Goal: Task Accomplishment & Management: Manage account settings

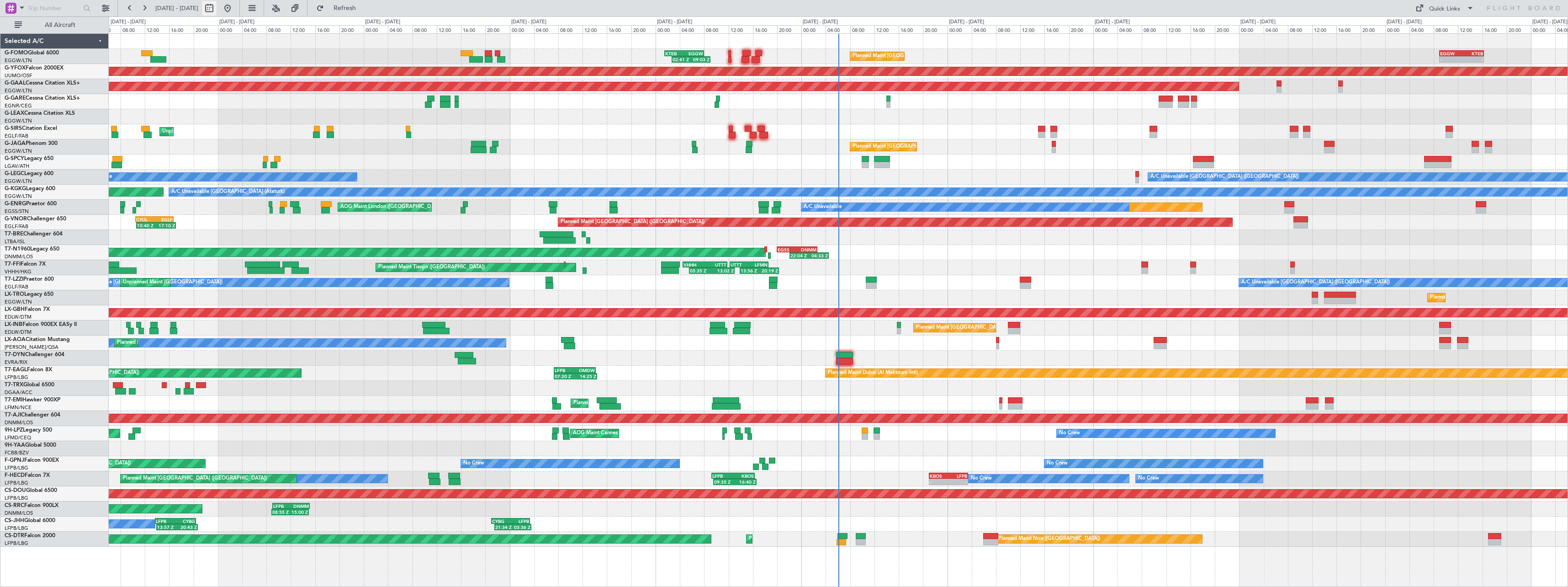
click at [217, 12] on button at bounding box center [209, 9] width 15 height 15
select select "9"
select select "2025"
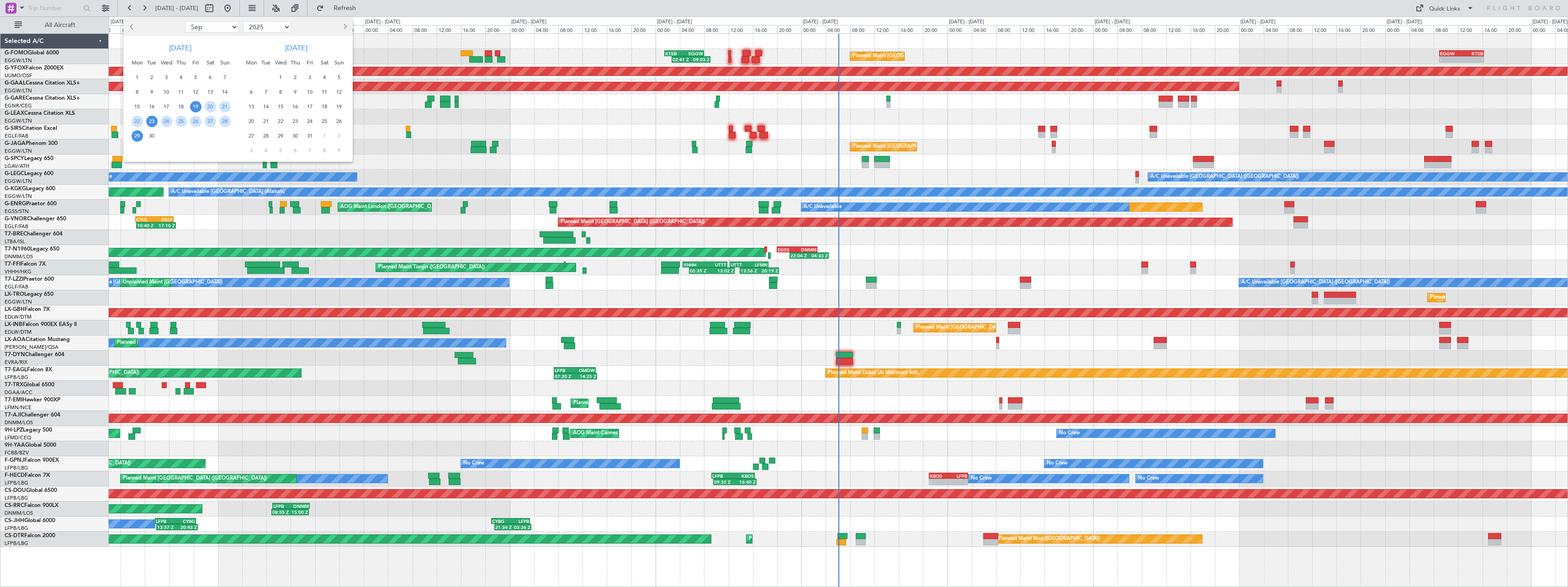
click at [153, 120] on span "23" at bounding box center [152, 121] width 12 height 12
click at [265, 96] on span "7" at bounding box center [266, 92] width 12 height 12
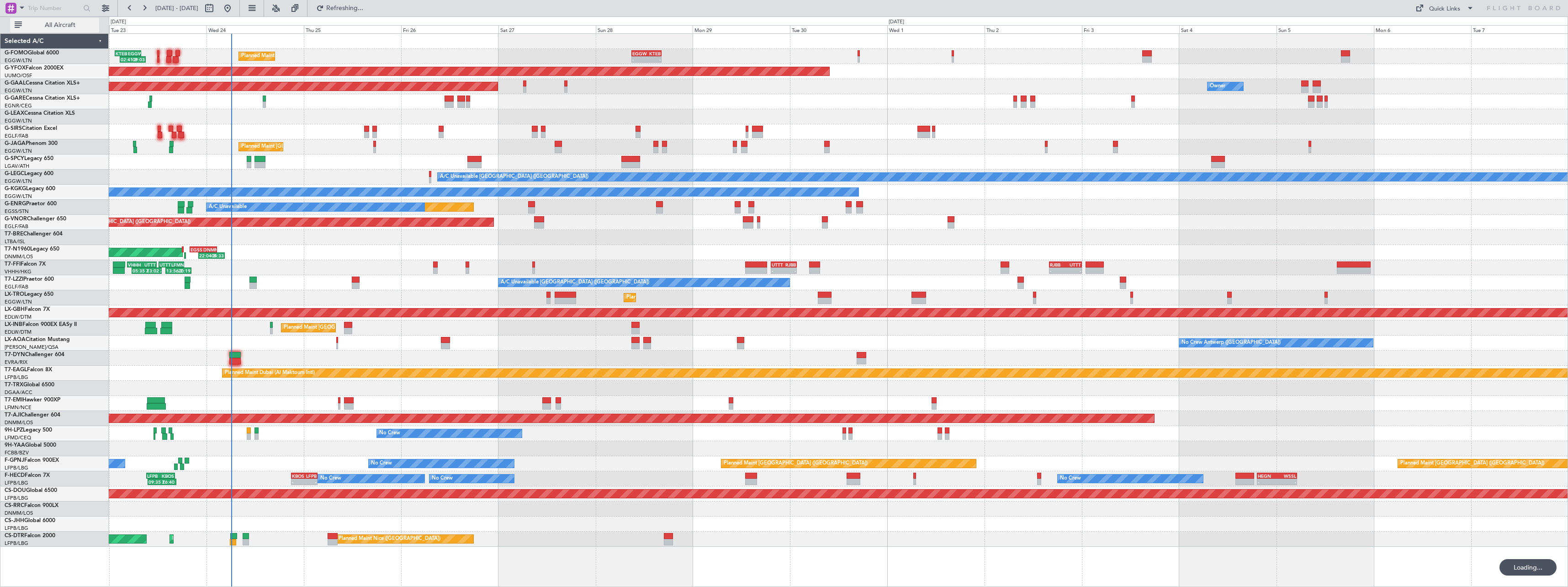
click at [62, 28] on span "All Aircraft" at bounding box center [60, 25] width 72 height 7
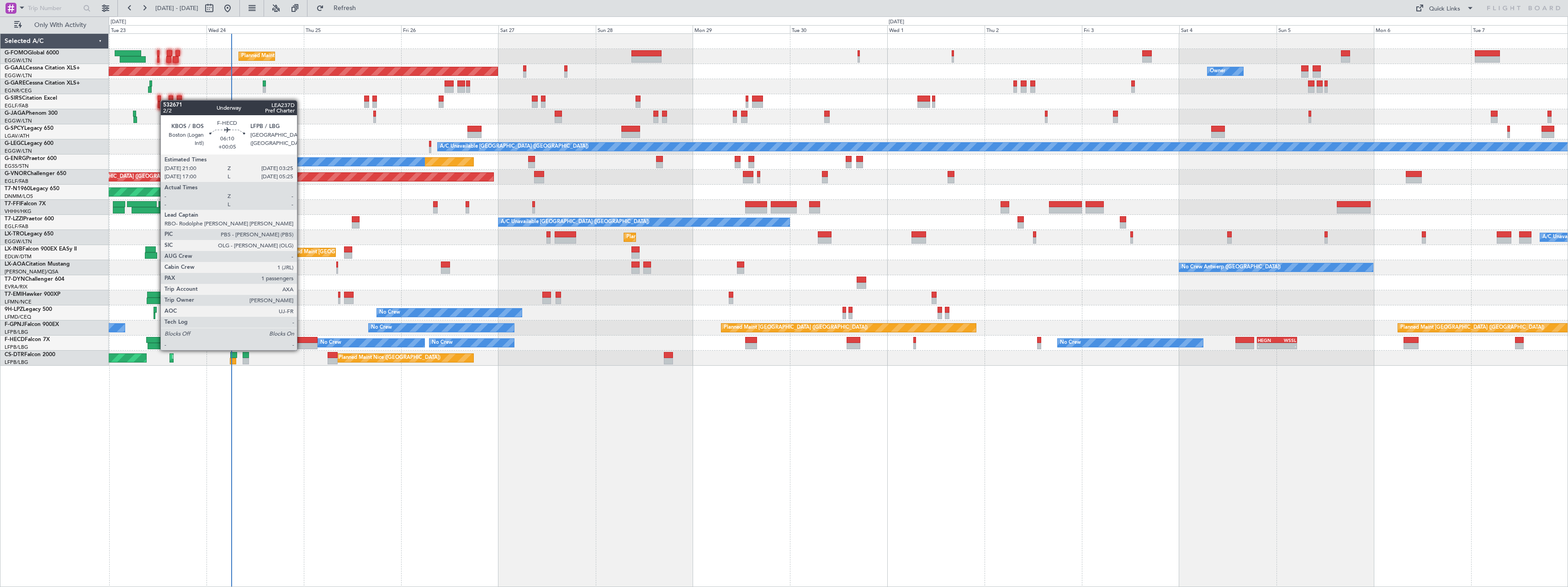
click at [301, 341] on div at bounding box center [304, 340] width 26 height 7
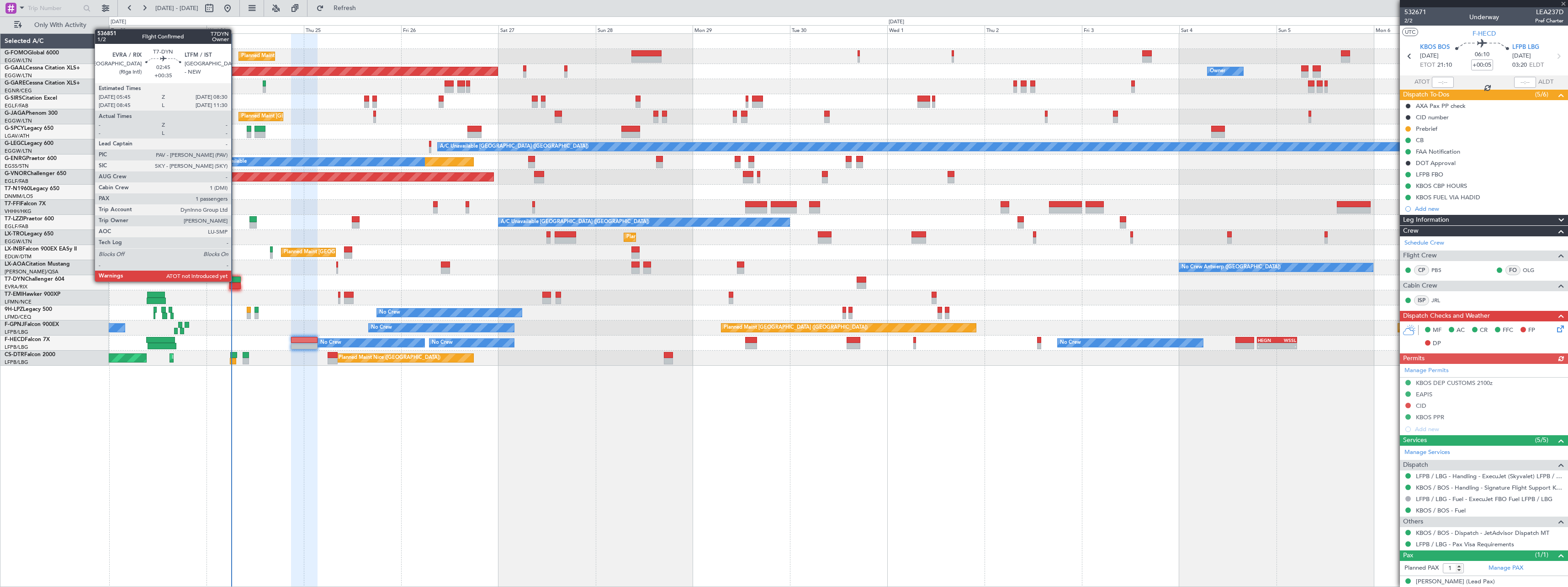
click at [236, 281] on div at bounding box center [235, 279] width 12 height 7
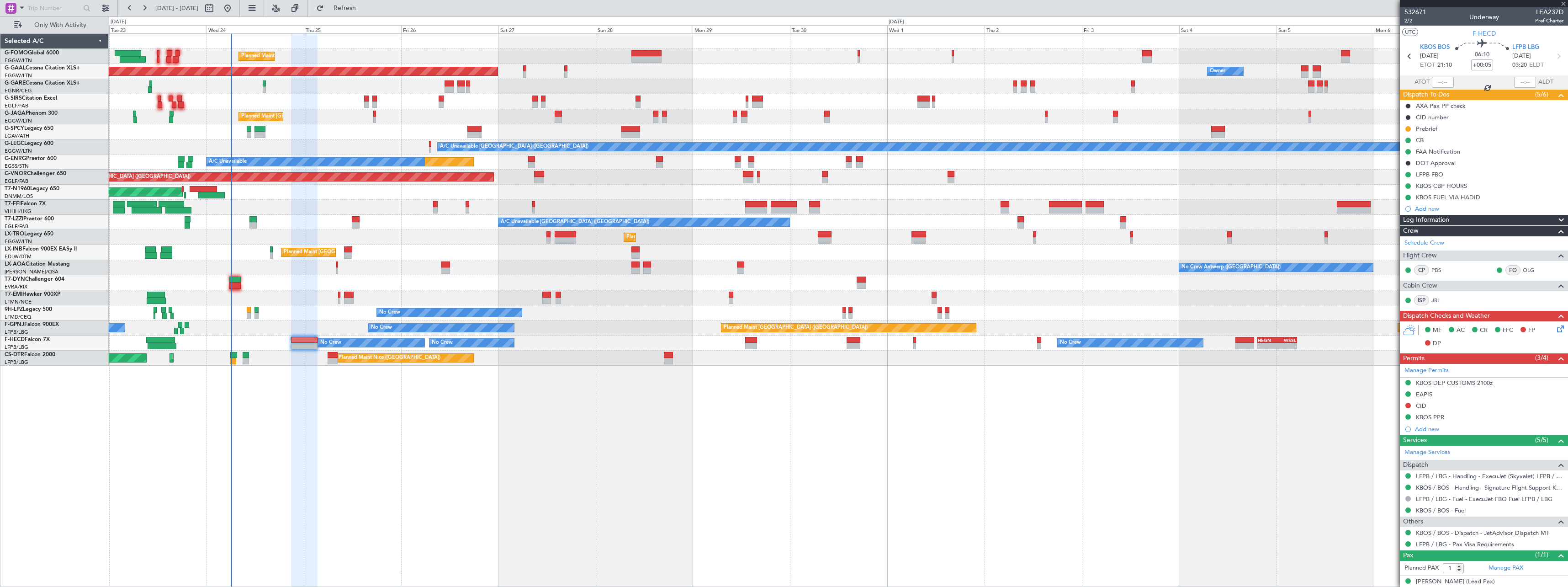
type input "+00:35"
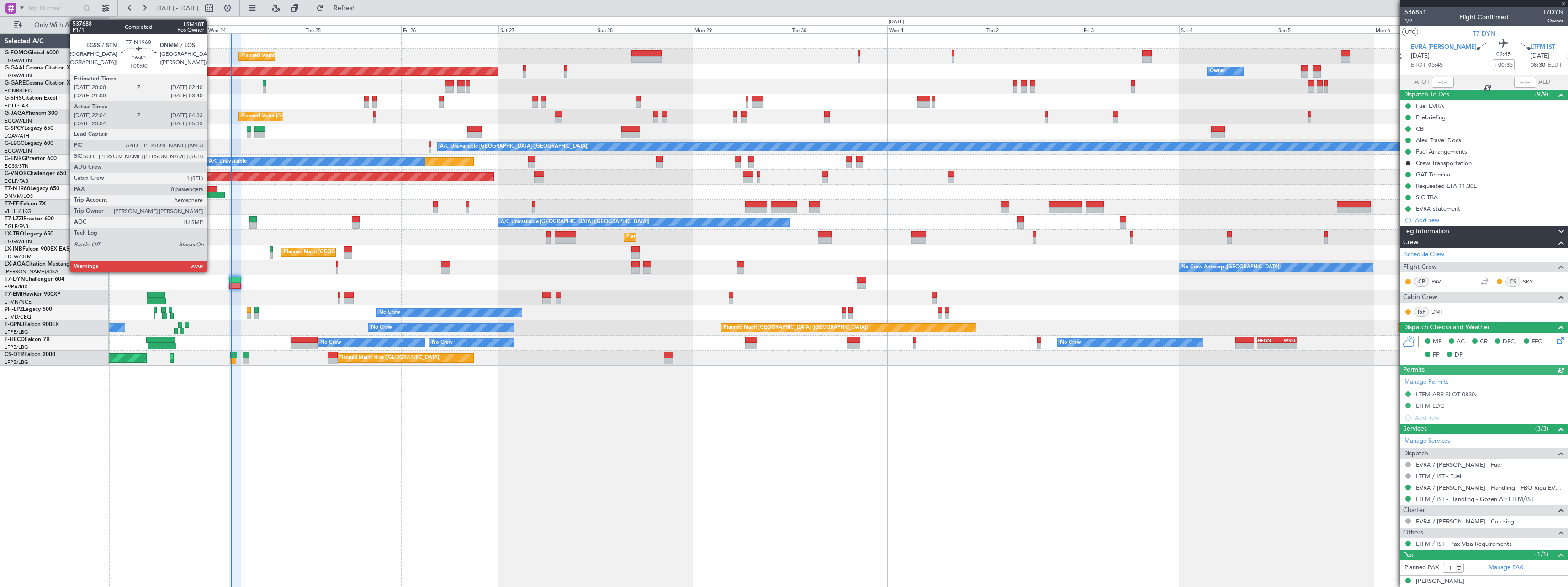
click at [211, 194] on div at bounding box center [212, 195] width 27 height 7
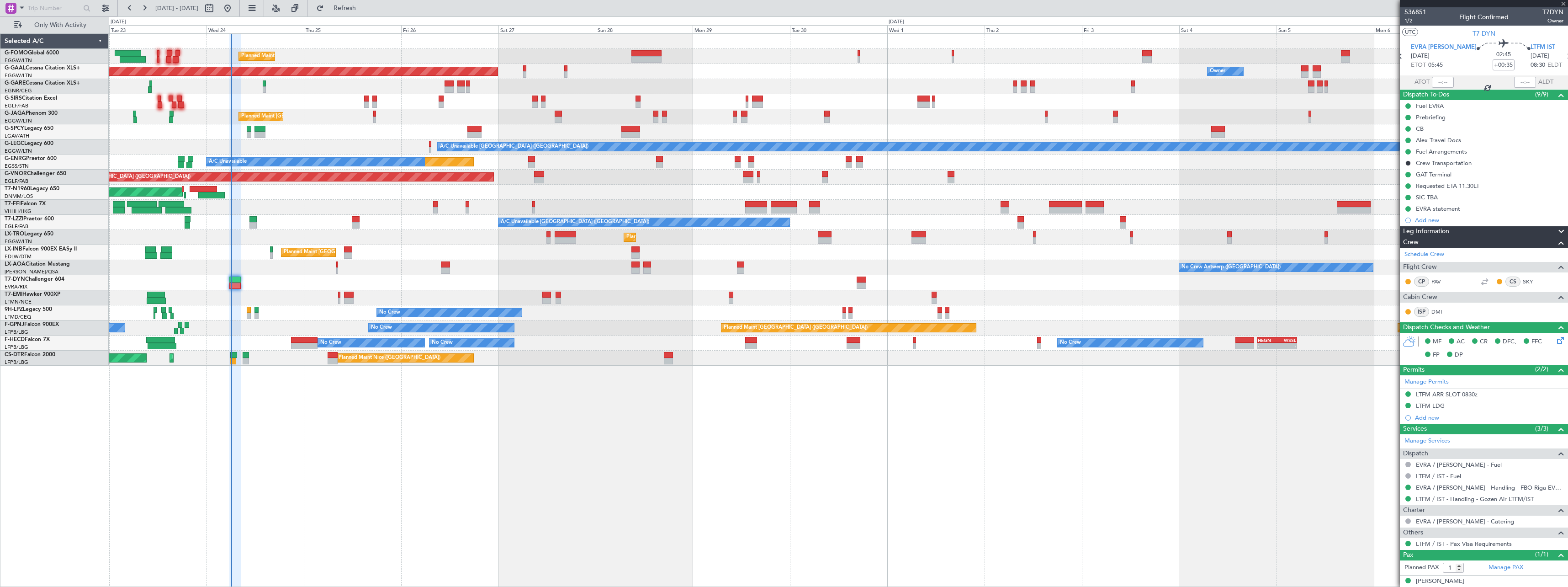
type input "22:04"
type input "04:33"
type input "0"
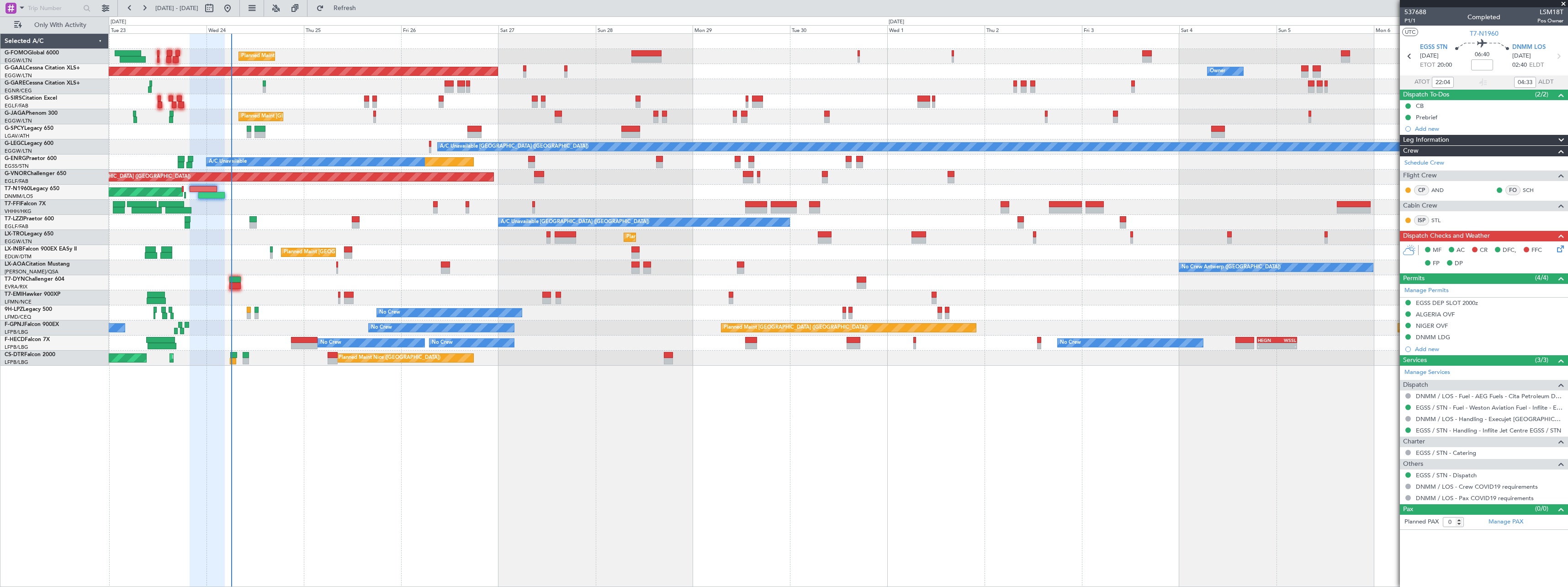
click at [1560, 245] on icon at bounding box center [1559, 247] width 7 height 7
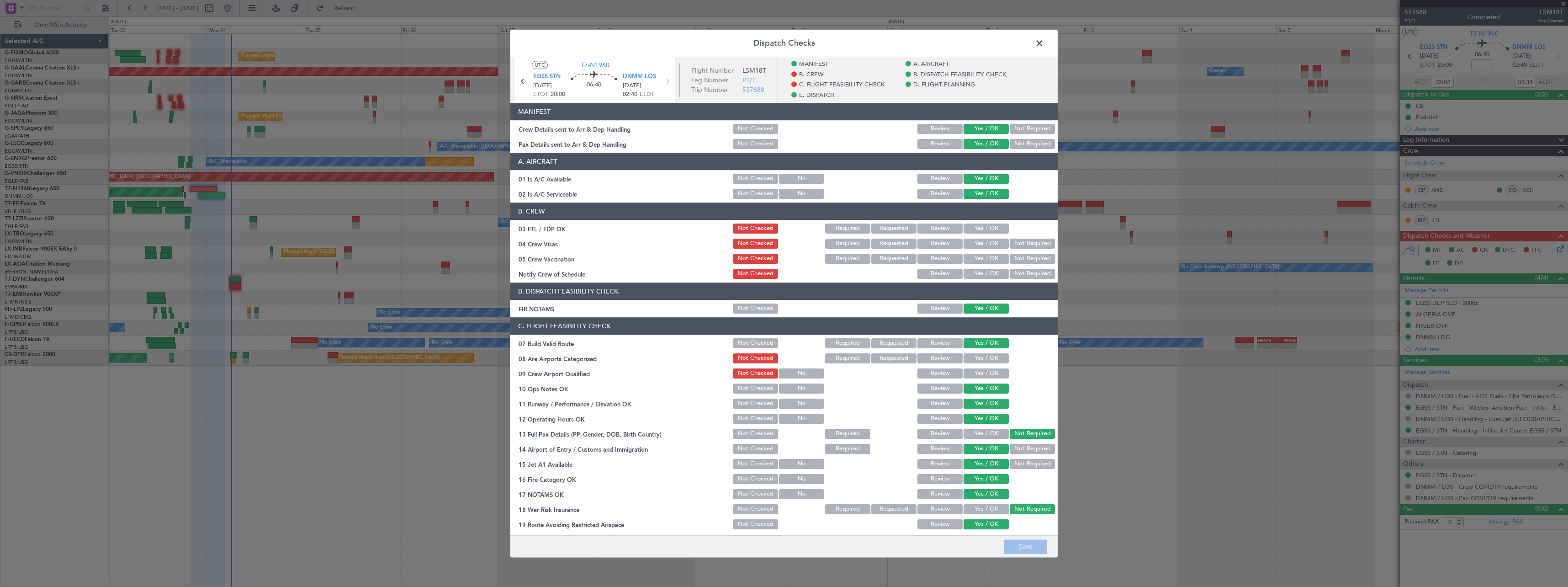
click at [989, 358] on button "Yes / OK" at bounding box center [986, 358] width 45 height 10
click at [1027, 549] on button "Save" at bounding box center [1025, 547] width 43 height 15
click at [1044, 41] on span at bounding box center [1044, 46] width 0 height 18
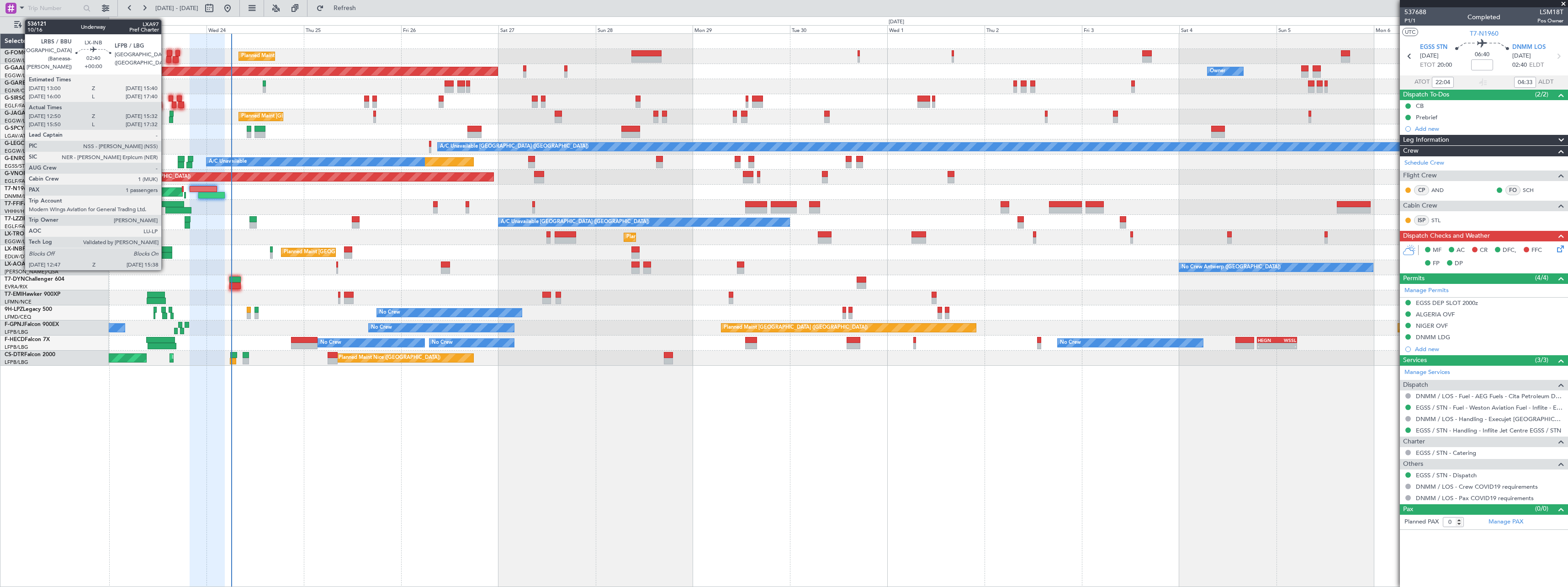
click at [166, 254] on div at bounding box center [166, 255] width 12 height 7
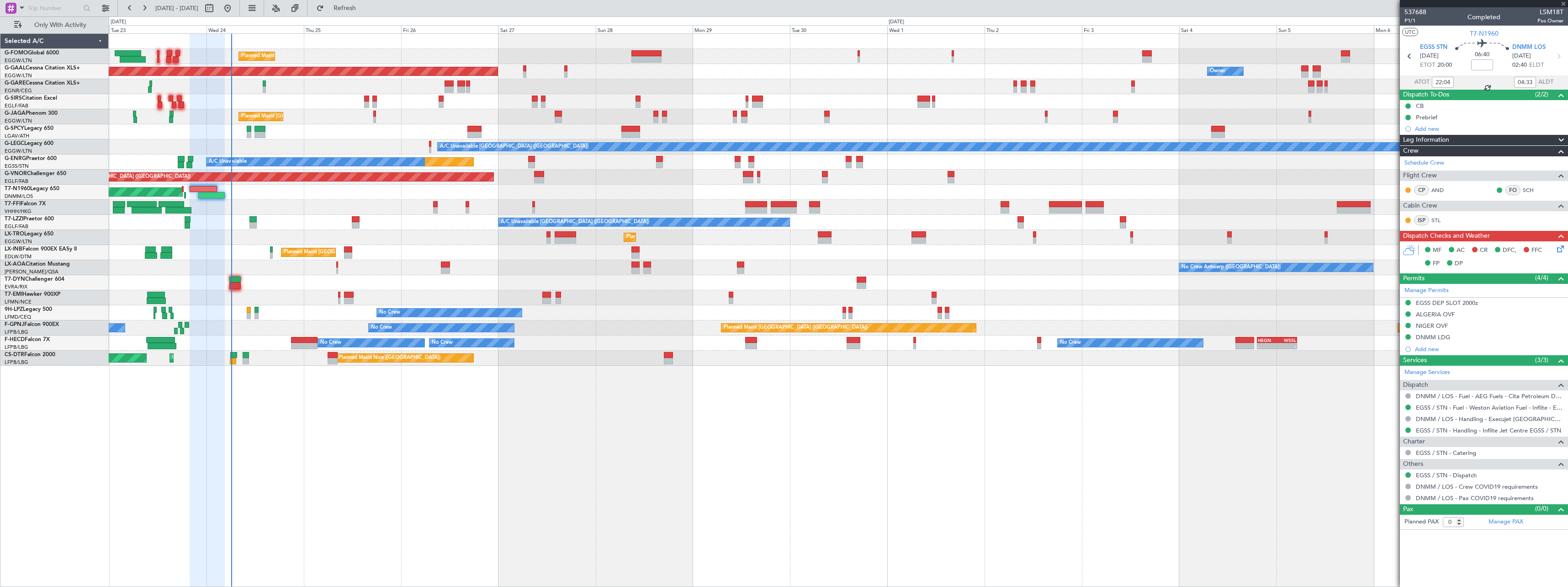
type input "12:50"
type input "15:32"
type input "1"
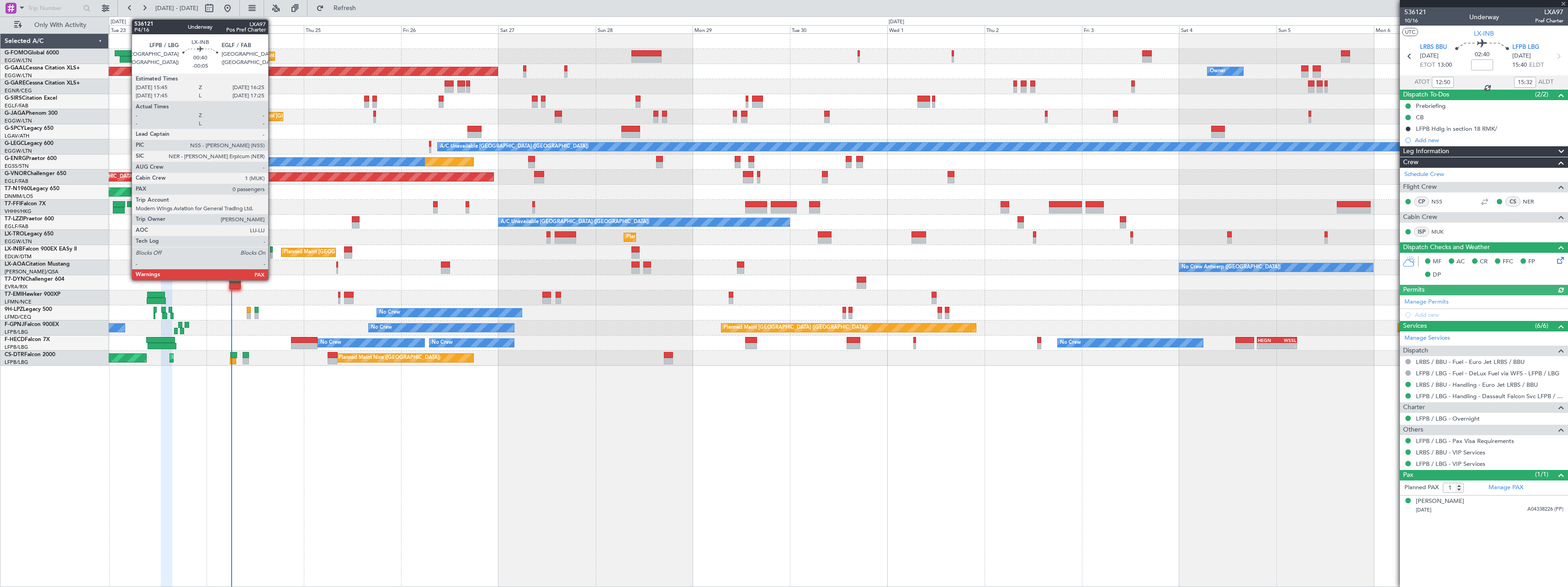
click at [272, 250] on div at bounding box center [271, 250] width 3 height 7
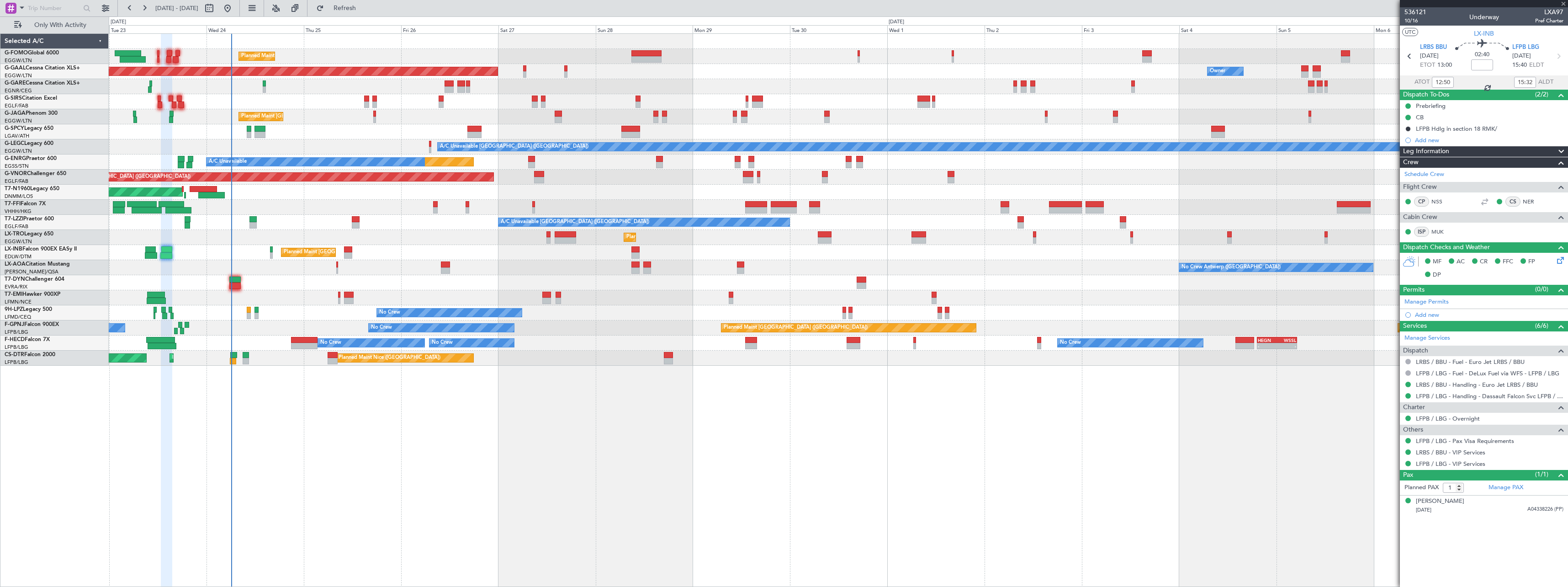
type input "-00:05"
type input "0"
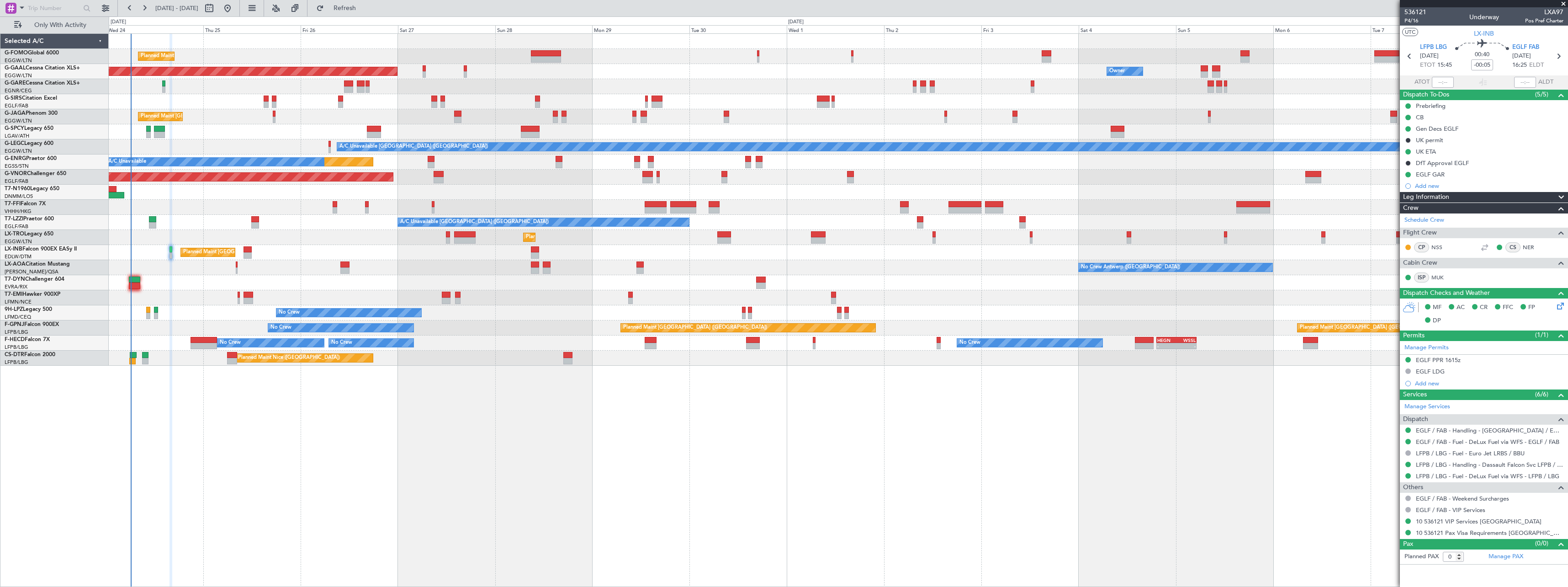
click at [329, 413] on div "Planned Maint London (Luton) Planned Maint Dusseldorf Owner Owner Owner Planned…" at bounding box center [838, 310] width 1459 height 554
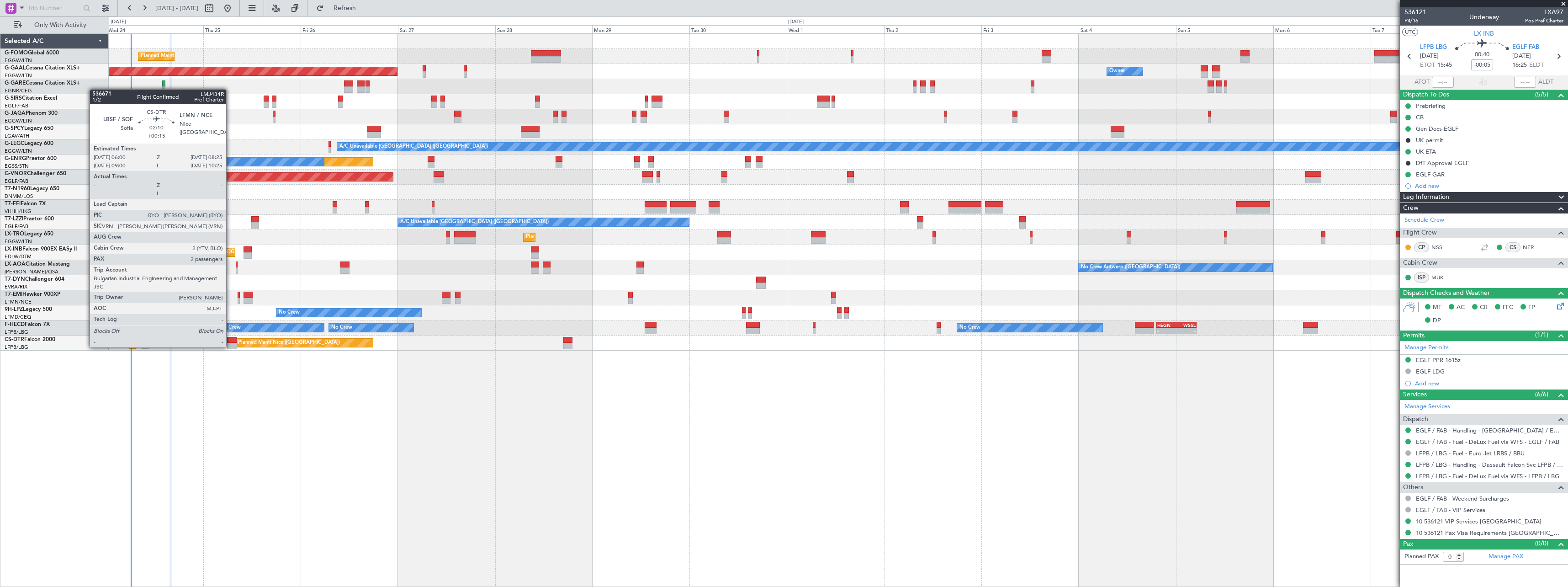
click at [230, 346] on div at bounding box center [232, 346] width 10 height 7
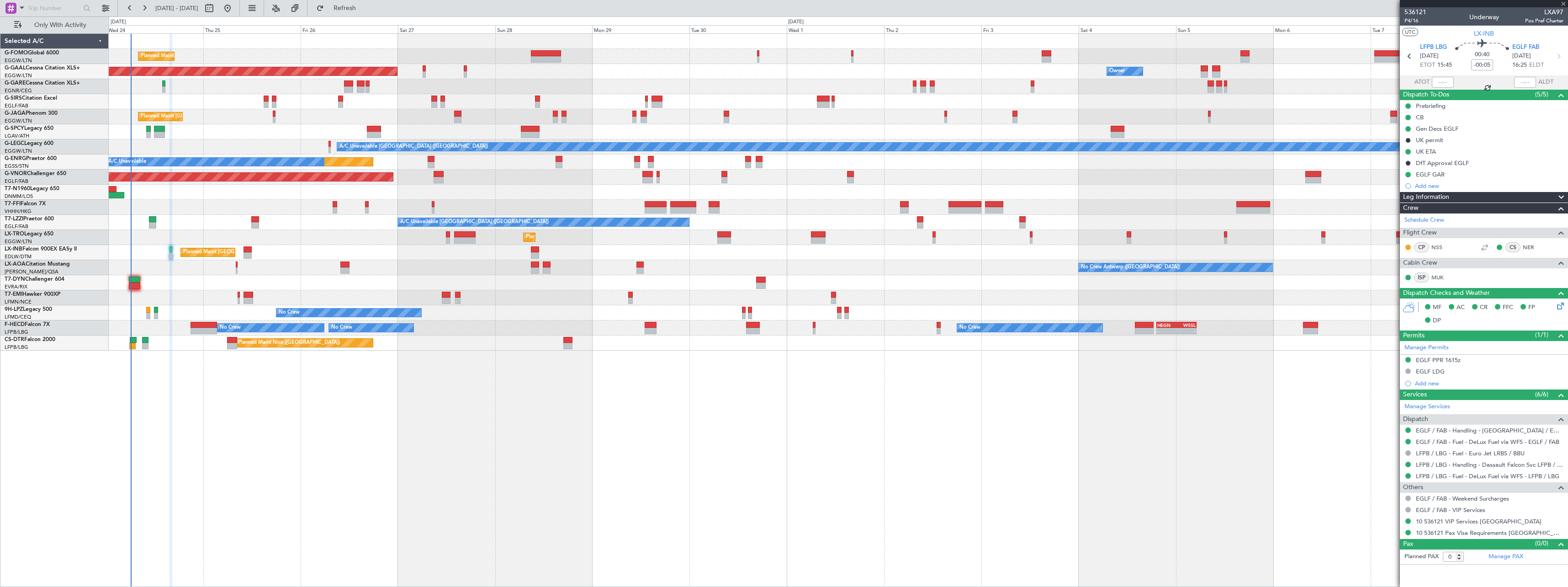
type input "+00:15"
type input "2"
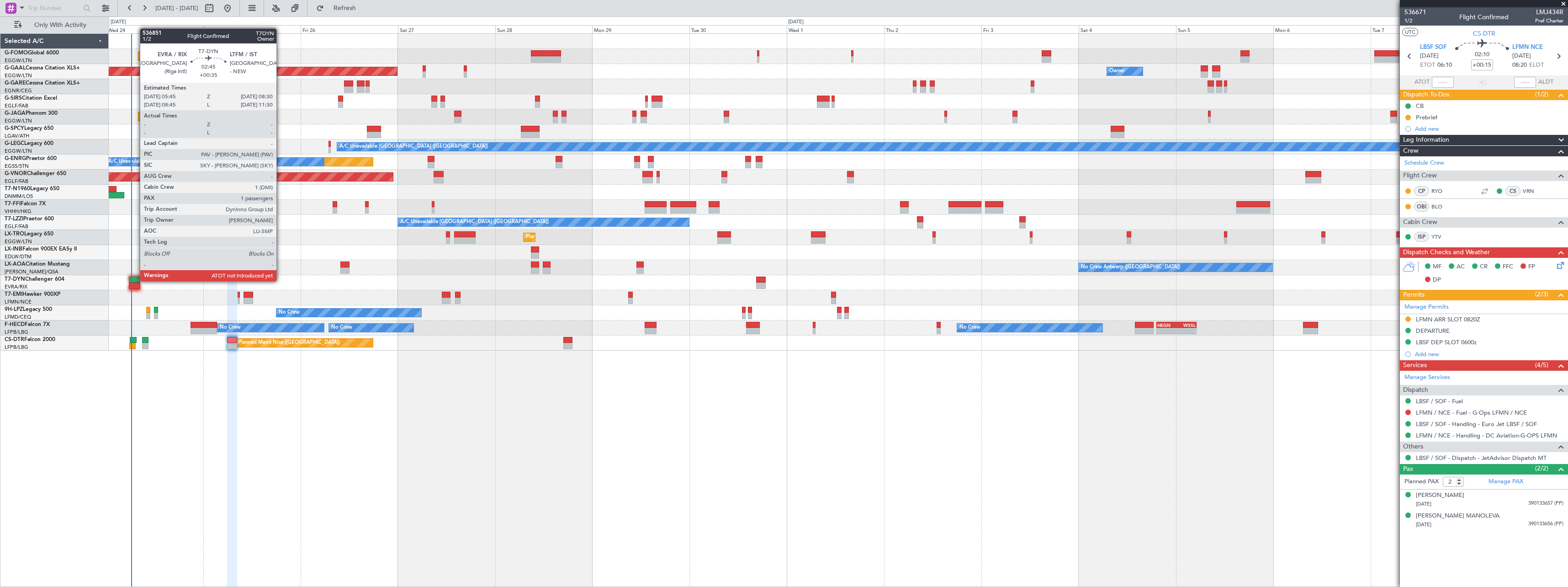
click at [135, 280] on div at bounding box center [135, 279] width 12 height 7
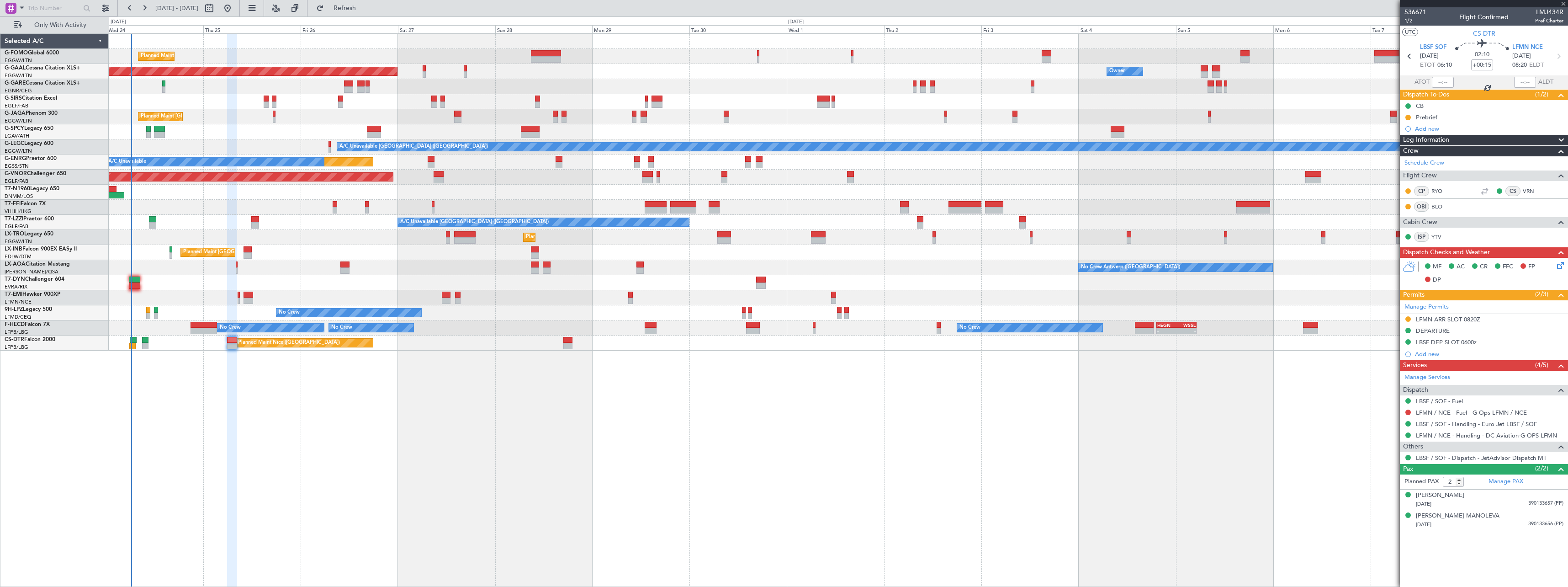
type input "+00:35"
type input "1"
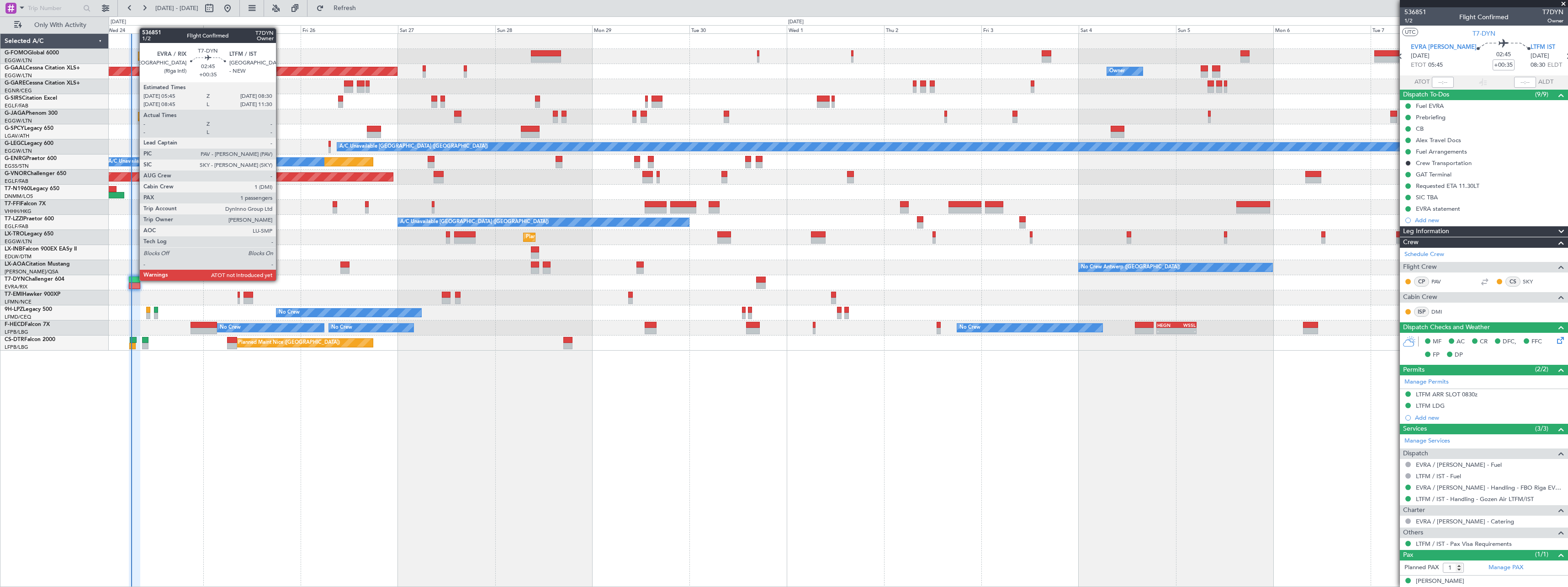
click at [135, 279] on div at bounding box center [135, 279] width 12 height 7
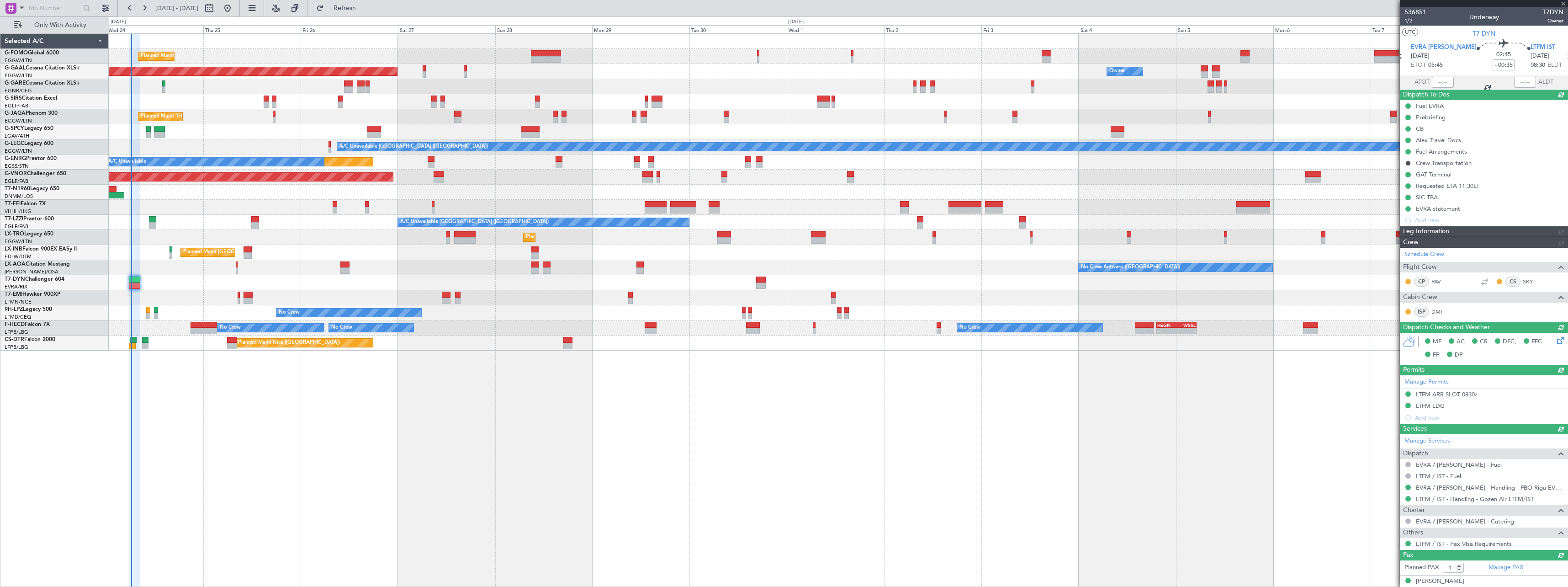
type input "06:13"
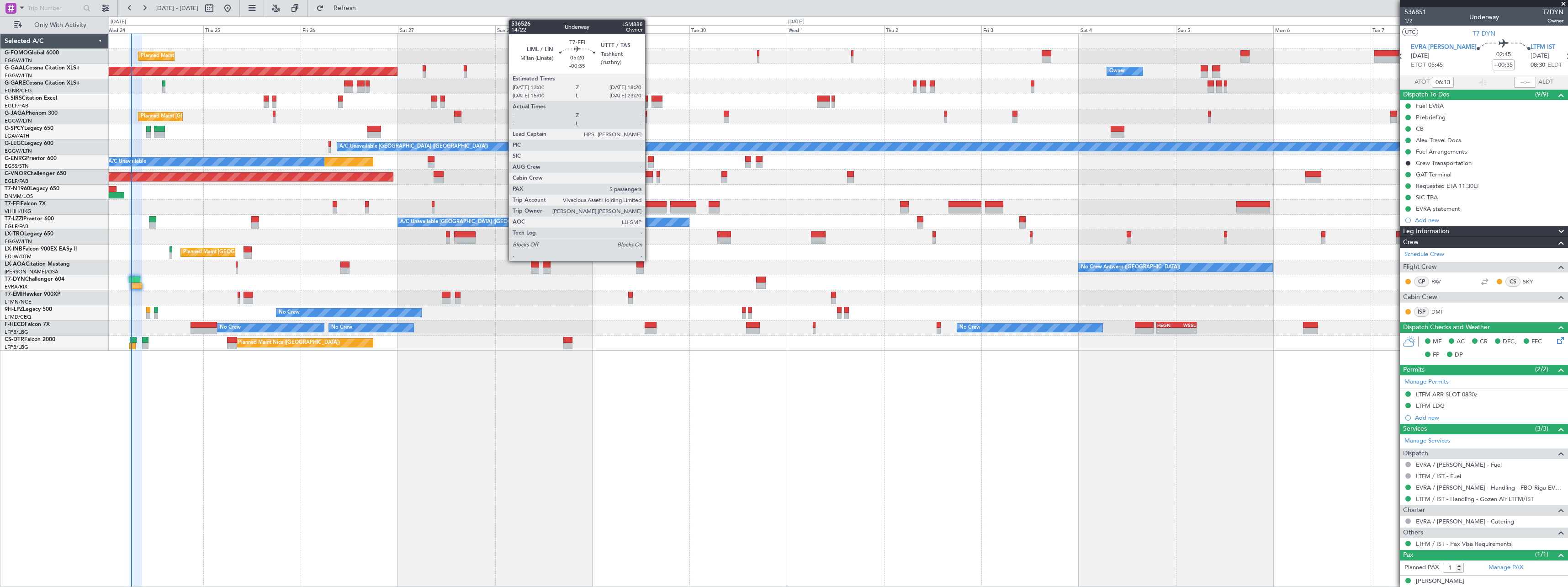
click at [649, 206] on div at bounding box center [656, 204] width 22 height 7
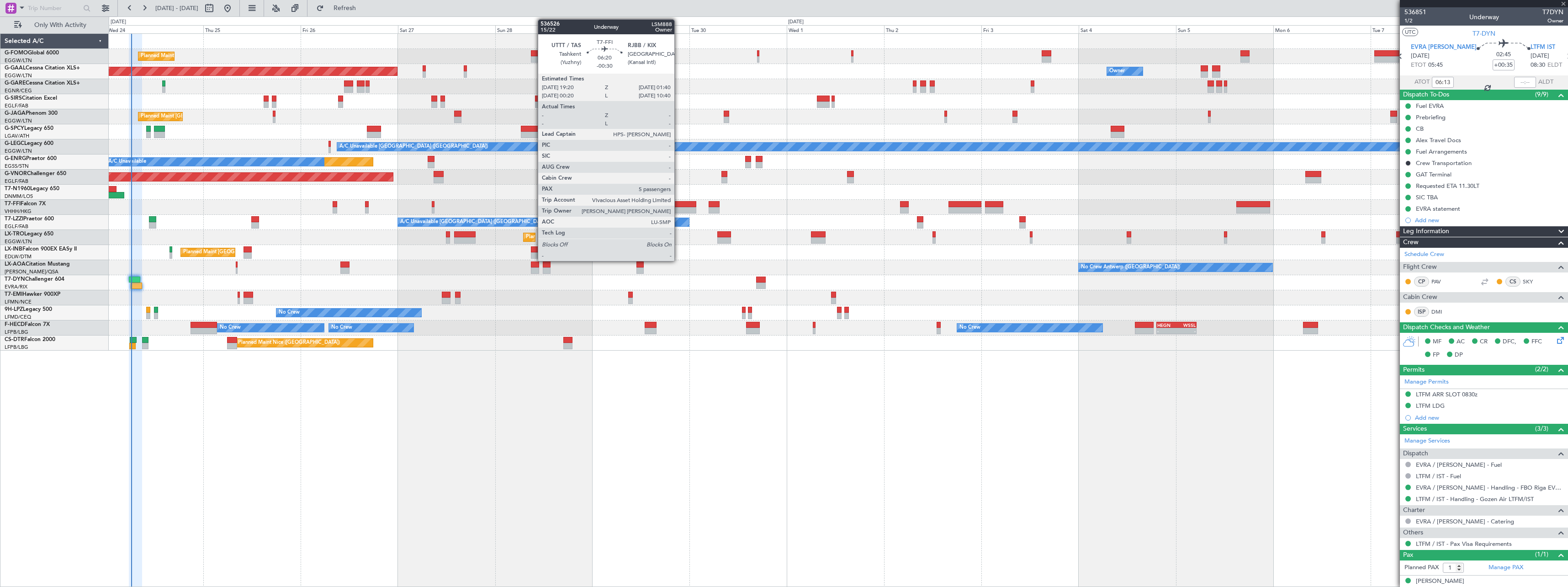
type input "-00:35"
type input "5"
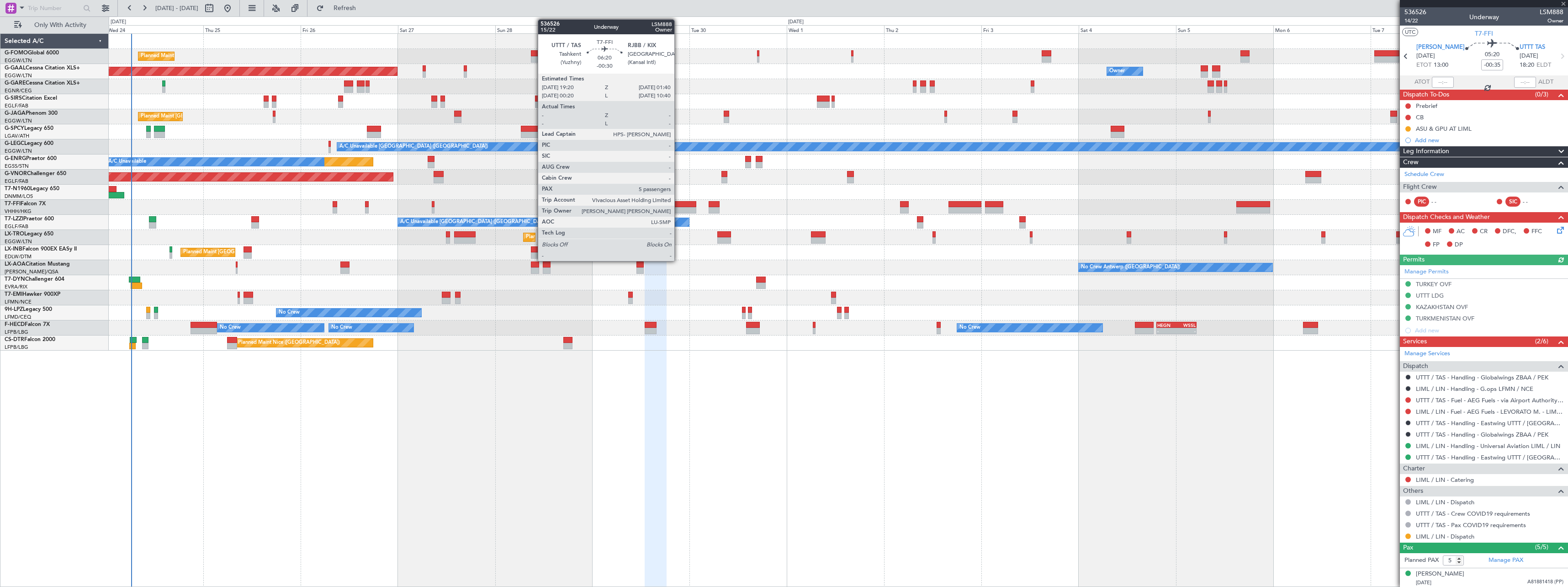
click at [679, 205] on div at bounding box center [683, 204] width 26 height 7
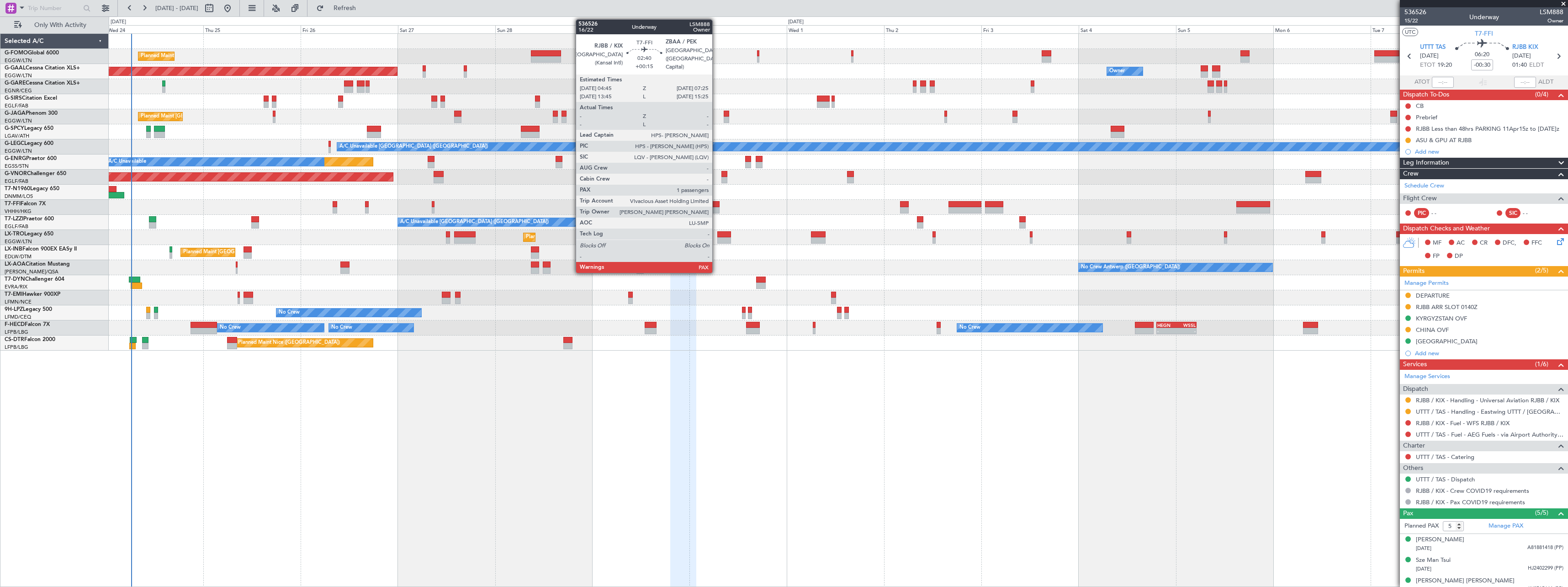
click at [716, 206] on div at bounding box center [714, 204] width 11 height 7
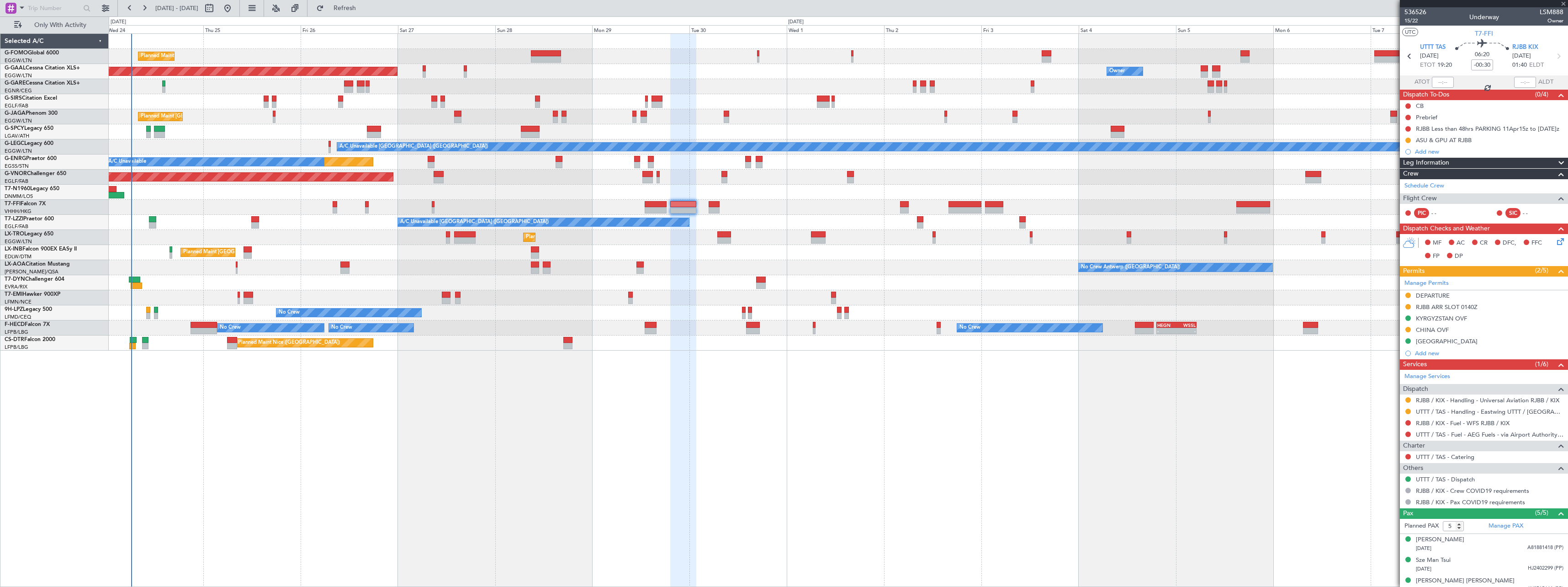
type input "+00:15"
type input "4"
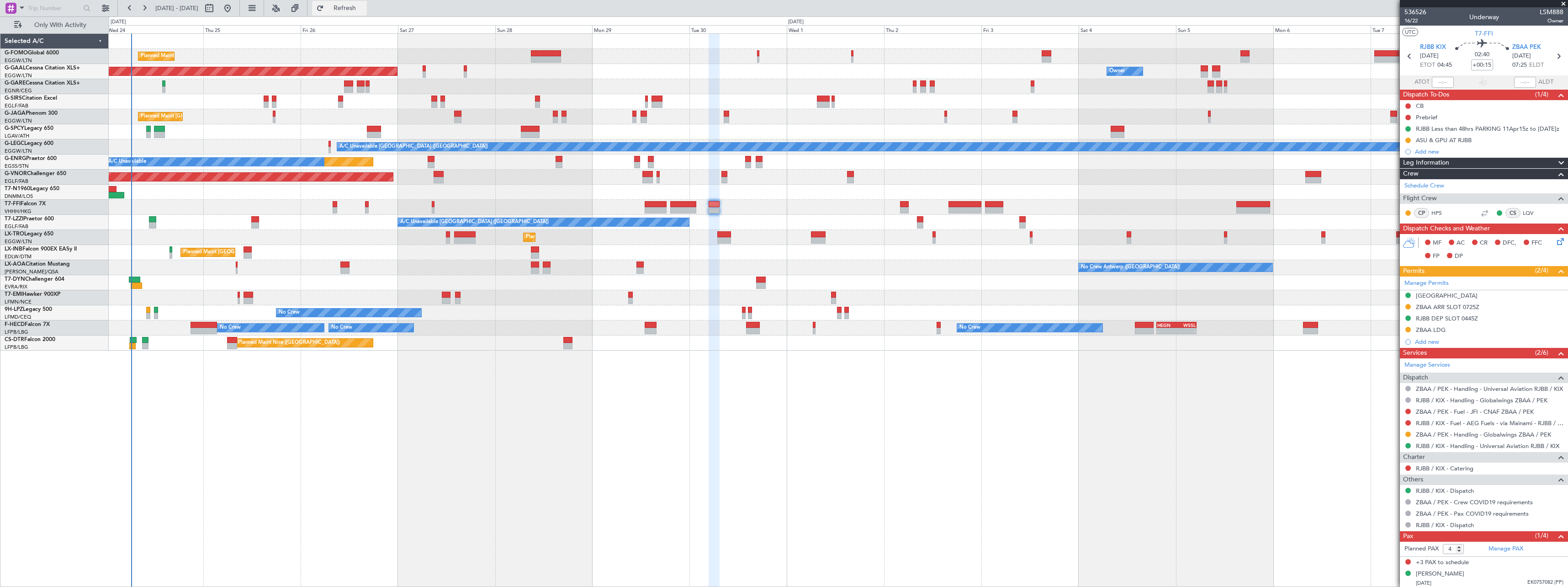
click at [364, 7] on span "Refresh" at bounding box center [345, 8] width 38 height 7
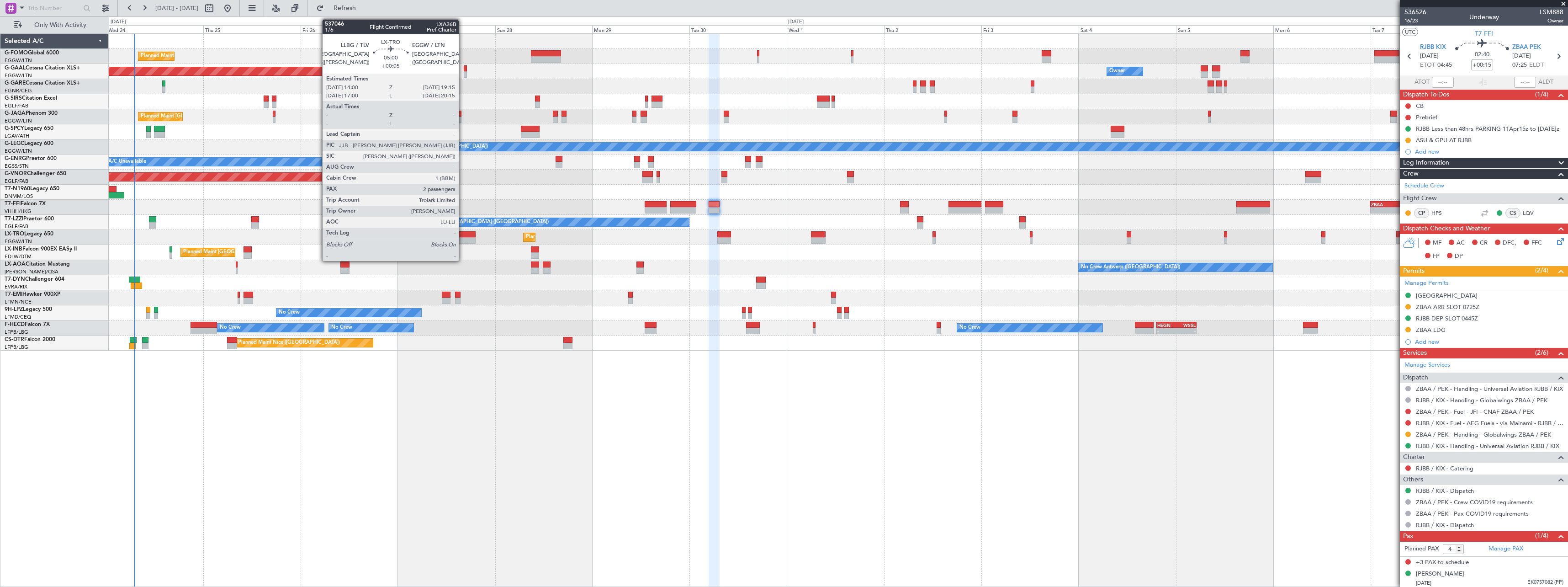
click at [463, 234] on div at bounding box center [464, 234] width 21 height 7
type input "+00:05"
type input "2"
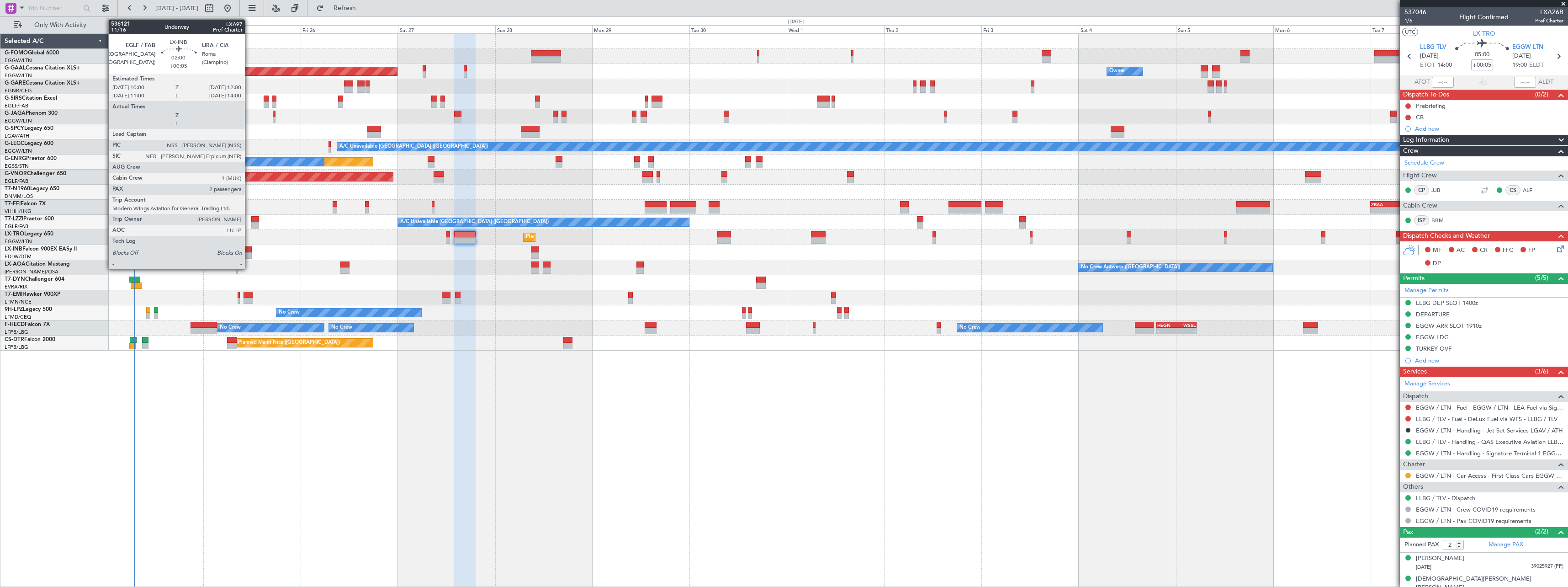
click at [249, 250] on div at bounding box center [248, 250] width 9 height 7
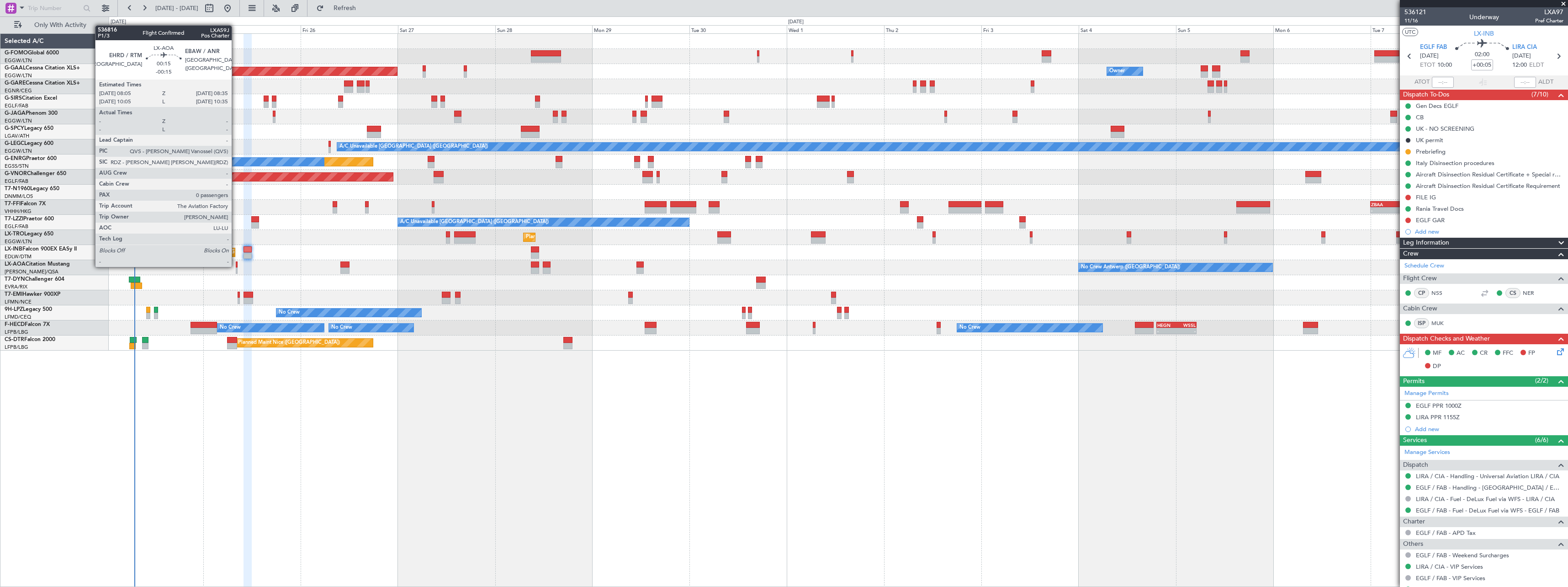
click at [236, 266] on div at bounding box center [237, 264] width 2 height 7
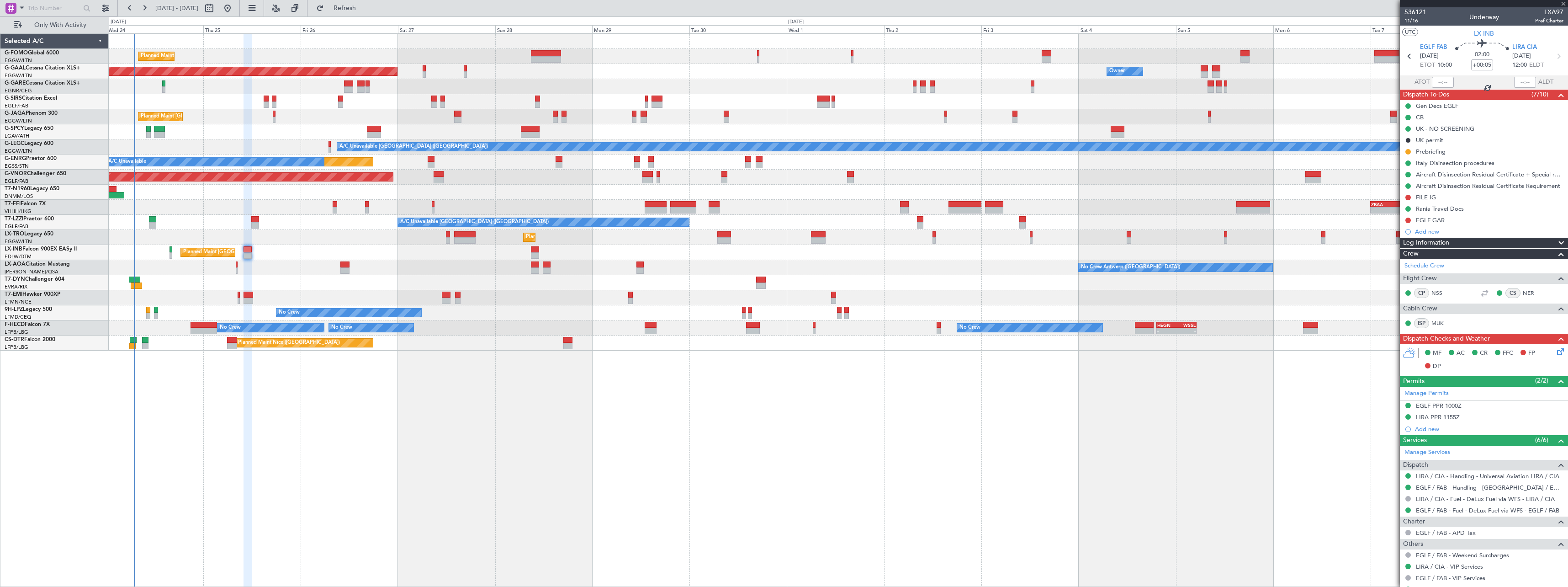
type input "-00:15"
type input "0"
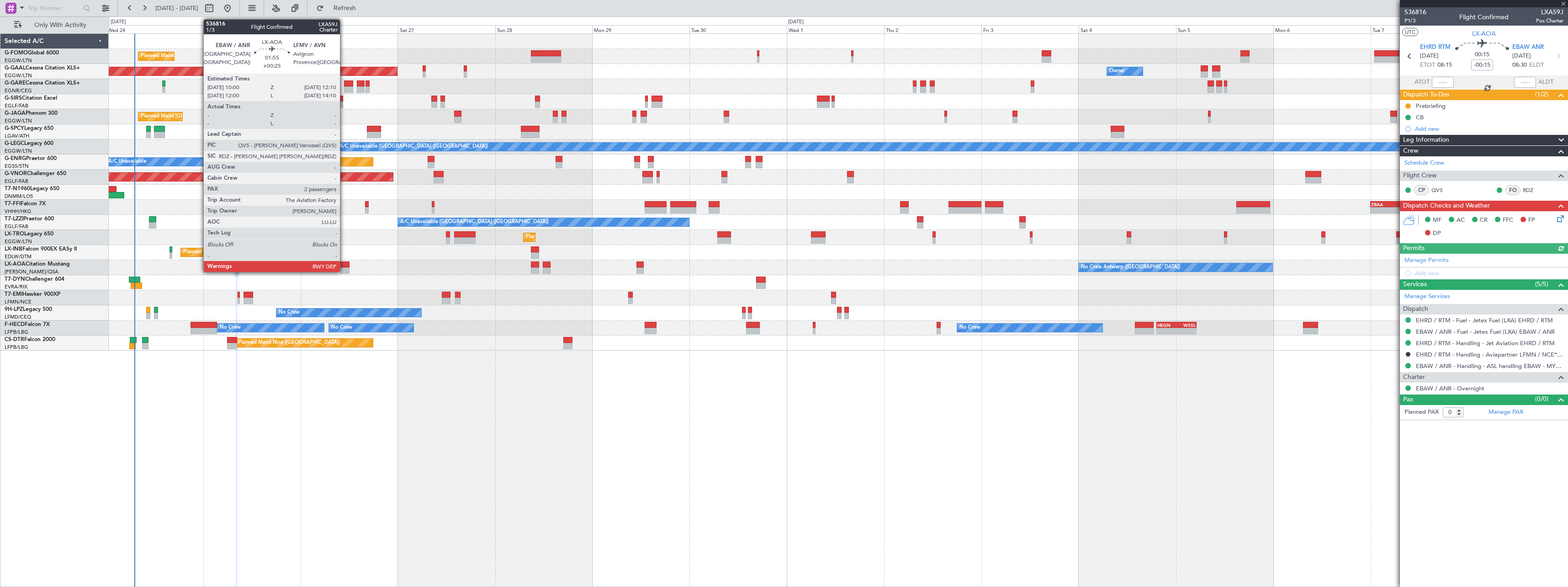
click at [344, 263] on div at bounding box center [345, 264] width 9 height 7
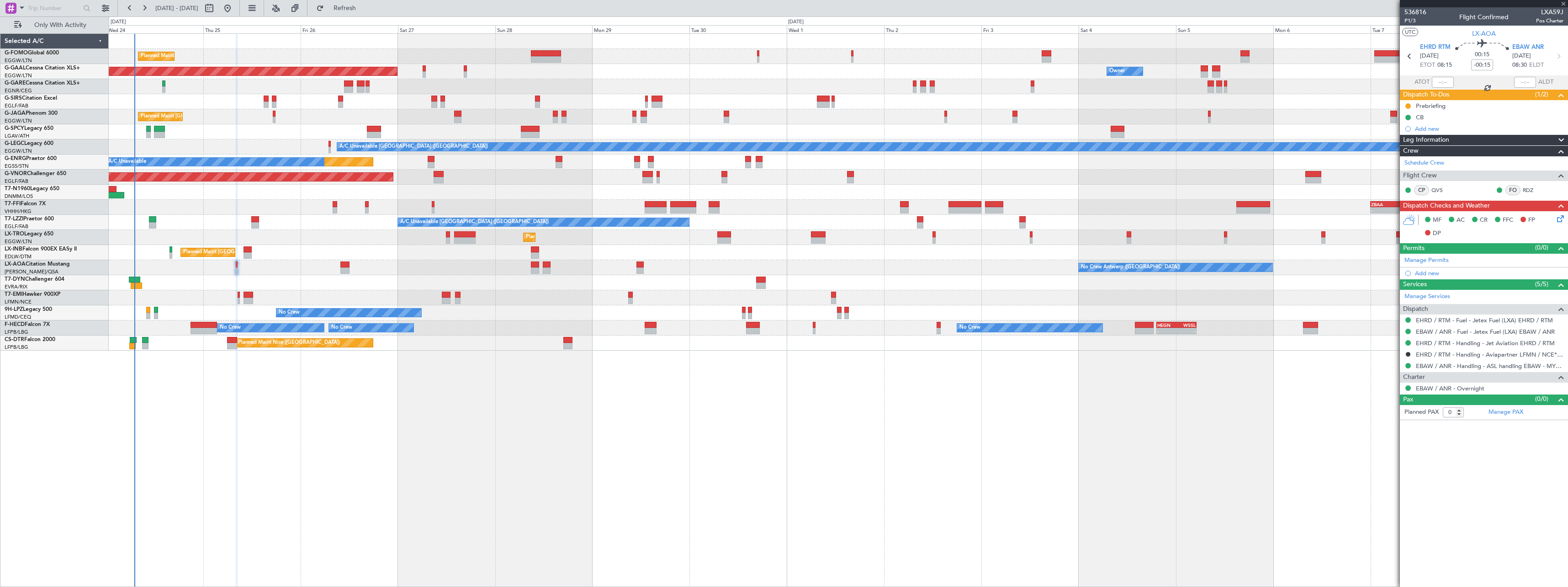
type input "+00:25"
type input "2"
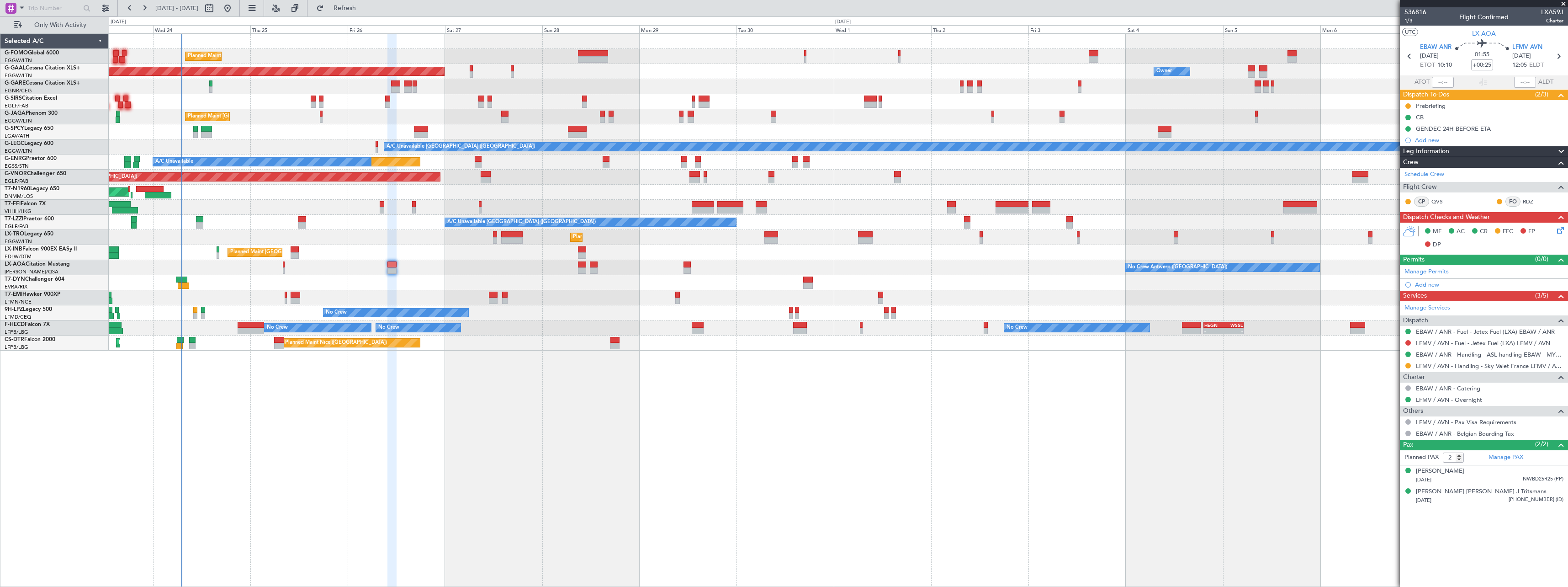
click at [303, 469] on div "Planned Maint London (Luton) Planned Maint Dusseldorf Owner Owner Owner Planned…" at bounding box center [838, 310] width 1459 height 554
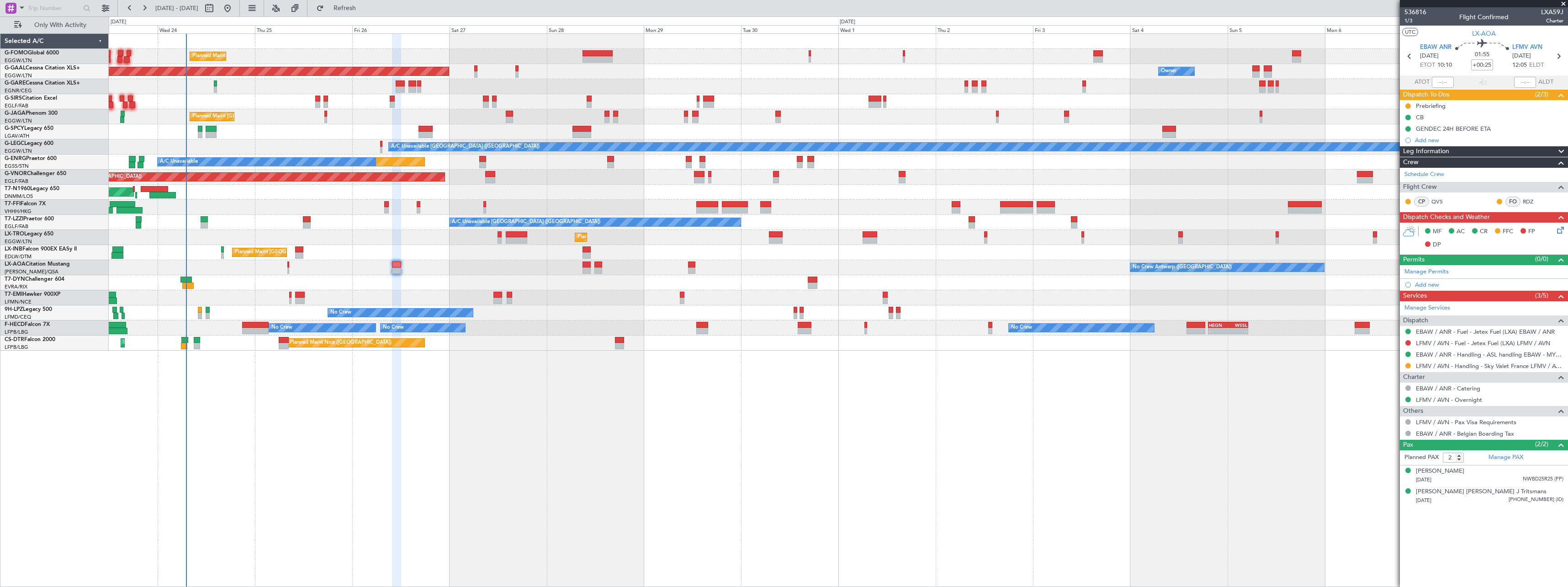
click at [311, 470] on div "Planned Maint London (Luton) Planned Maint Dusseldorf Owner Owner Owner Planned…" at bounding box center [838, 310] width 1459 height 554
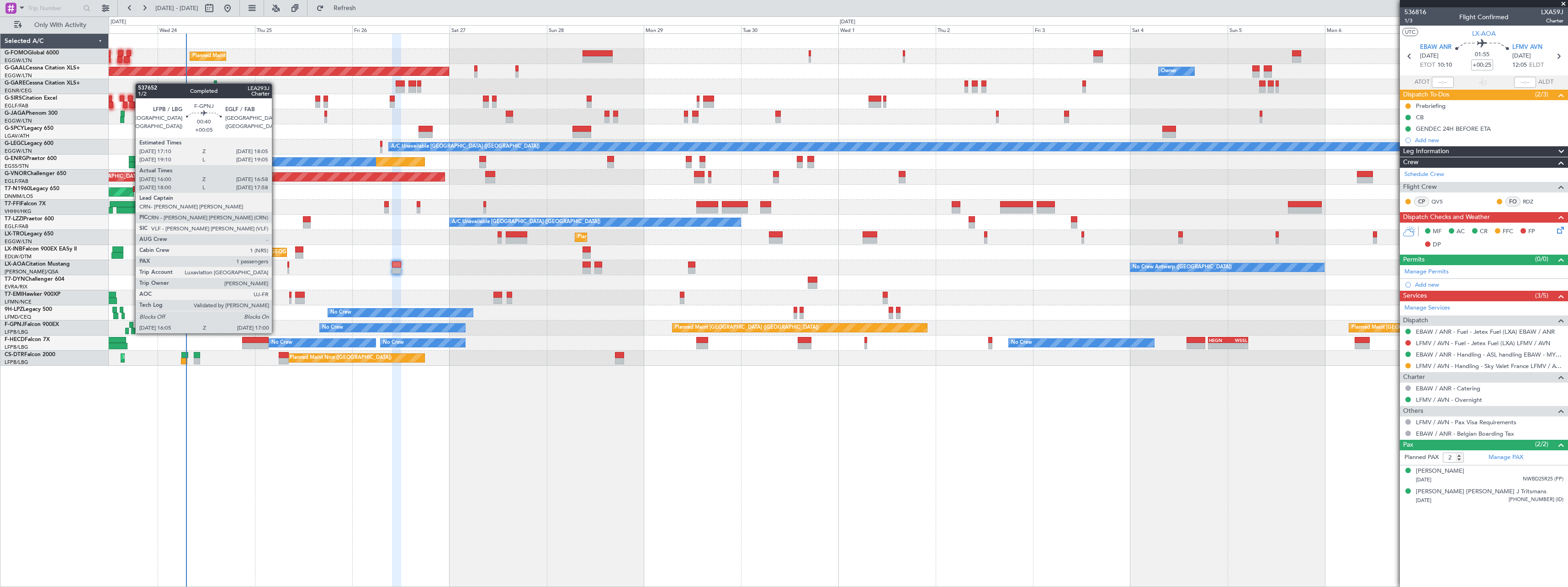
click at [131, 324] on div at bounding box center [131, 325] width 4 height 7
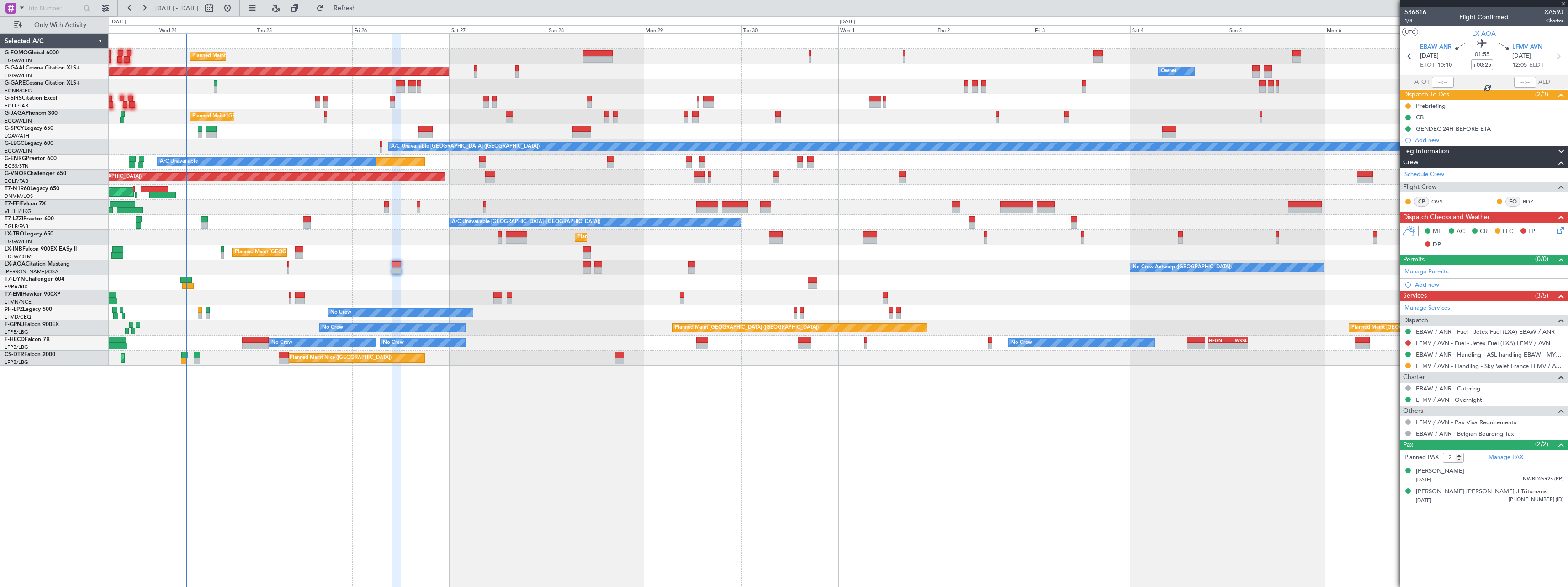
type input "+00:05"
type input "16:10"
type input "16:53"
type input "1"
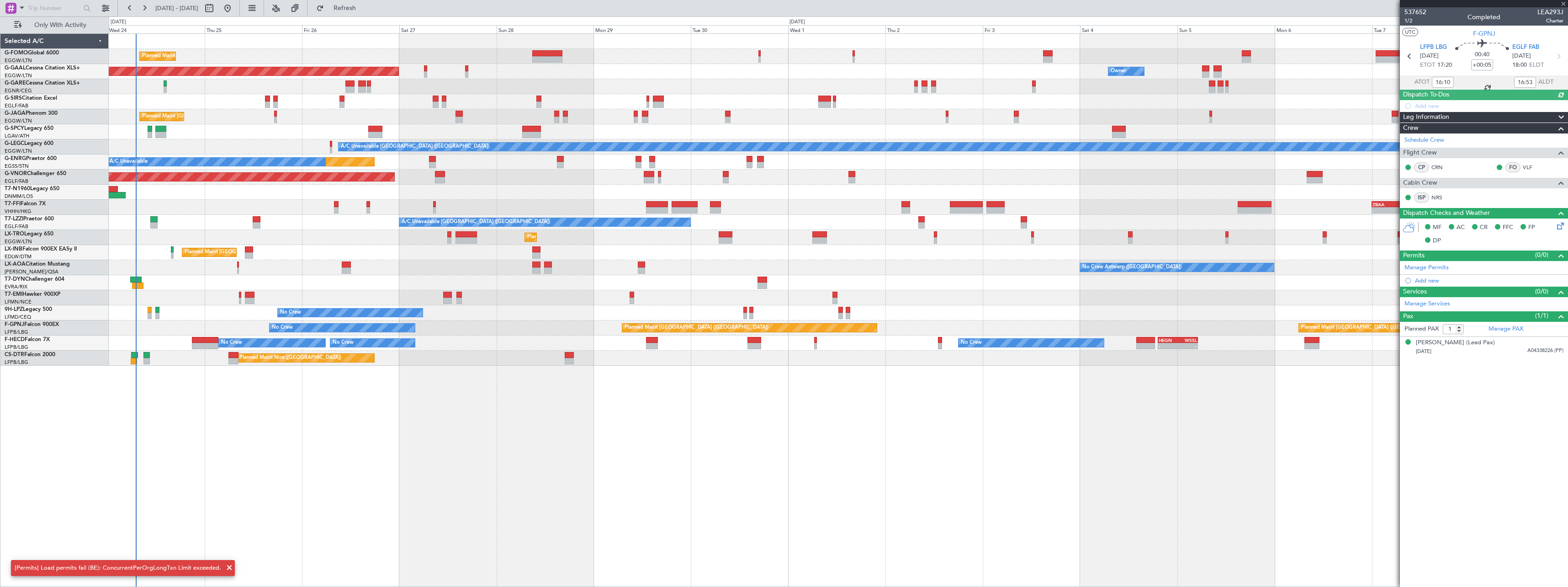
click at [415, 464] on div "Planned Maint London (Luton) Planned Maint Dusseldorf Owner Owner Owner Planned…" at bounding box center [838, 310] width 1459 height 554
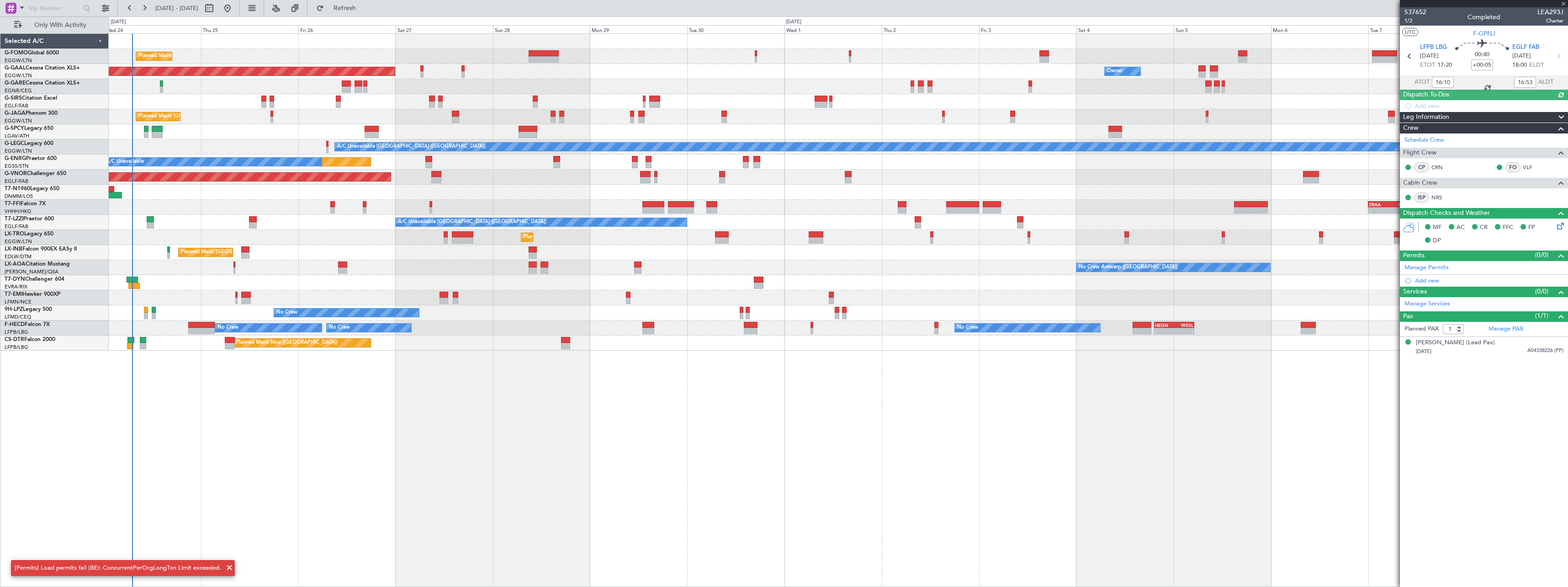
click at [411, 465] on div "Planned Maint London (Luton) Planned Maint Dusseldorf Owner Owner Owner Planned…" at bounding box center [838, 310] width 1459 height 554
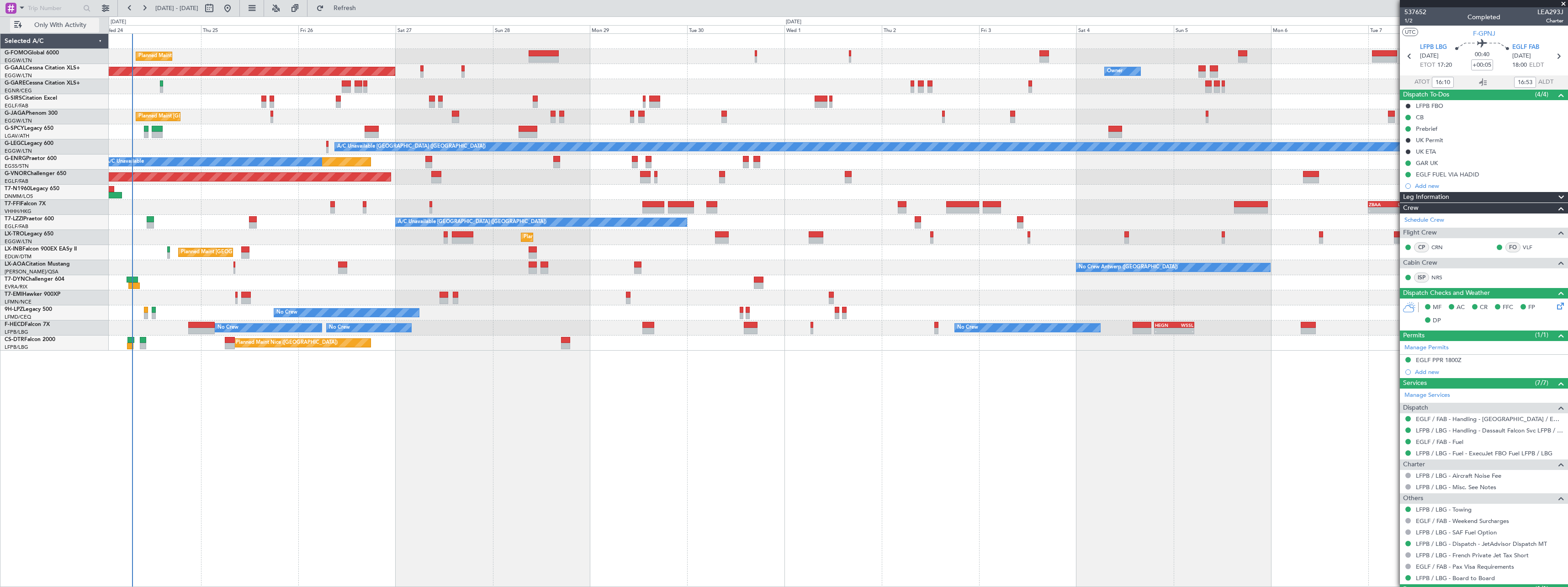
click at [57, 27] on span "Only With Activity" at bounding box center [60, 25] width 72 height 7
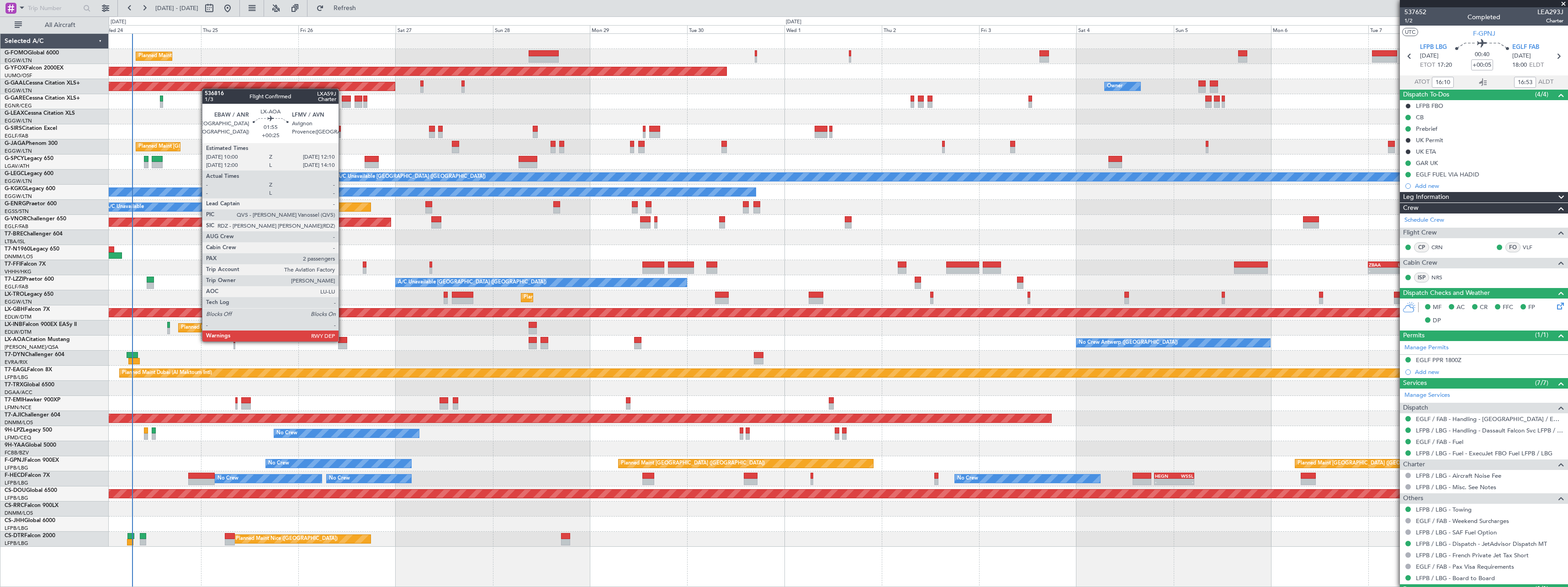
click at [343, 340] on div at bounding box center [342, 340] width 9 height 7
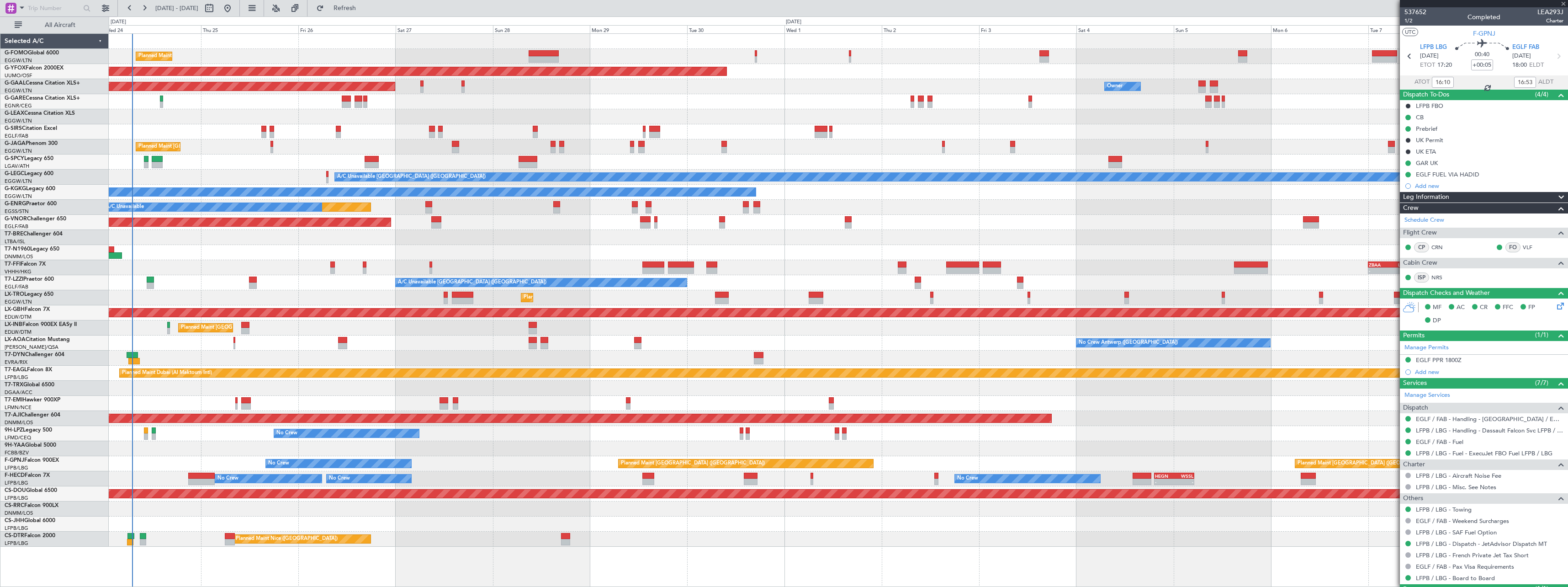
type input "+00:25"
type input "2"
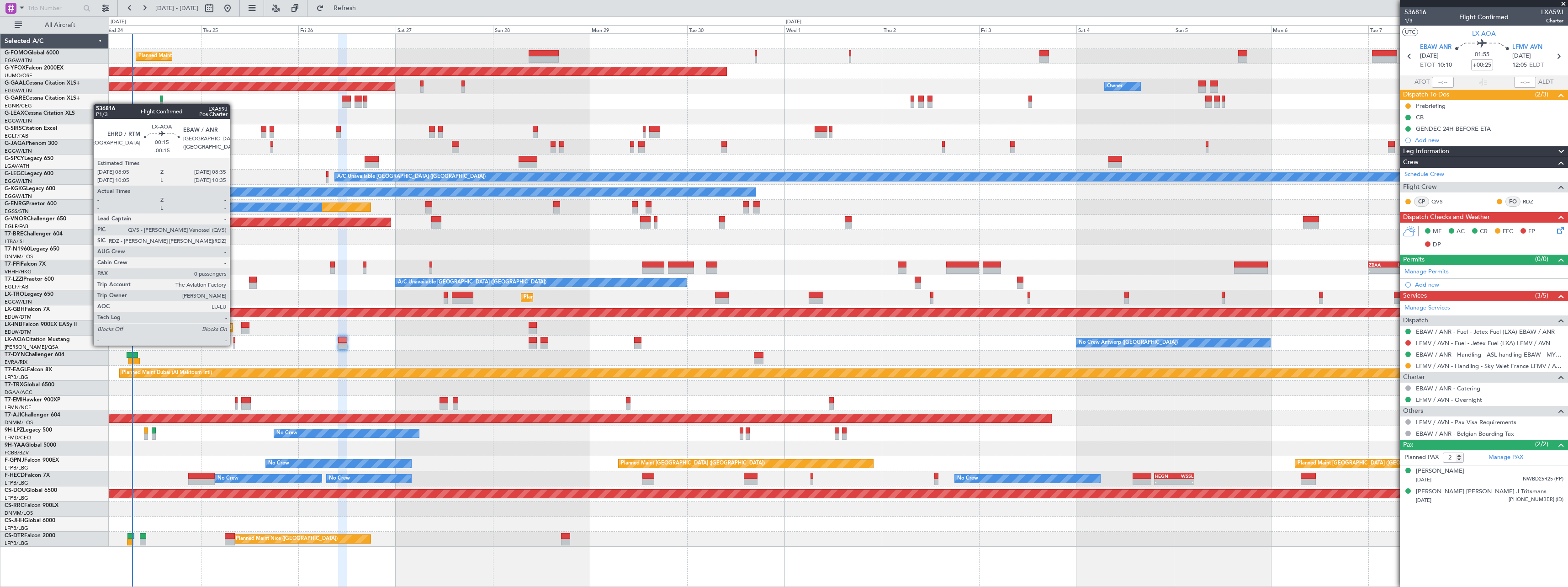
click at [234, 345] on div at bounding box center [235, 346] width 2 height 7
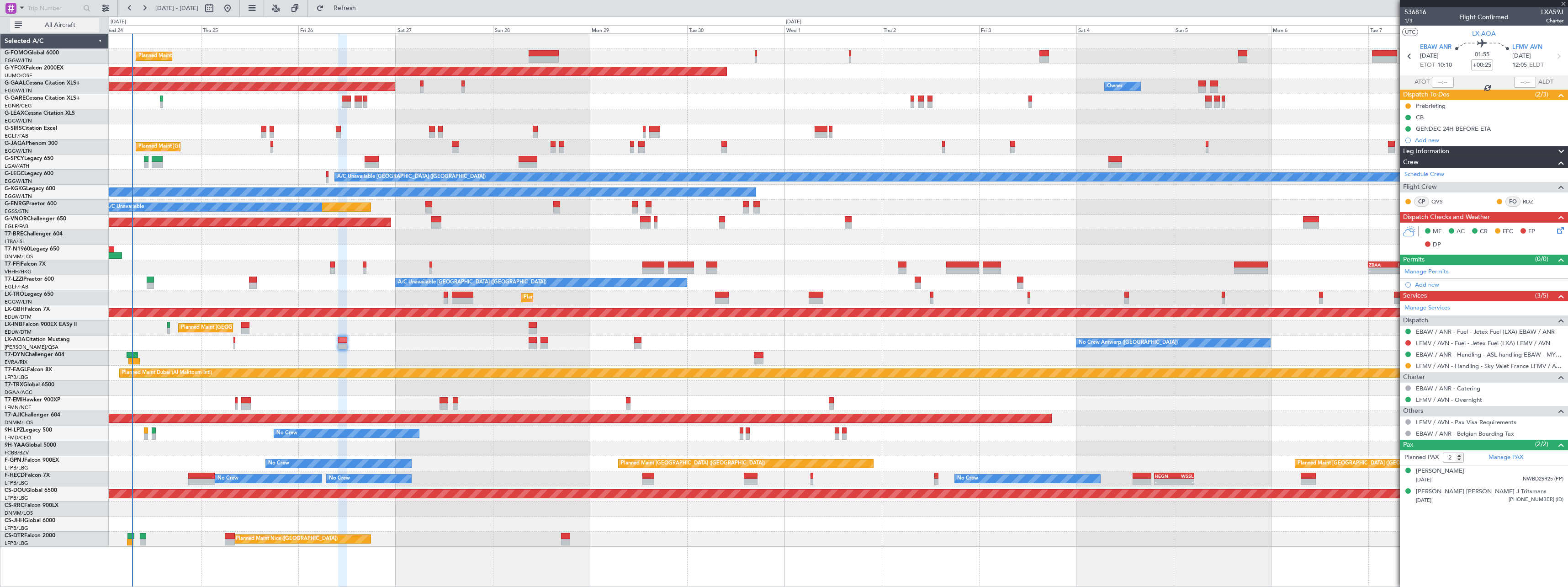
type input "-00:15"
type input "0"
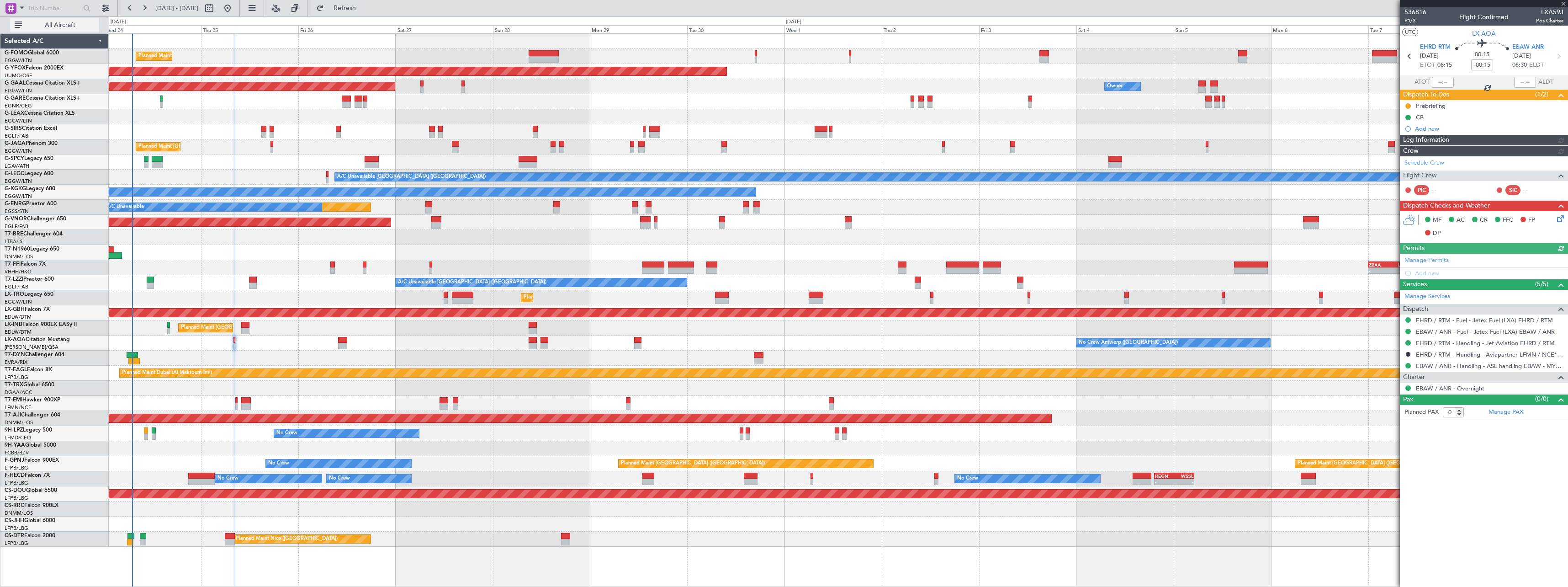
click at [58, 27] on span "All Aircraft" at bounding box center [60, 25] width 72 height 7
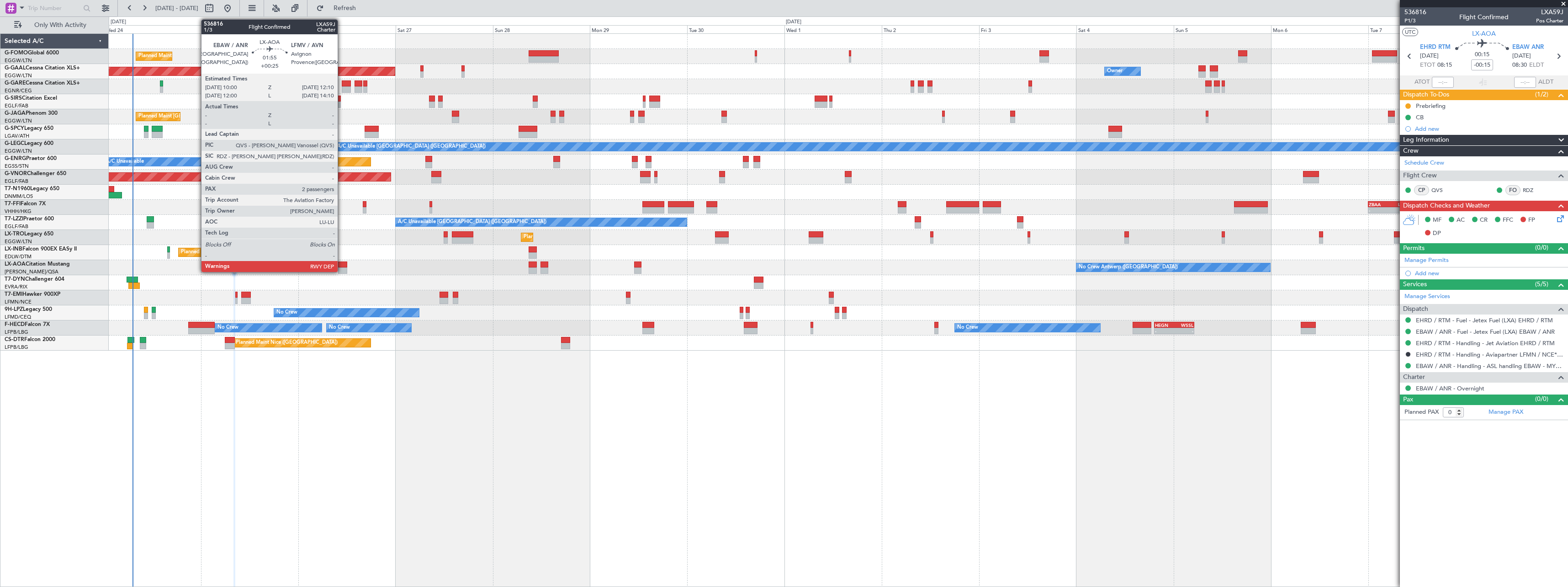
click at [341, 269] on div at bounding box center [342, 270] width 9 height 7
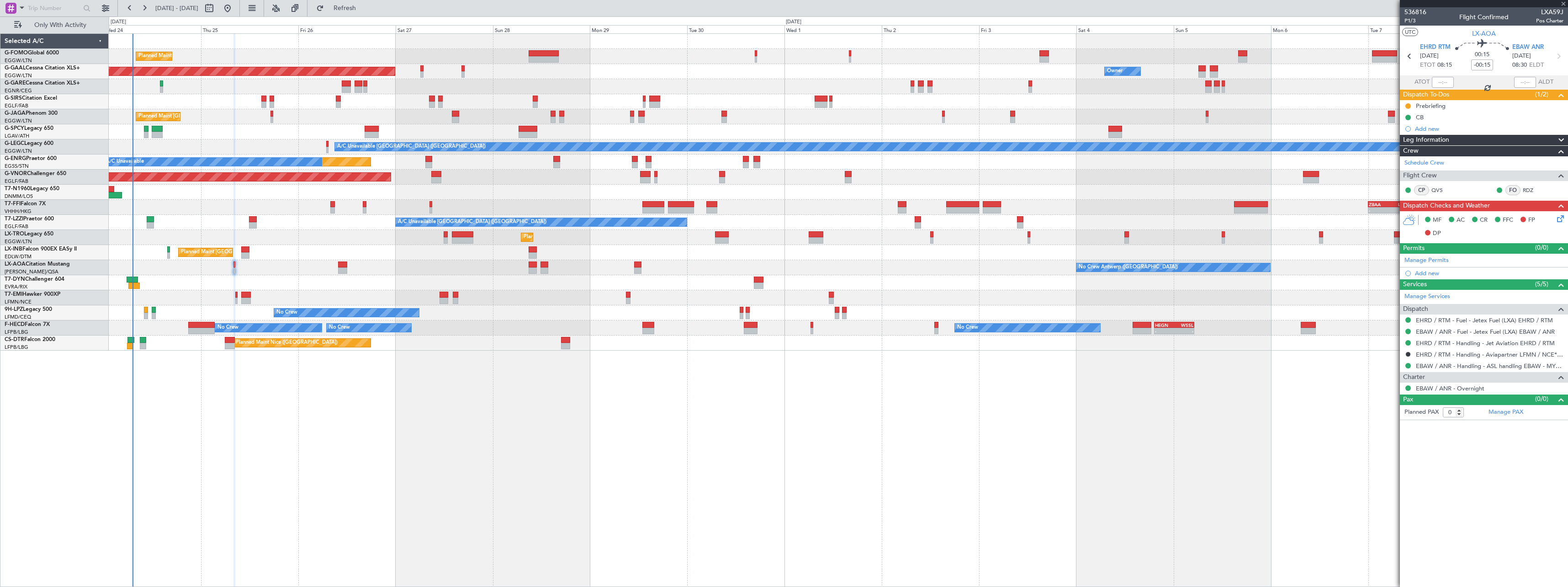
type input "+00:25"
type input "2"
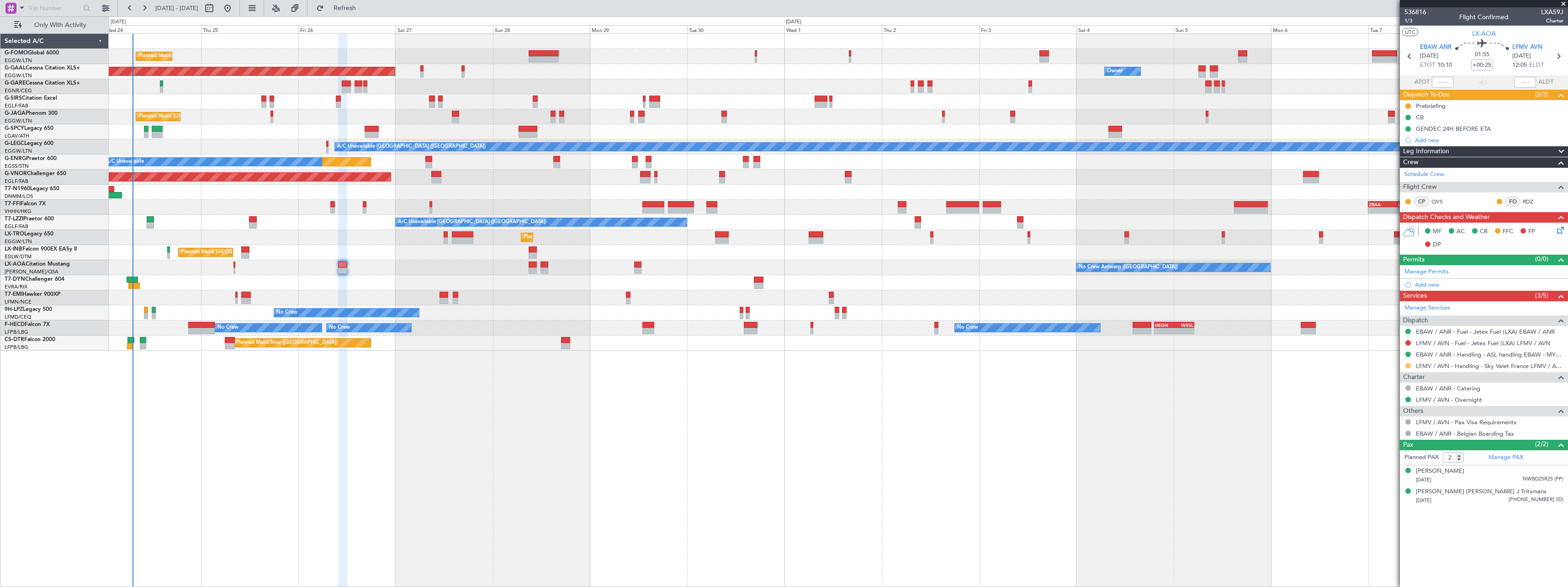
click at [1408, 365] on button at bounding box center [1408, 365] width 5 height 5
click at [1377, 472] on span "Confirmed" at bounding box center [1382, 474] width 29 height 9
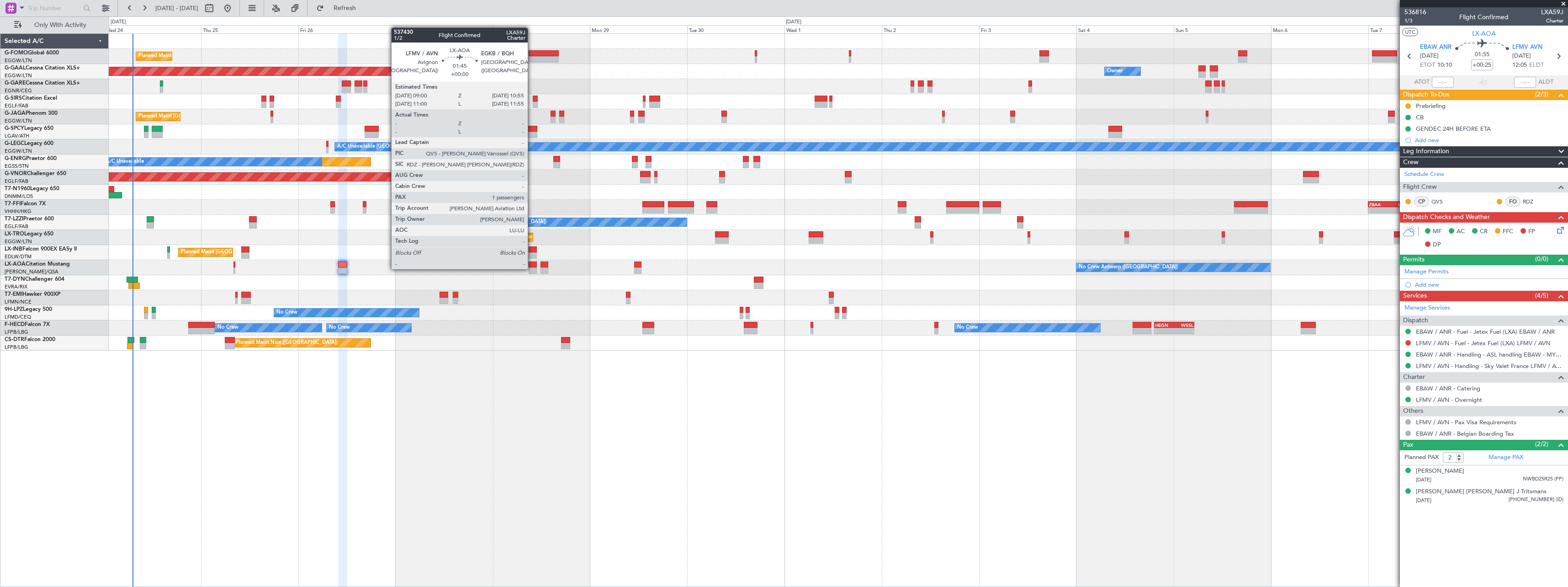
click at [532, 269] on div at bounding box center [533, 270] width 9 height 7
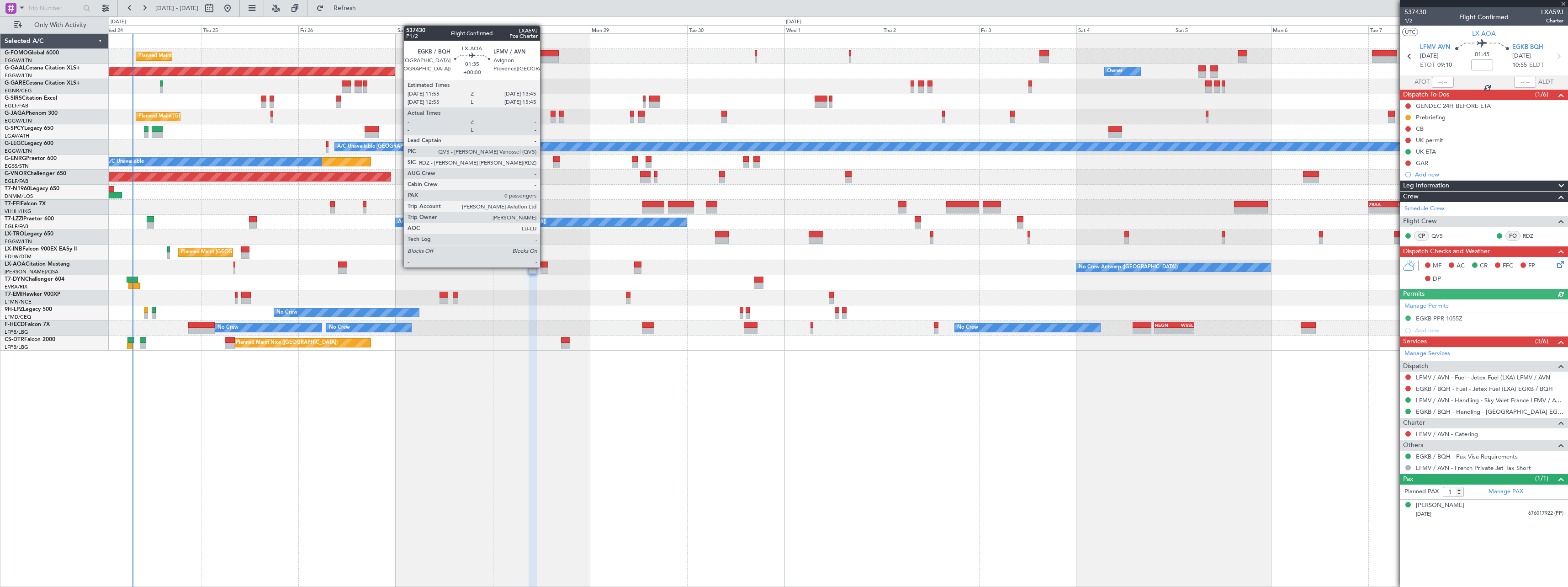
click at [544, 267] on div at bounding box center [544, 264] width 8 height 7
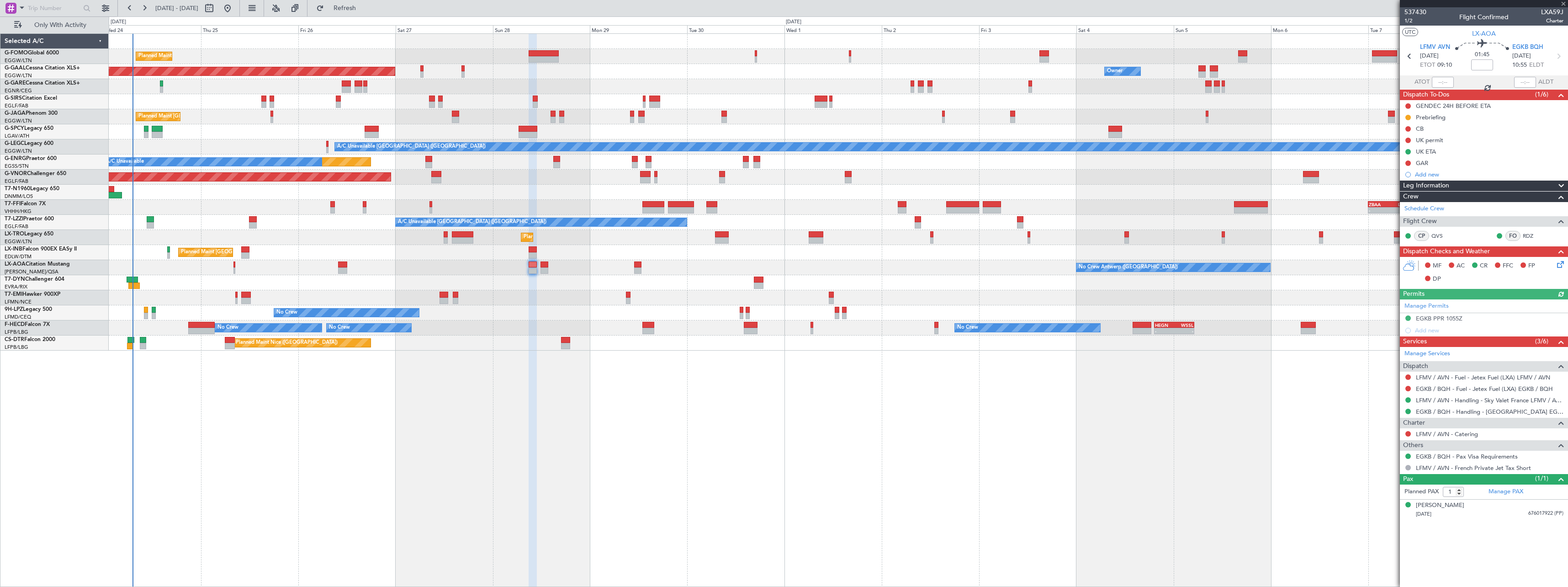
type input "0"
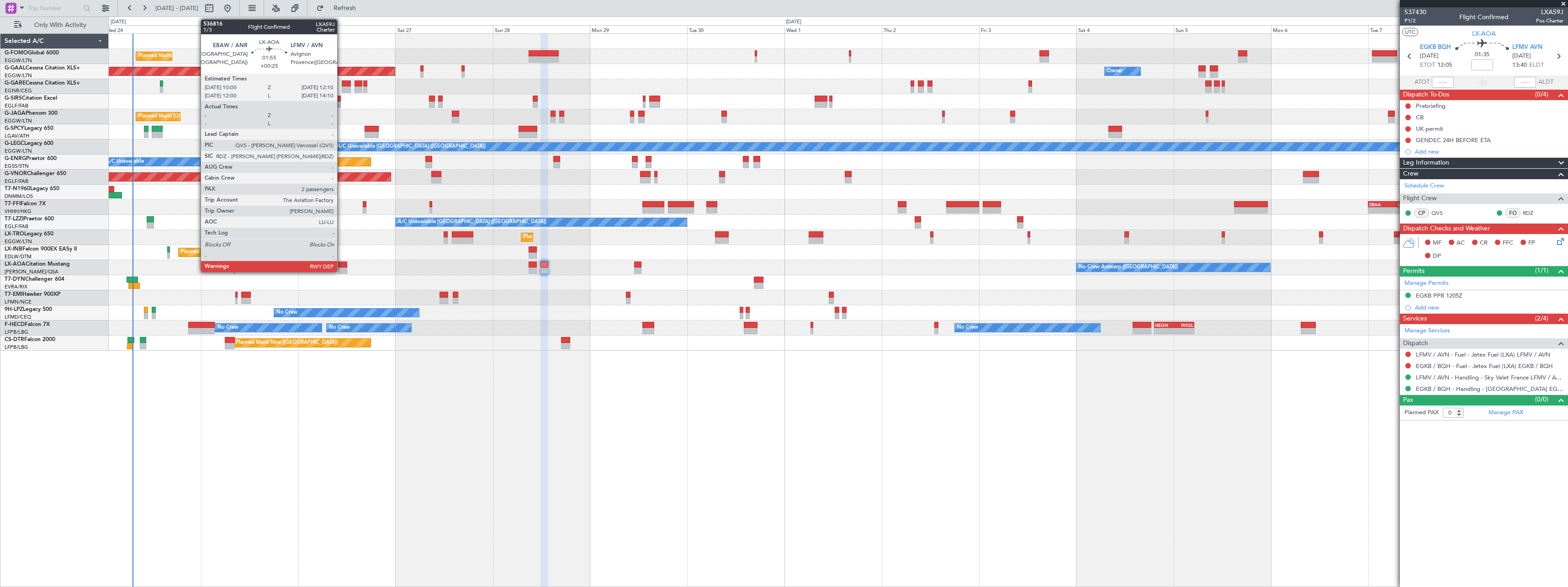
click at [341, 264] on div at bounding box center [342, 264] width 9 height 7
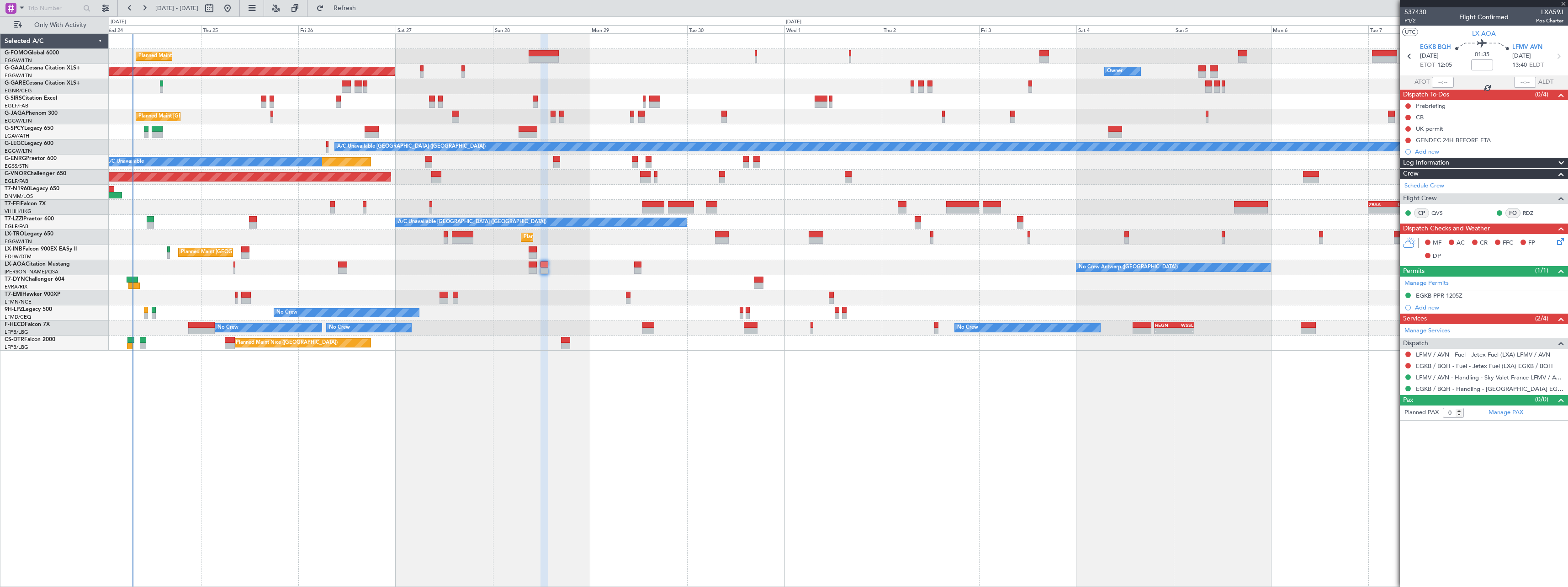
type input "+00:25"
type input "2"
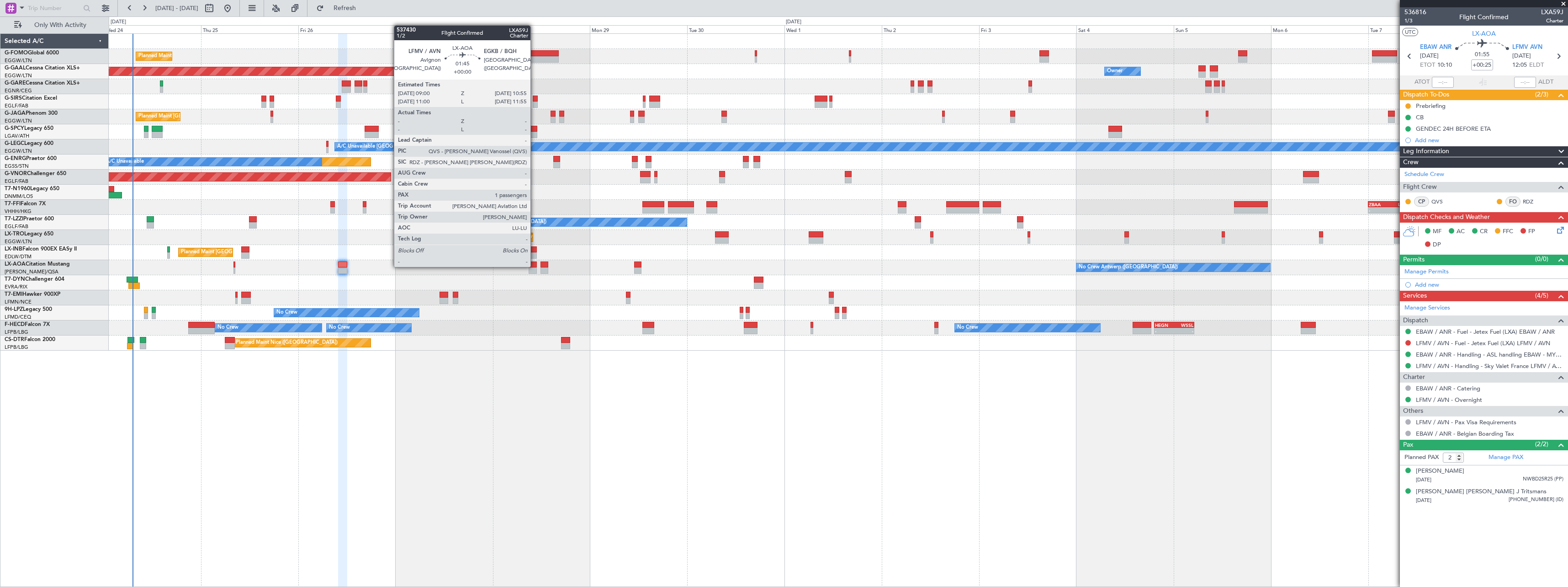
click at [534, 266] on div at bounding box center [533, 264] width 9 height 7
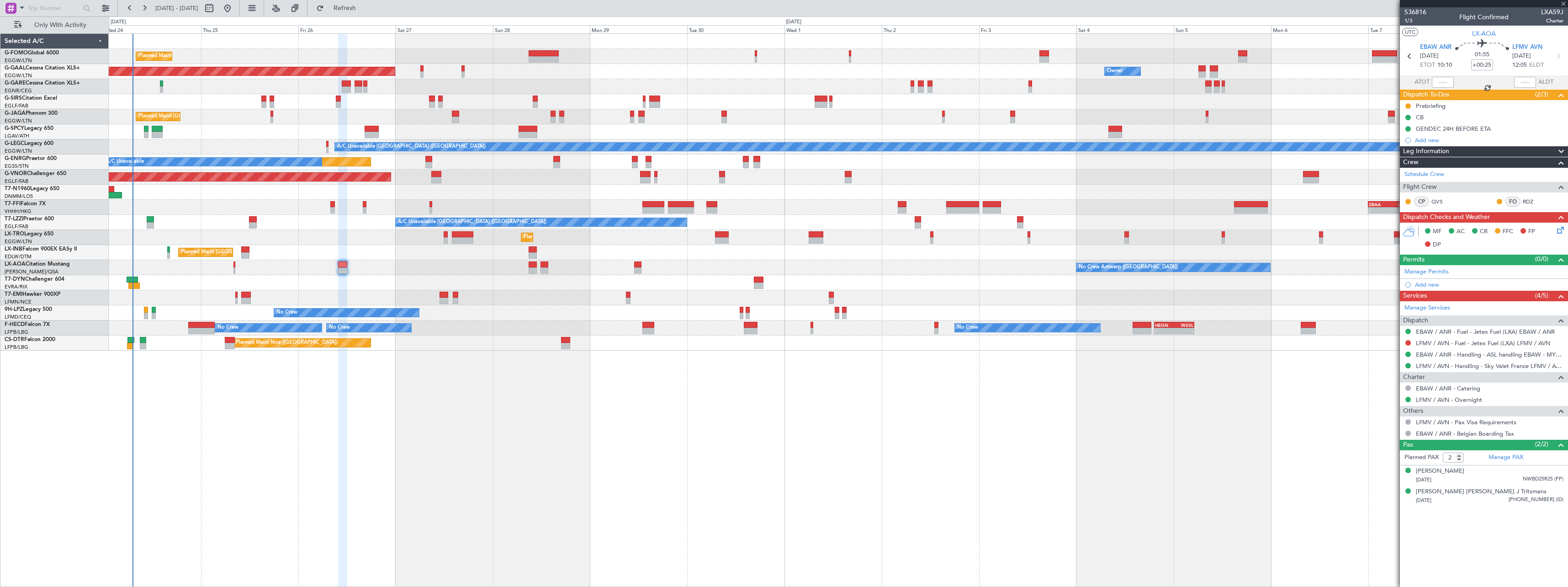
type input "1"
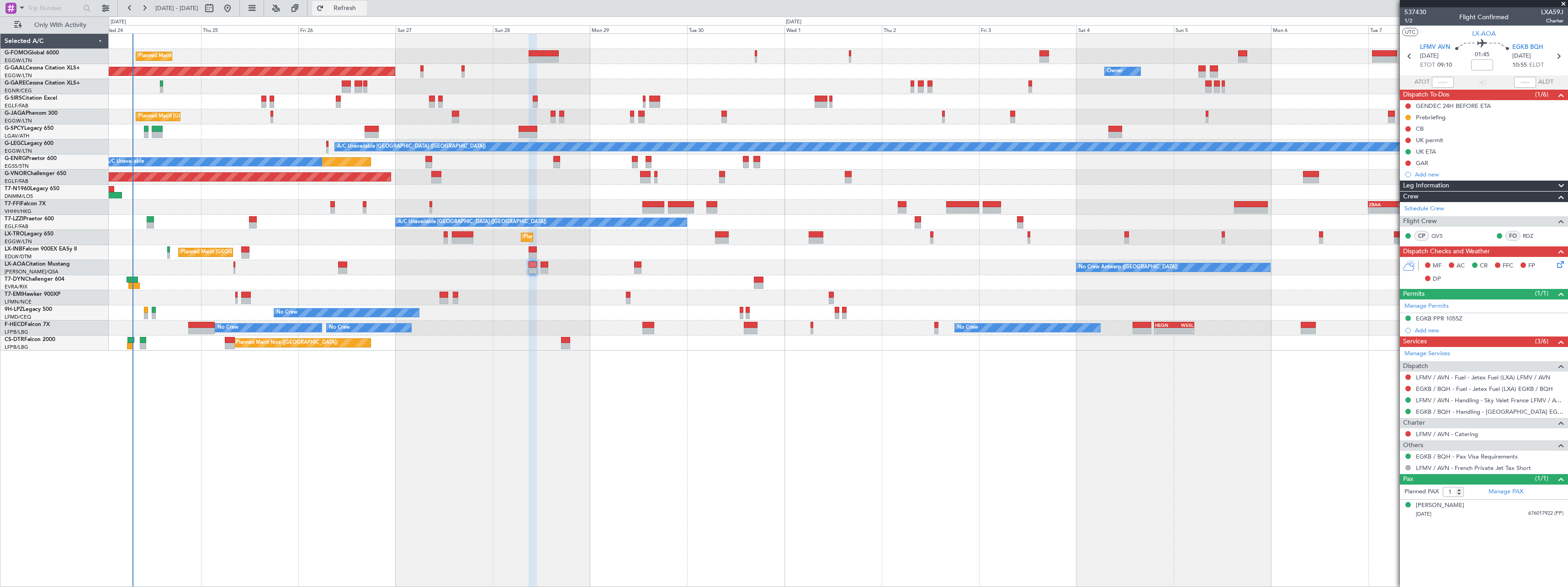
click at [364, 11] on span "Refresh" at bounding box center [345, 8] width 38 height 7
click at [364, 9] on span "Refresh" at bounding box center [345, 8] width 38 height 7
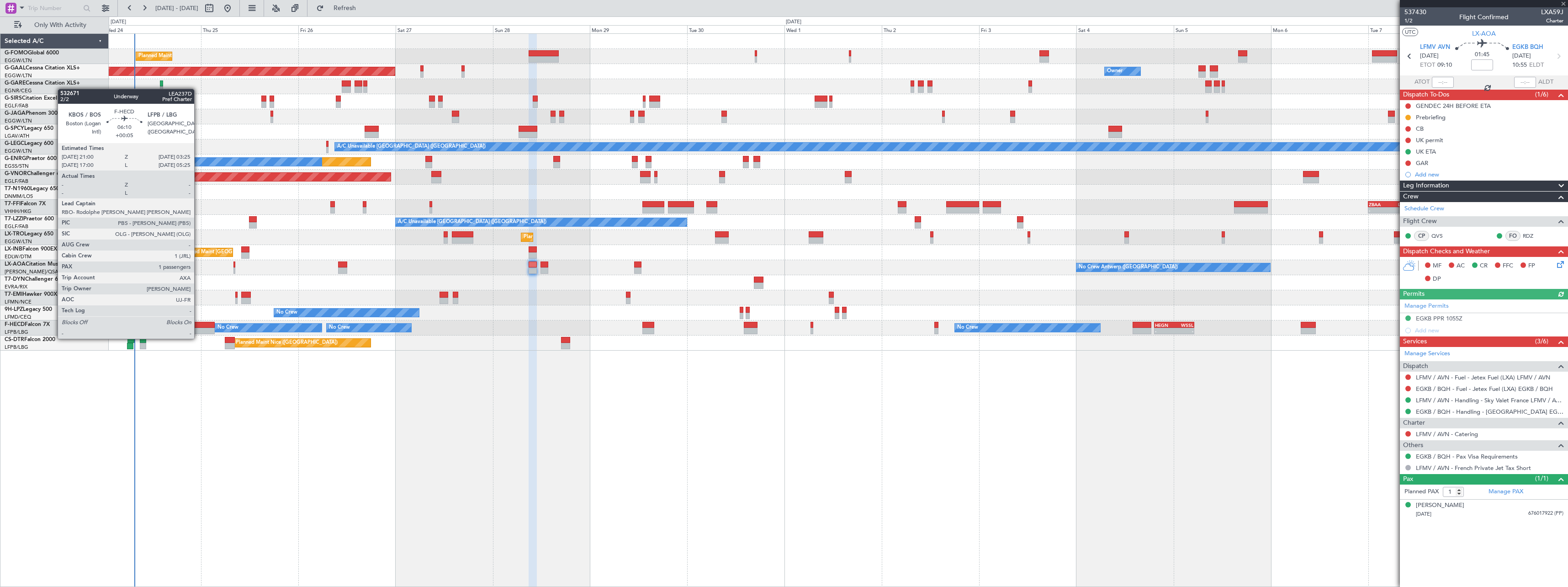
click at [198, 329] on div at bounding box center [201, 331] width 26 height 7
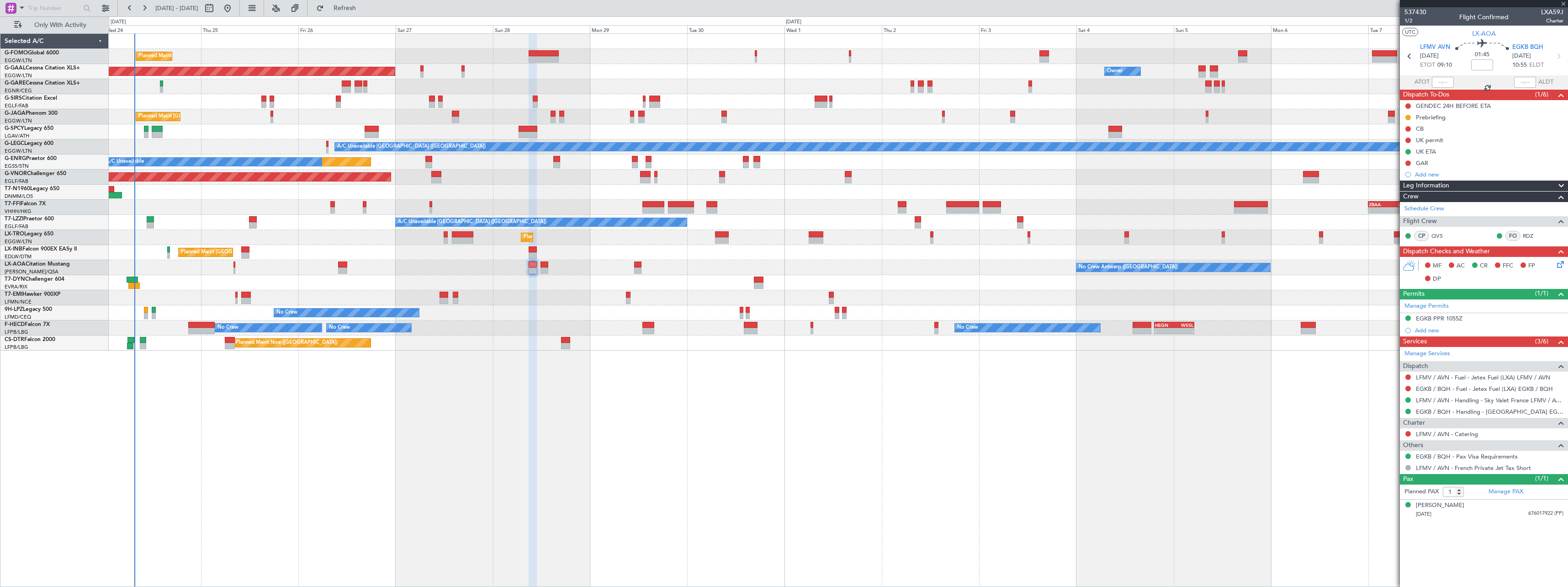
type input "+00:05"
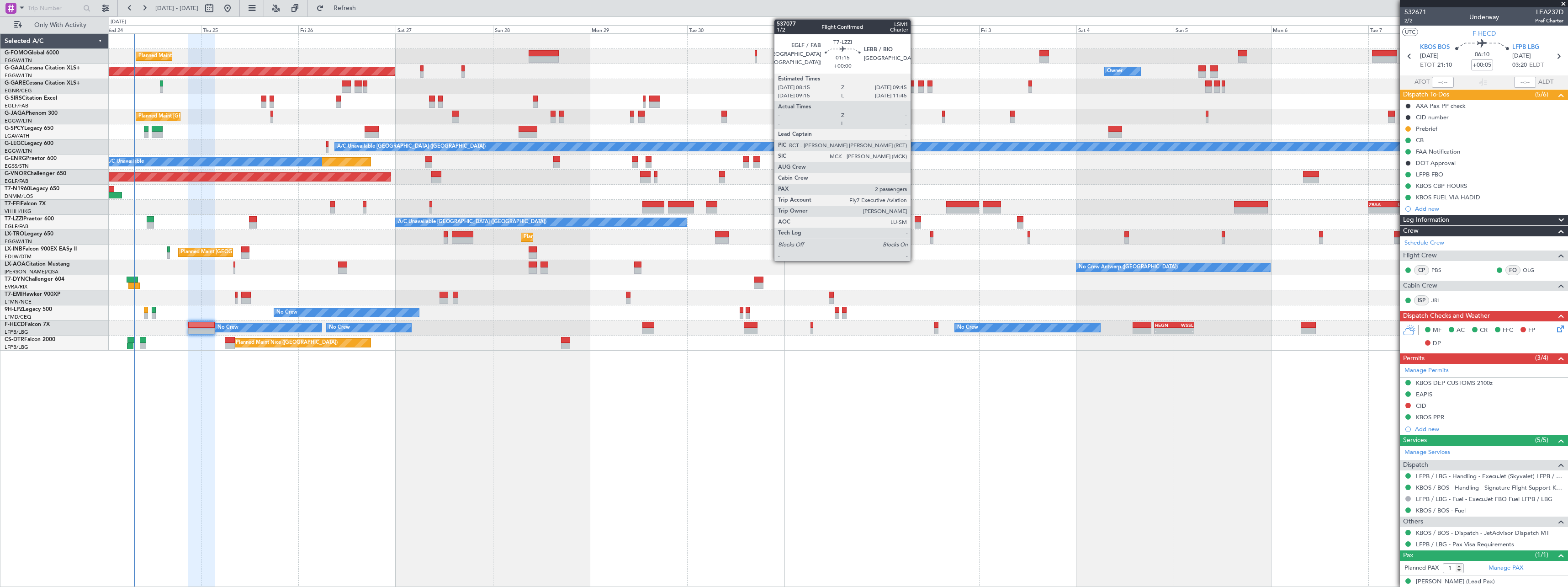
click at [915, 222] on div at bounding box center [918, 219] width 7 height 7
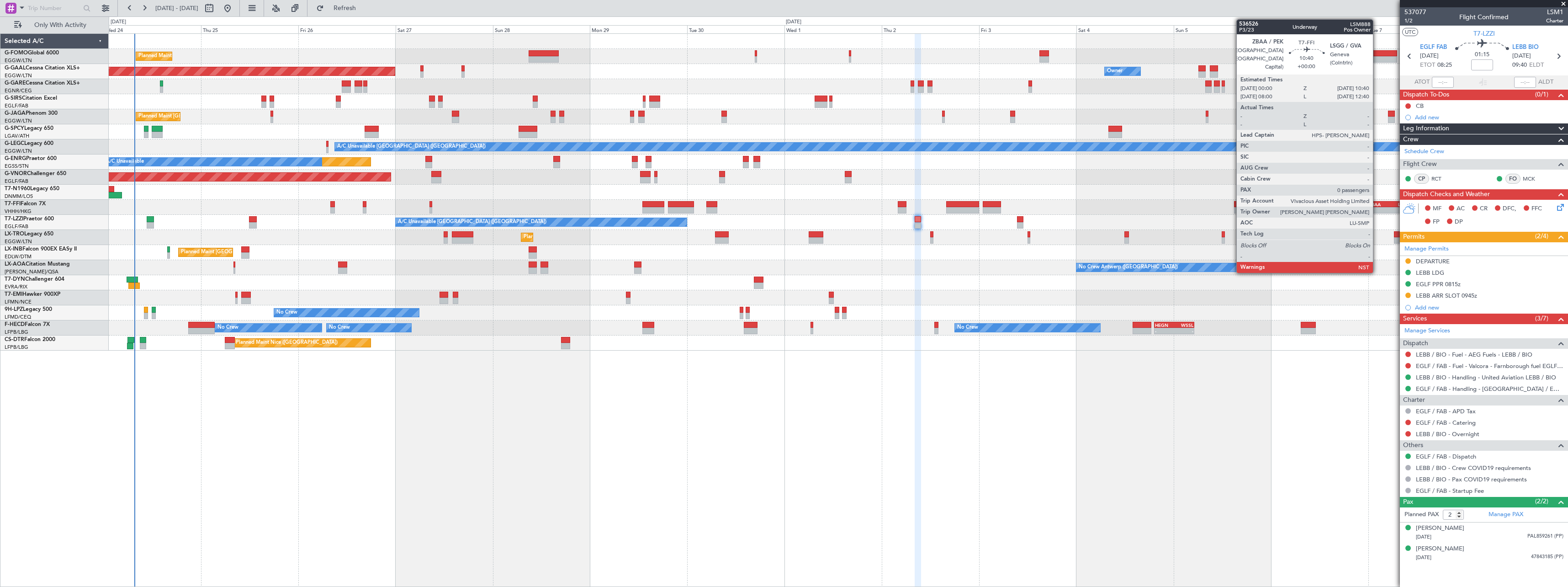
click at [1377, 206] on div "ZBAA" at bounding box center [1379, 204] width 21 height 5
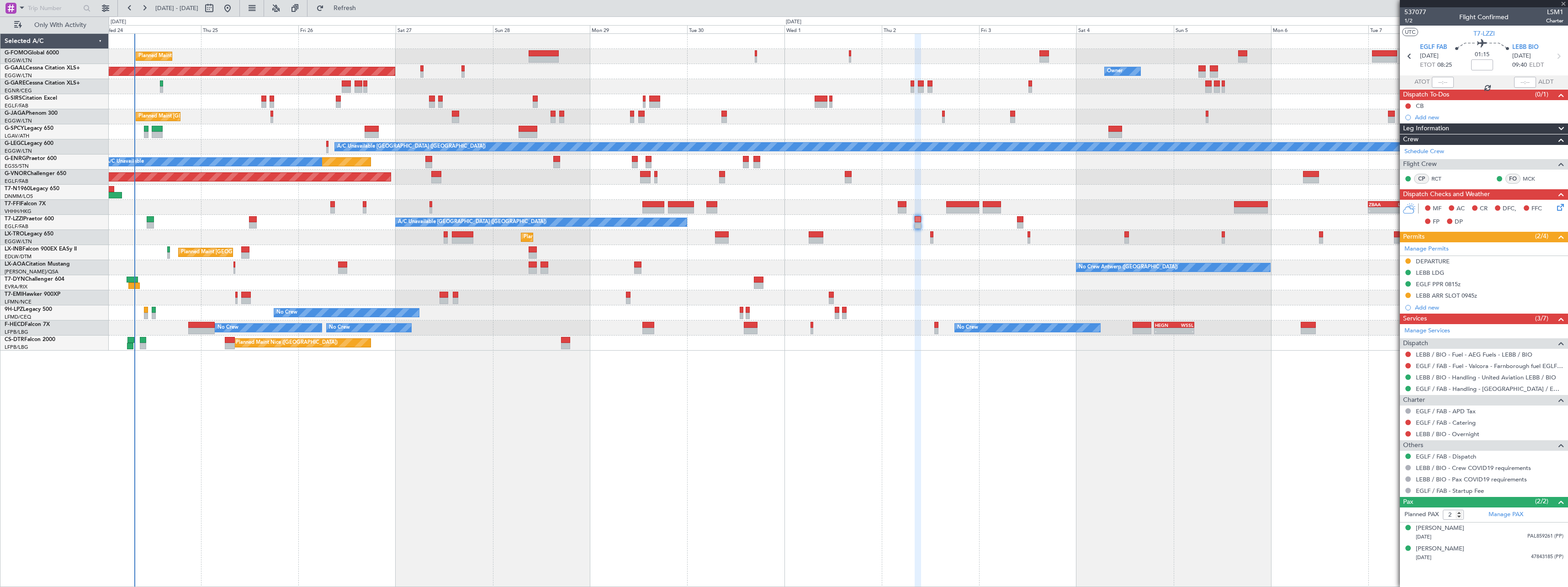
type input "0"
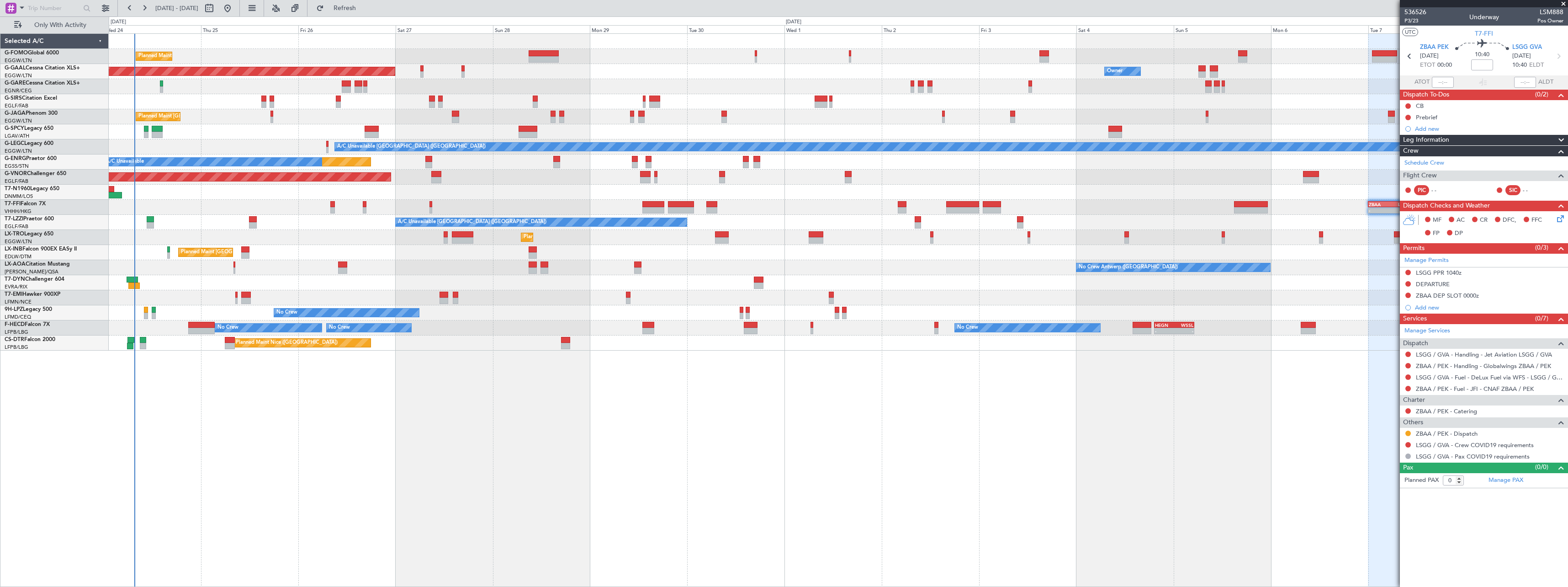
click at [1444, 142] on span "Leg Information" at bounding box center [1426, 139] width 46 height 10
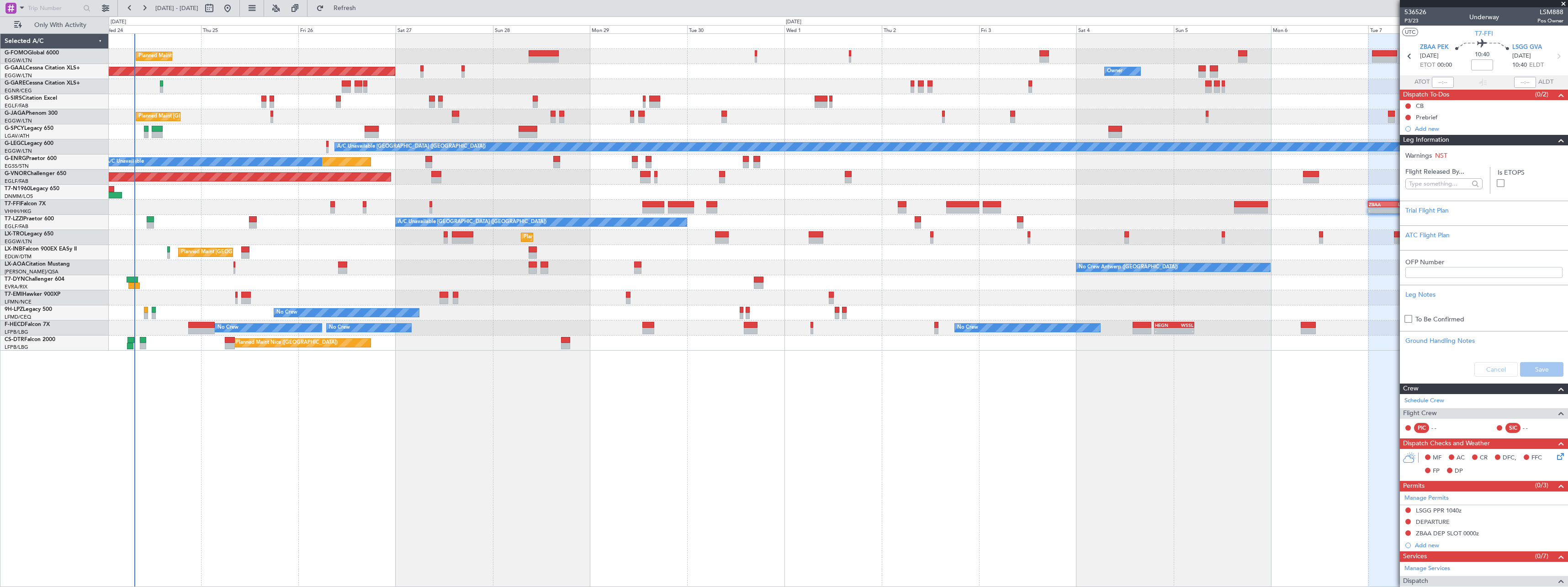
click at [1444, 142] on span "Leg Information" at bounding box center [1426, 139] width 46 height 10
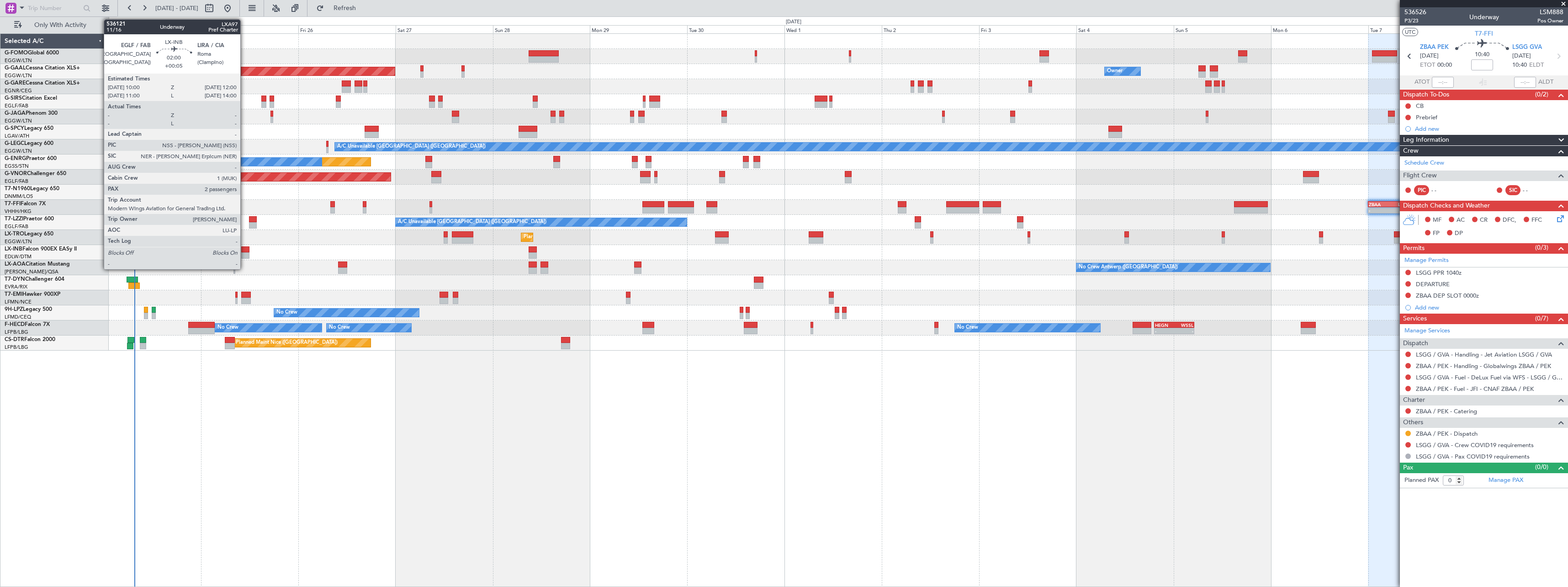
click at [245, 250] on div at bounding box center [245, 250] width 9 height 7
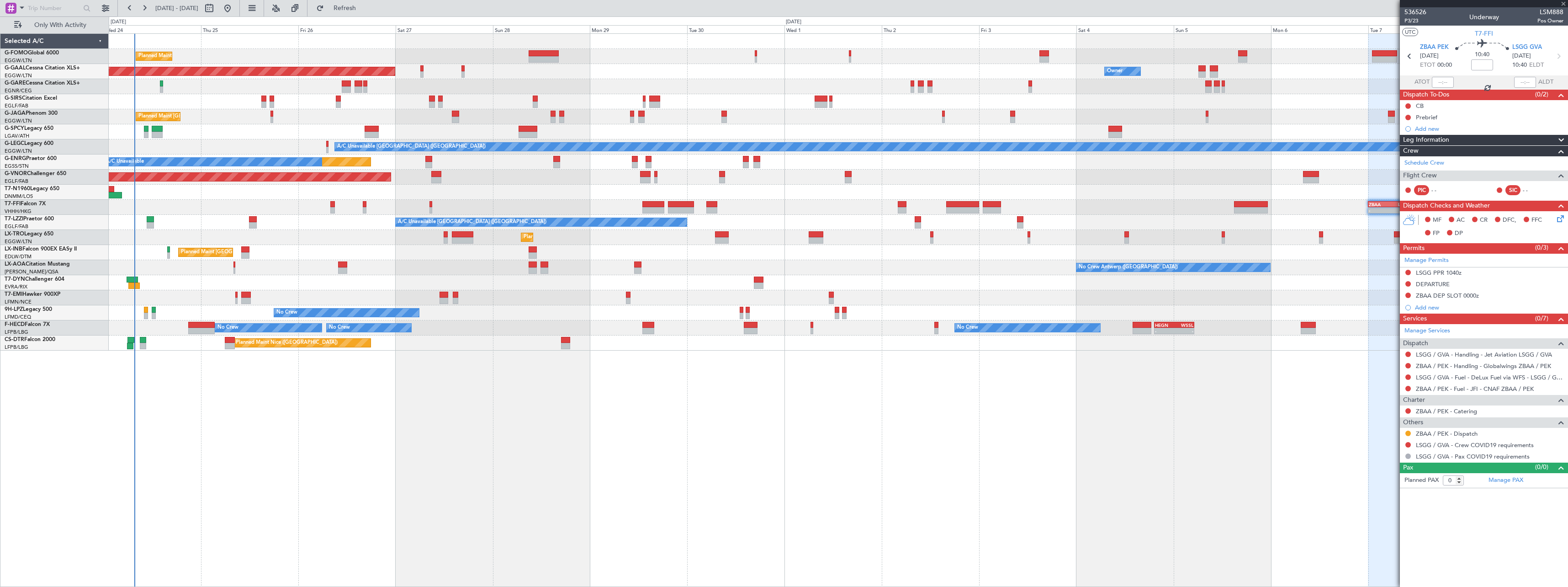
type input "+00:05"
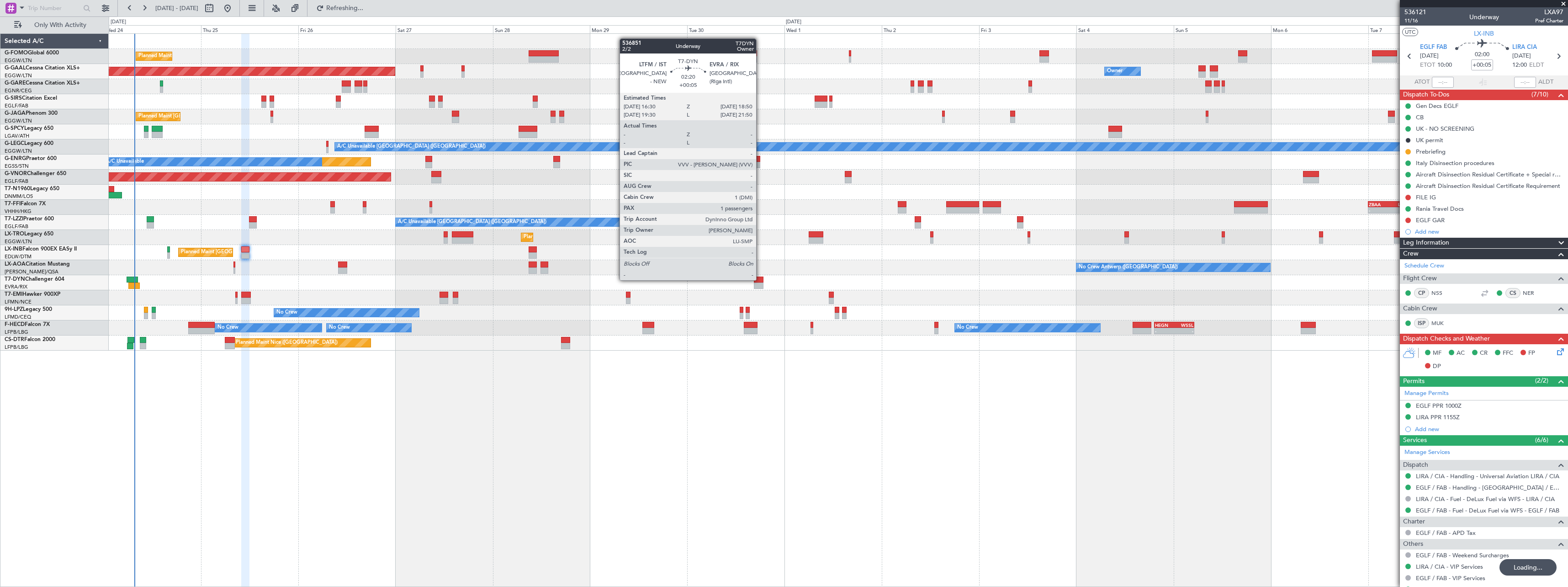
click at [760, 279] on div at bounding box center [758, 279] width 10 height 7
type input "1"
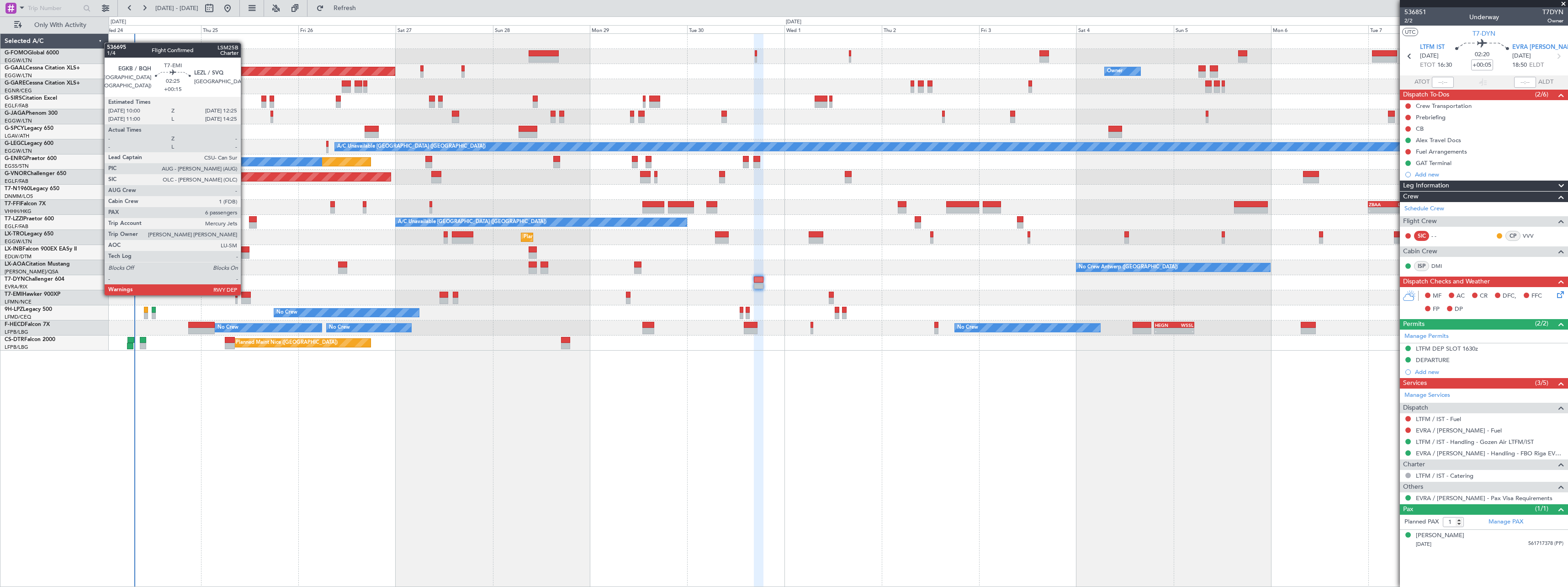
click at [245, 294] on div at bounding box center [246, 295] width 10 height 7
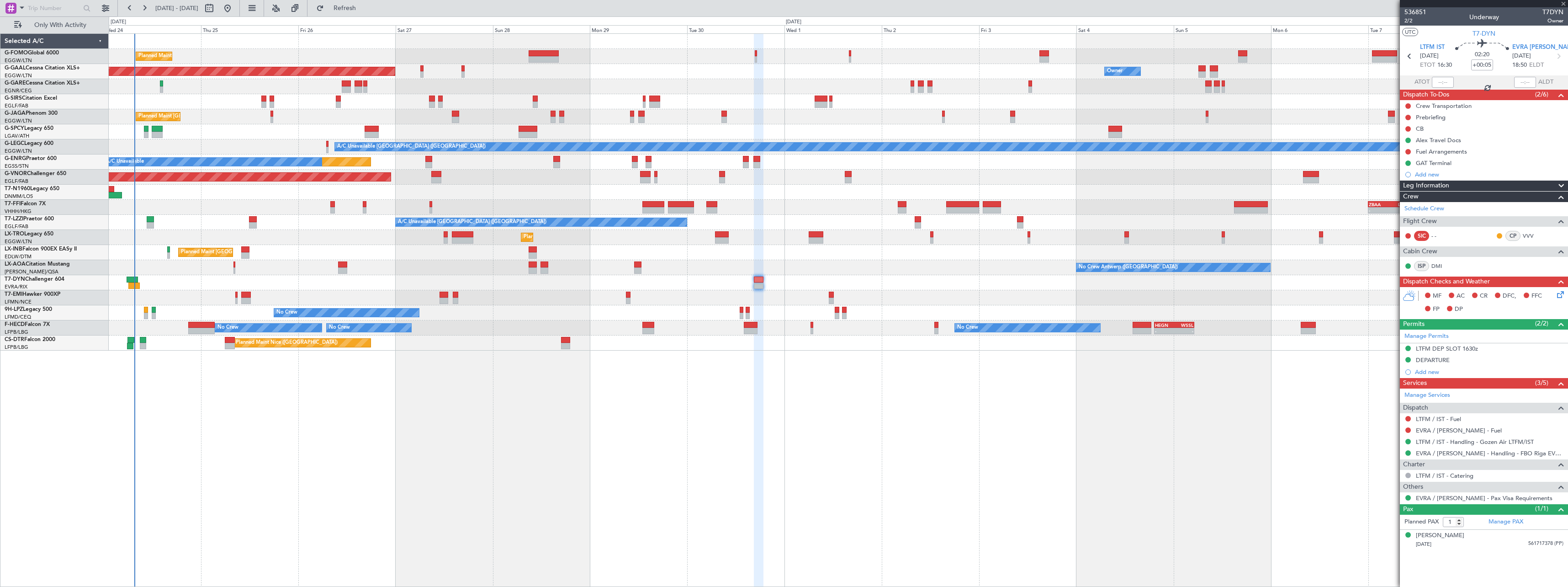
type input "+00:15"
type input "6"
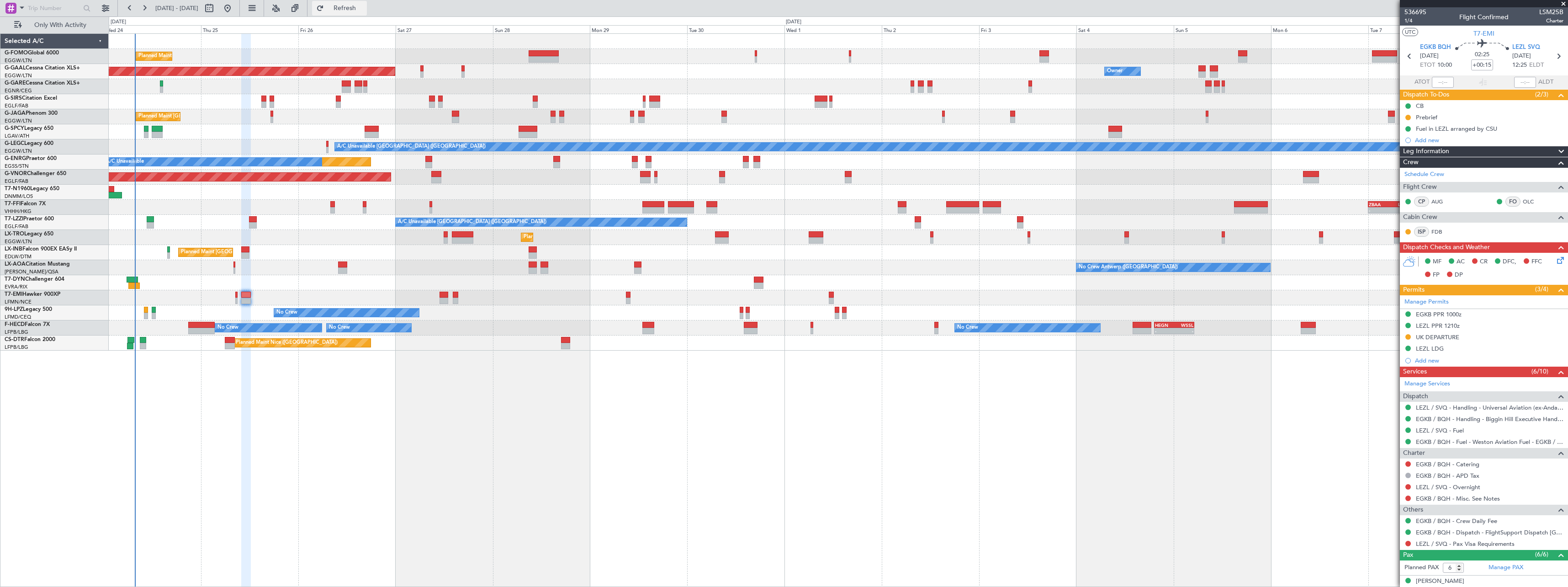
click at [364, 9] on span "Refresh" at bounding box center [345, 8] width 38 height 7
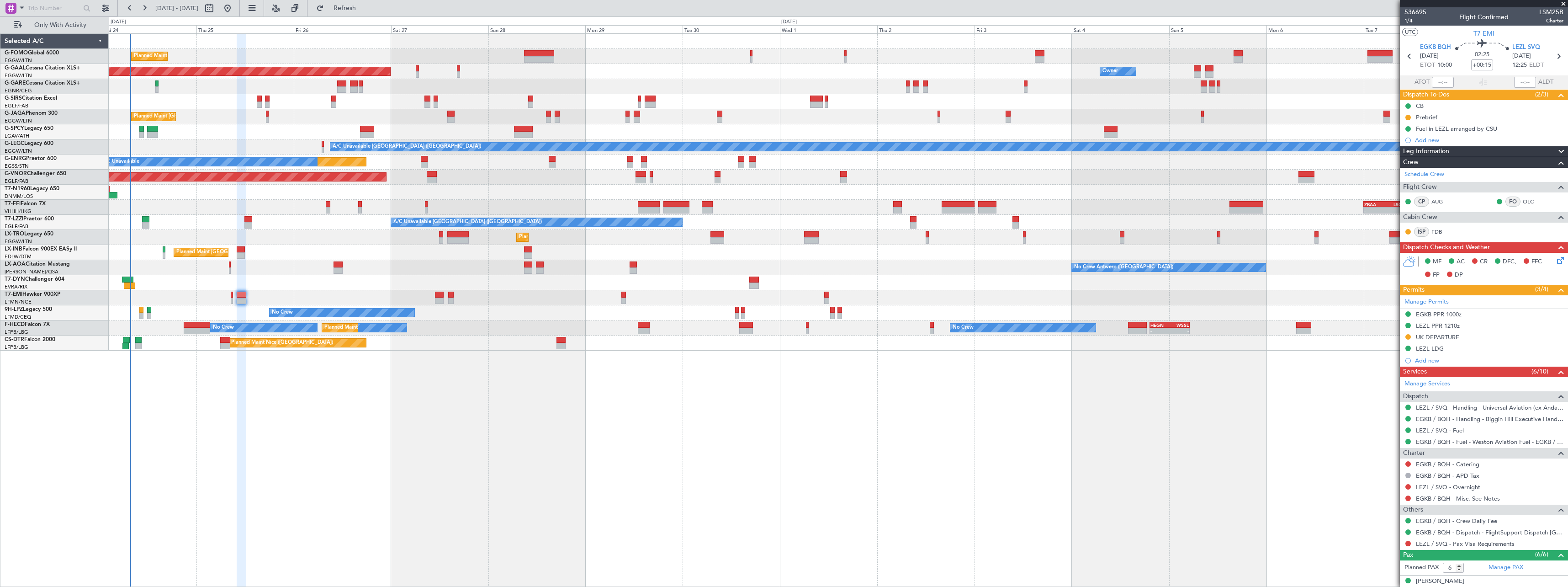
click at [1125, 437] on div "Planned Maint London (Luton) Owner Planned Maint Dusseldorf Owner Owner Planned…" at bounding box center [838, 310] width 1459 height 554
click at [364, 8] on span "Refresh" at bounding box center [345, 8] width 38 height 7
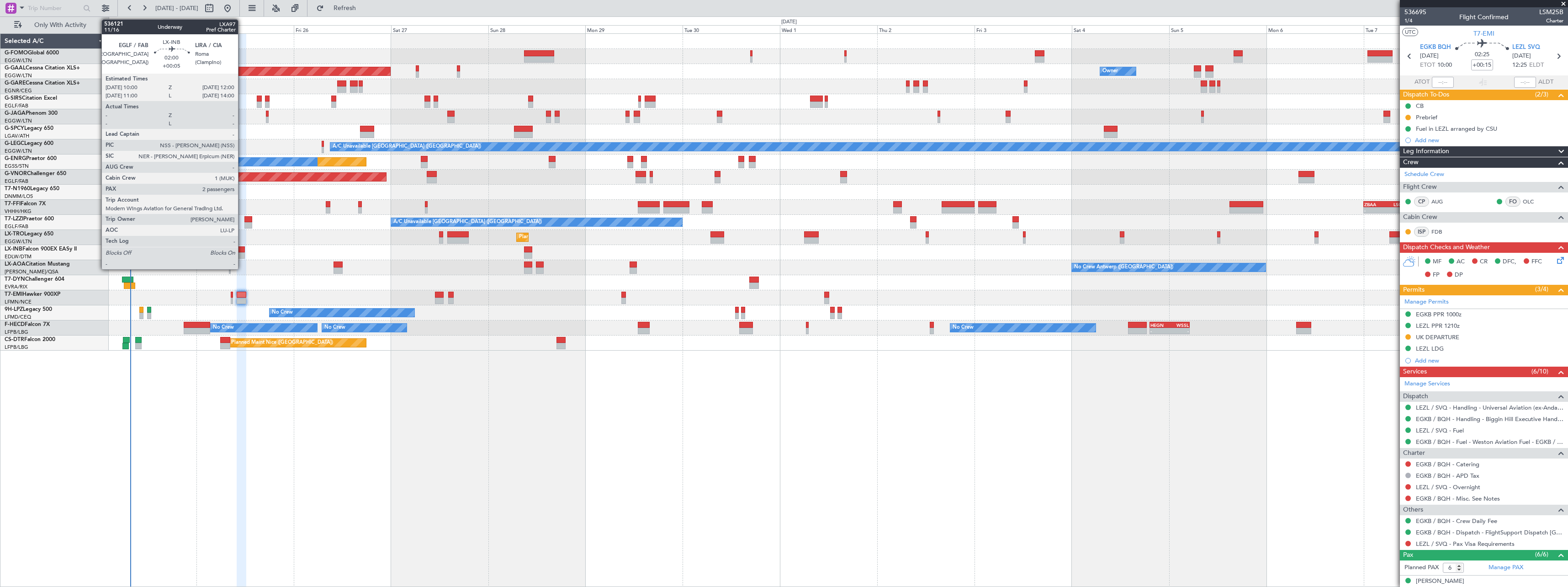
click at [242, 248] on div at bounding box center [241, 250] width 9 height 7
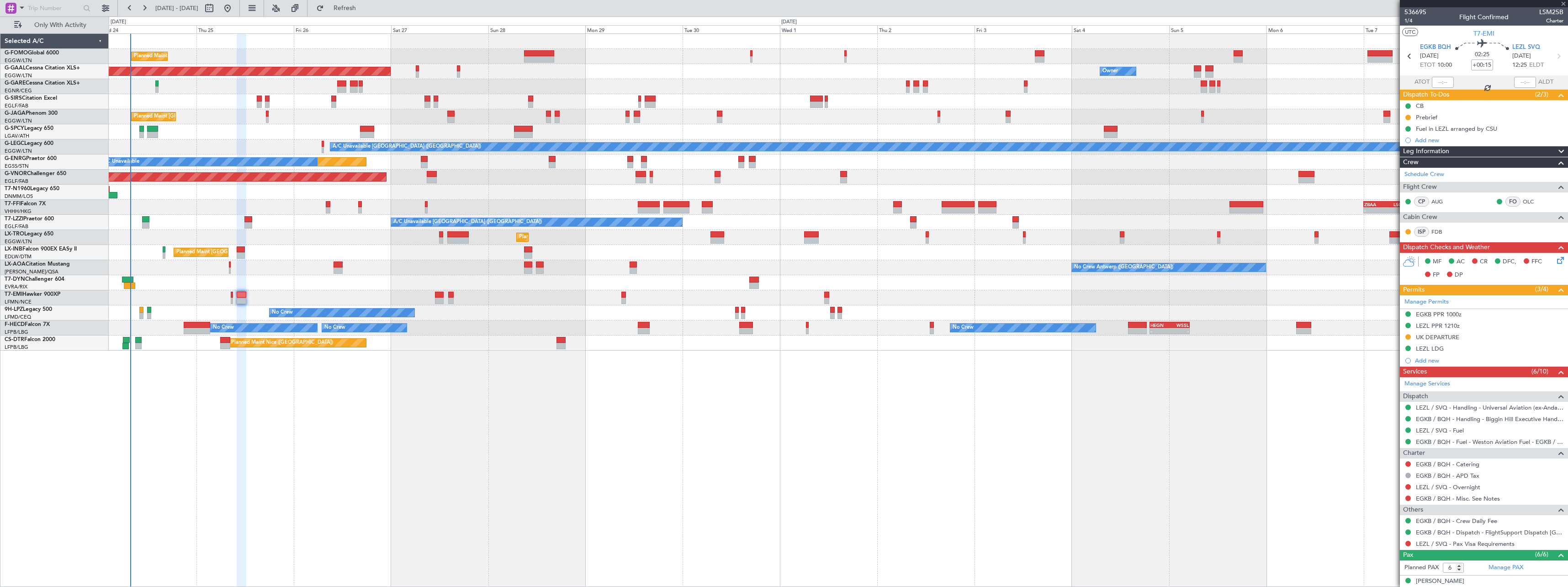
type input "+00:05"
type input "2"
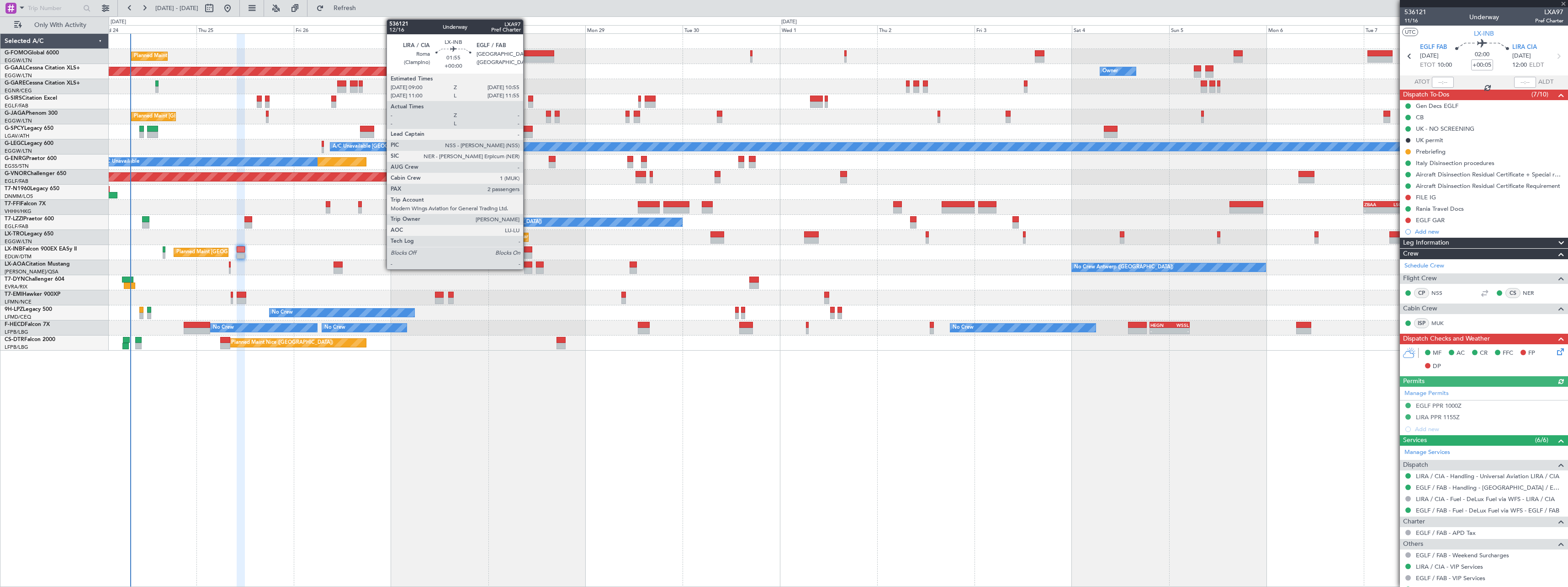
click at [527, 251] on div at bounding box center [528, 250] width 9 height 7
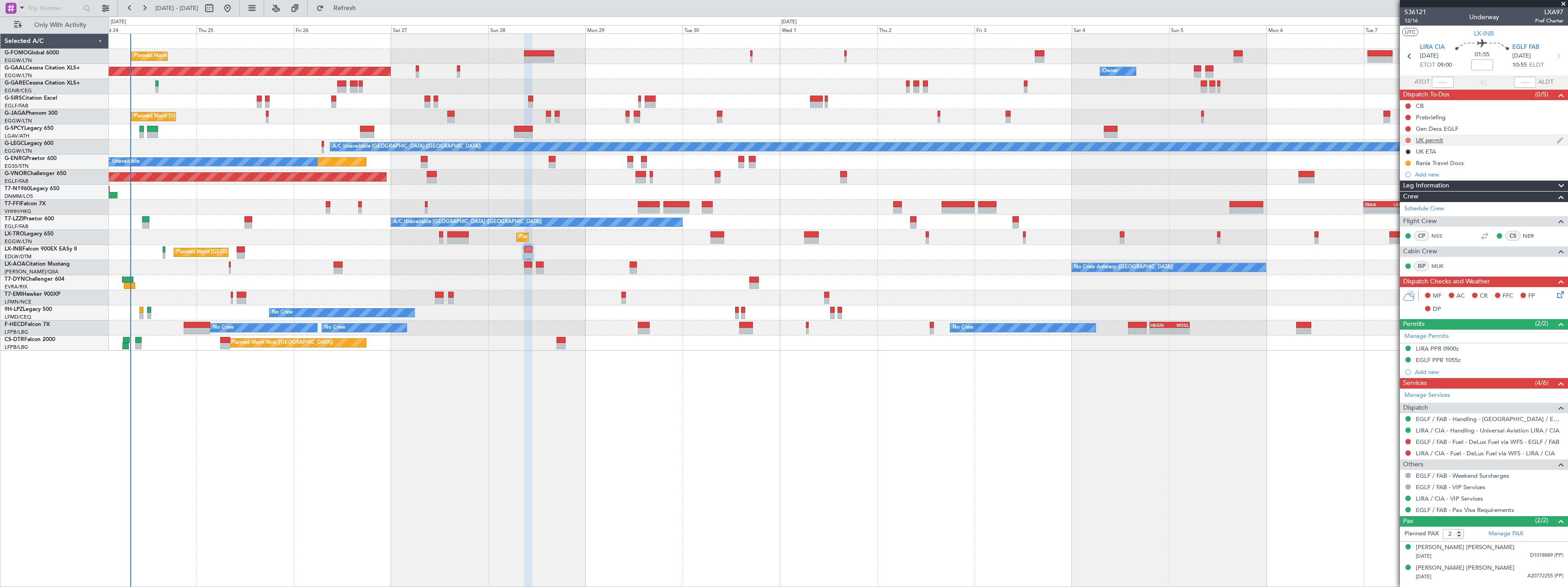
click at [1408, 139] on button at bounding box center [1408, 140] width 5 height 5
click at [1401, 193] on span "Cancelled" at bounding box center [1410, 194] width 26 height 9
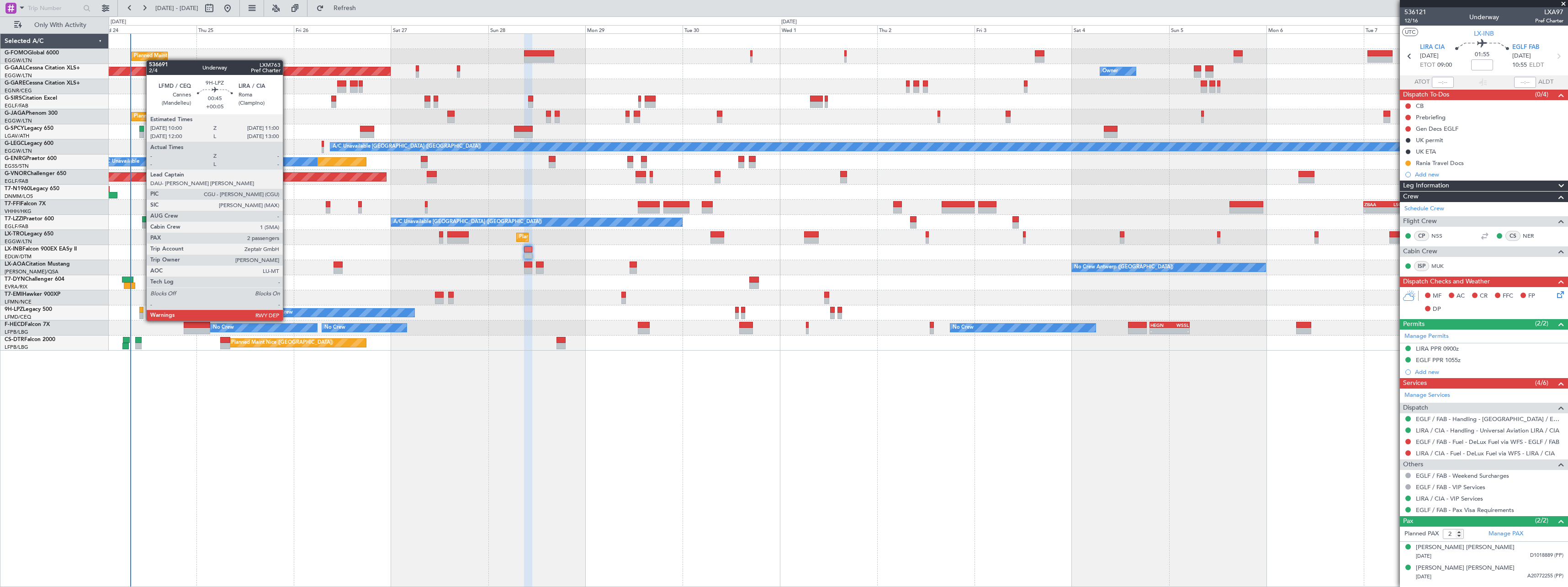
click at [142, 312] on div at bounding box center [141, 310] width 4 height 7
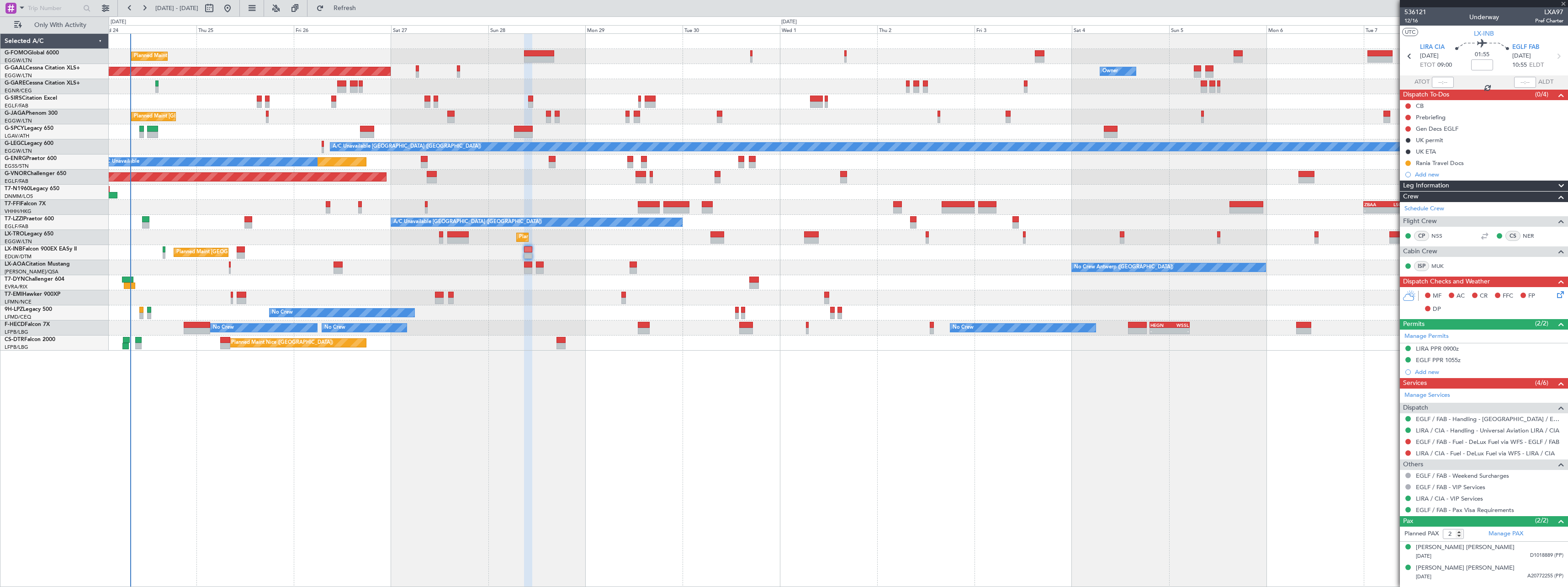
type input "+00:05"
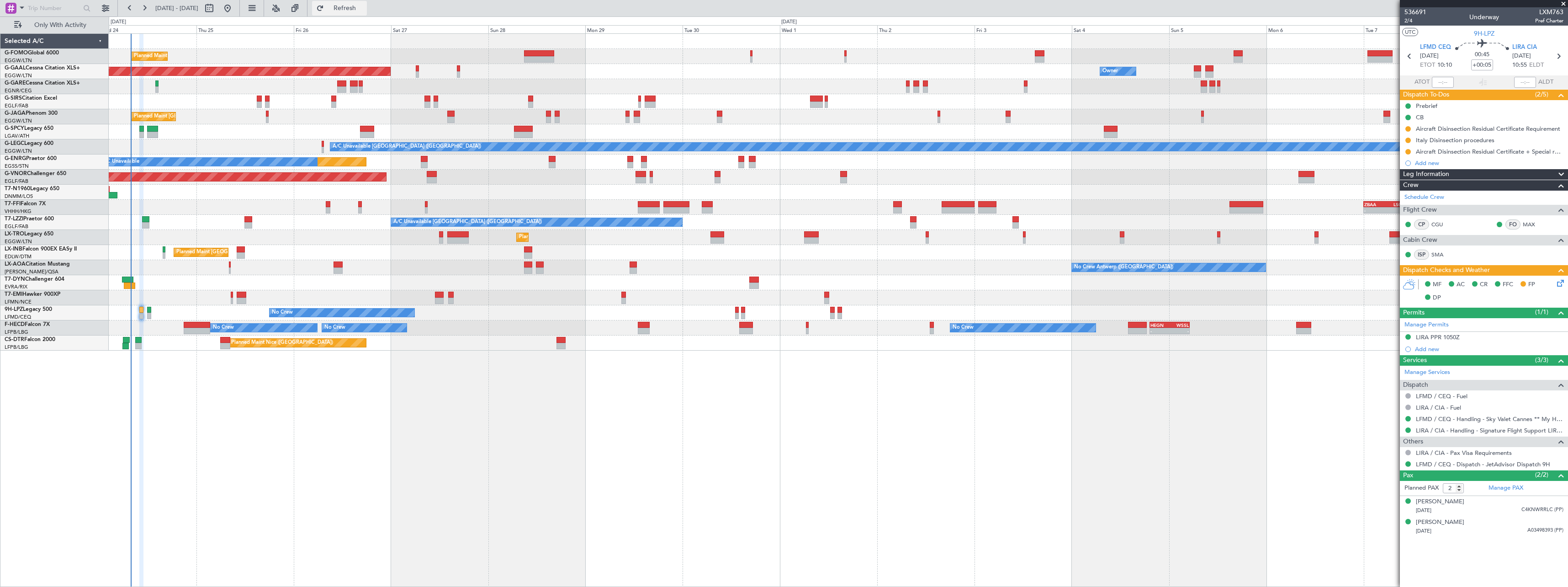
click at [362, 9] on span "Refresh" at bounding box center [345, 8] width 38 height 7
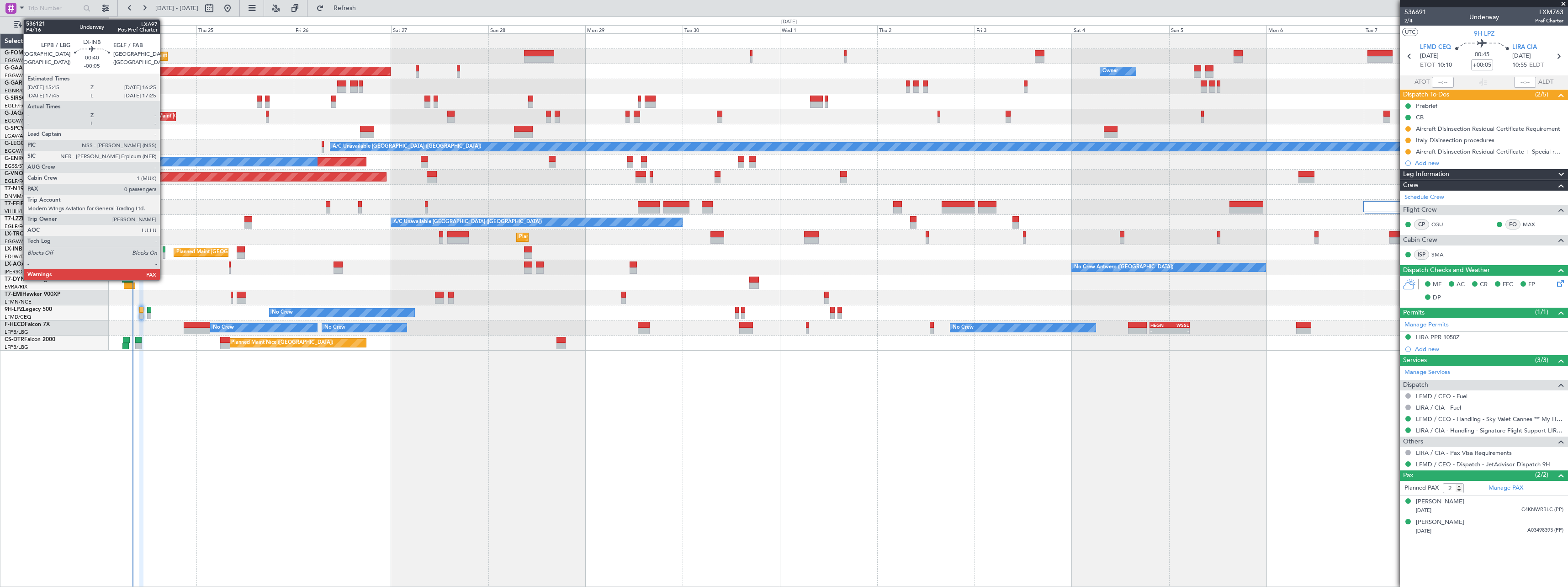
click at [164, 251] on div at bounding box center [164, 250] width 3 height 7
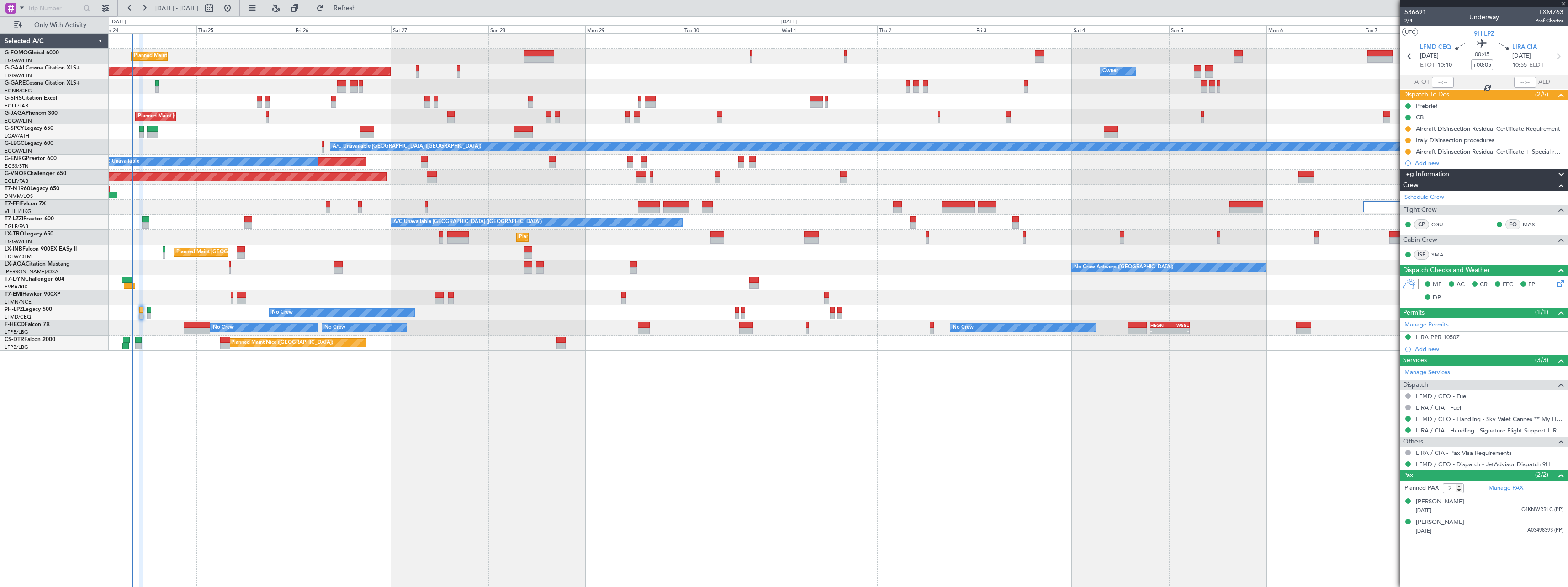
type input "-00:05"
type input "0"
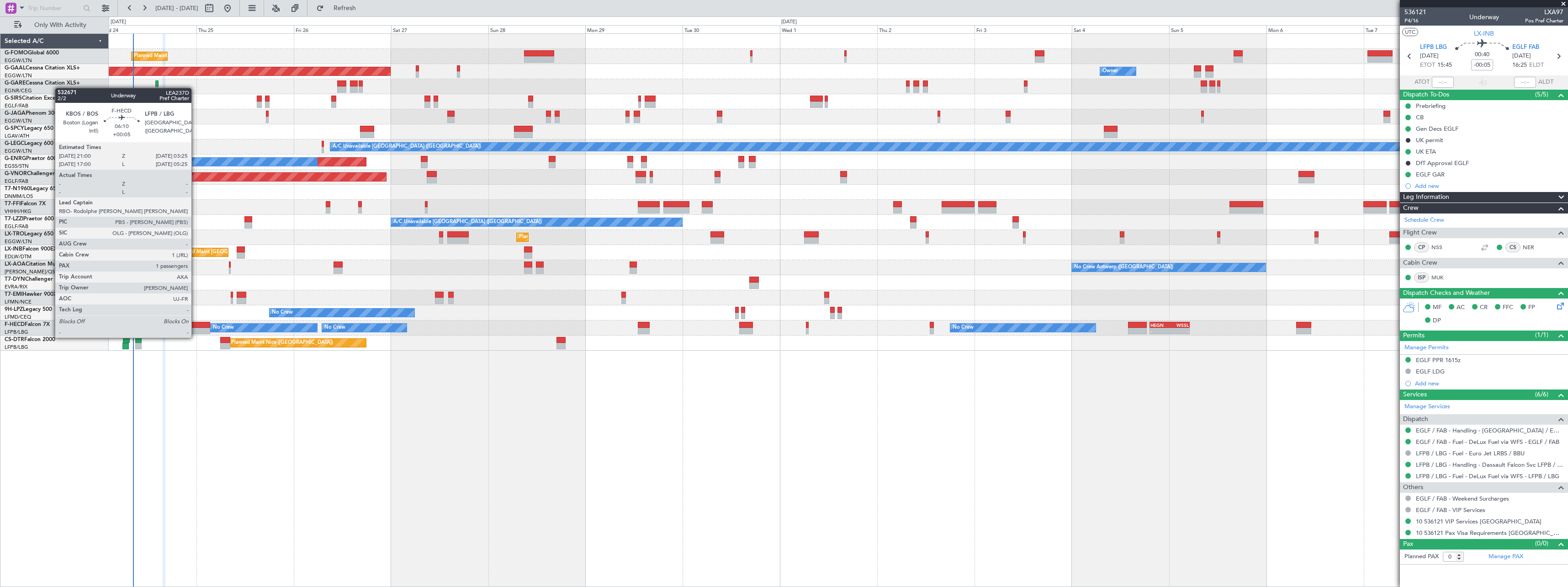
click at [195, 329] on div at bounding box center [197, 331] width 26 height 7
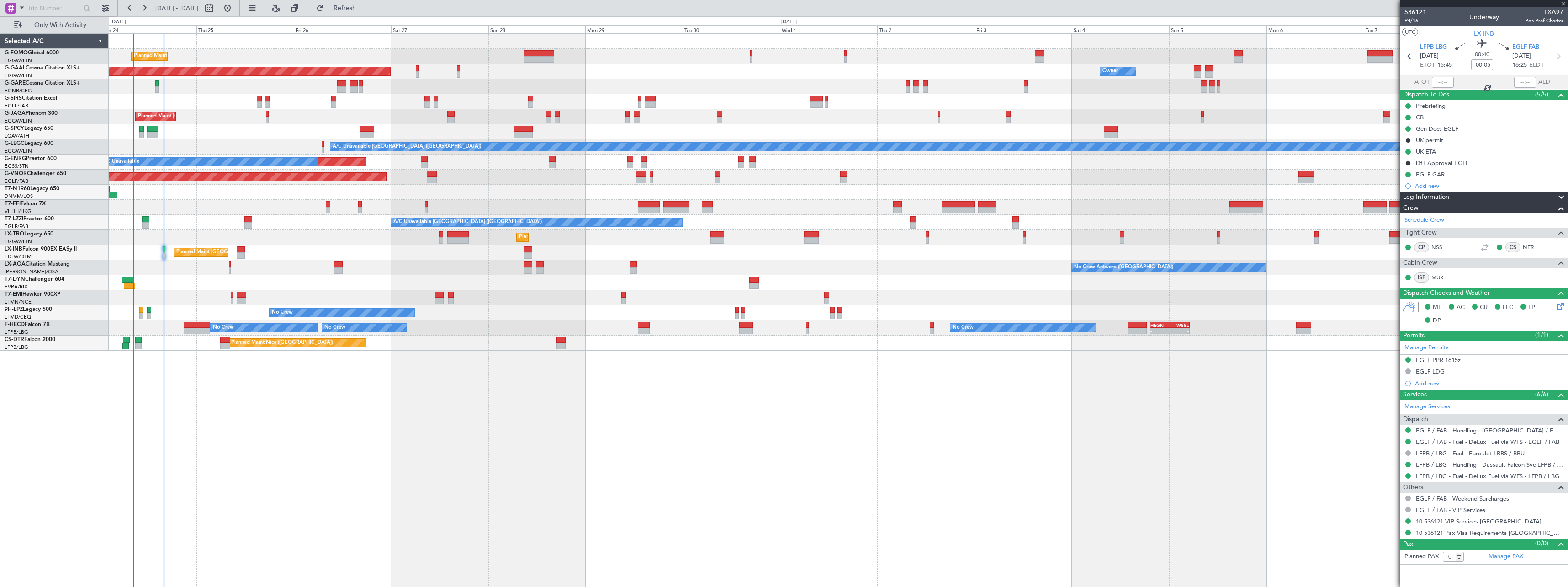
type input "+00:05"
type input "1"
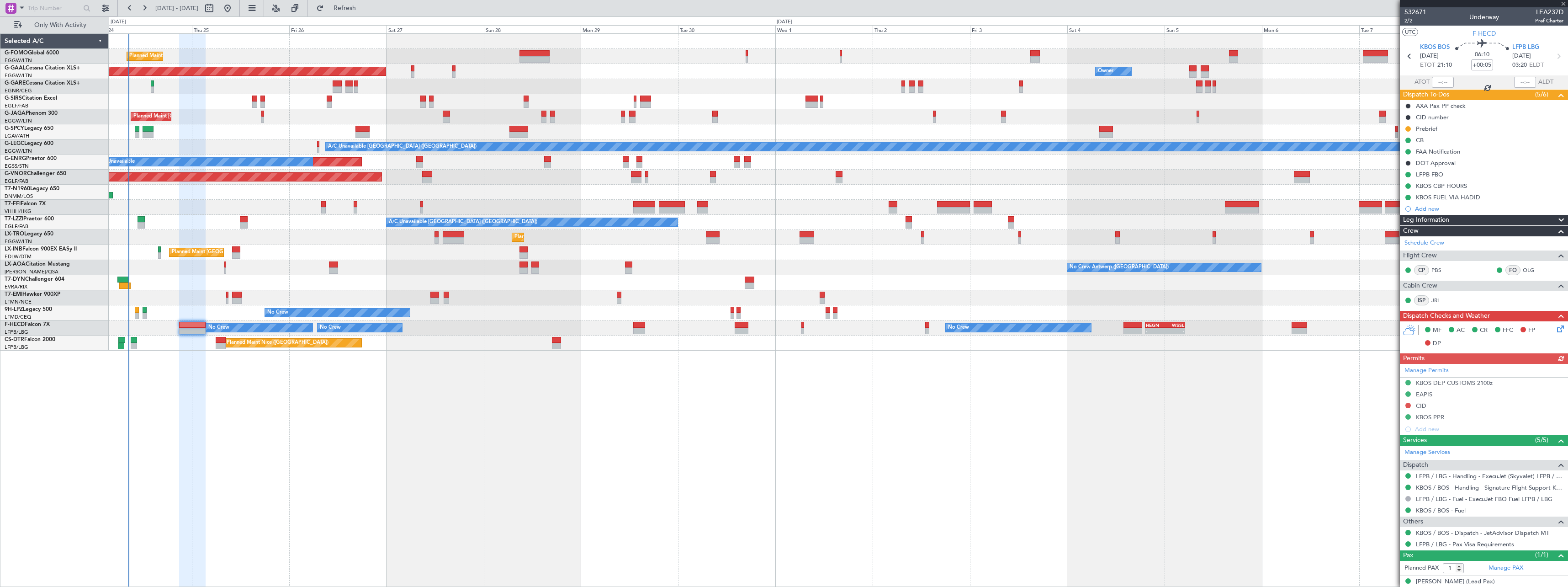
click at [195, 389] on div at bounding box center [192, 311] width 26 height 554
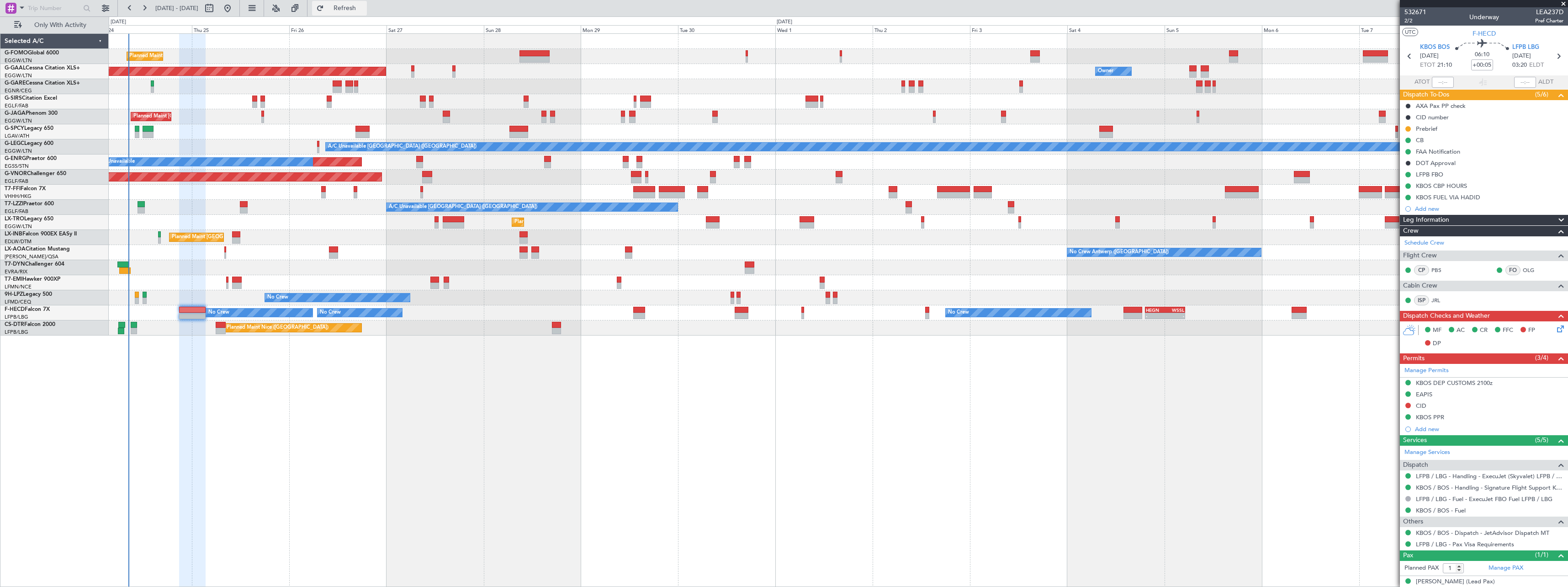
click at [364, 7] on span "Refresh" at bounding box center [345, 8] width 38 height 7
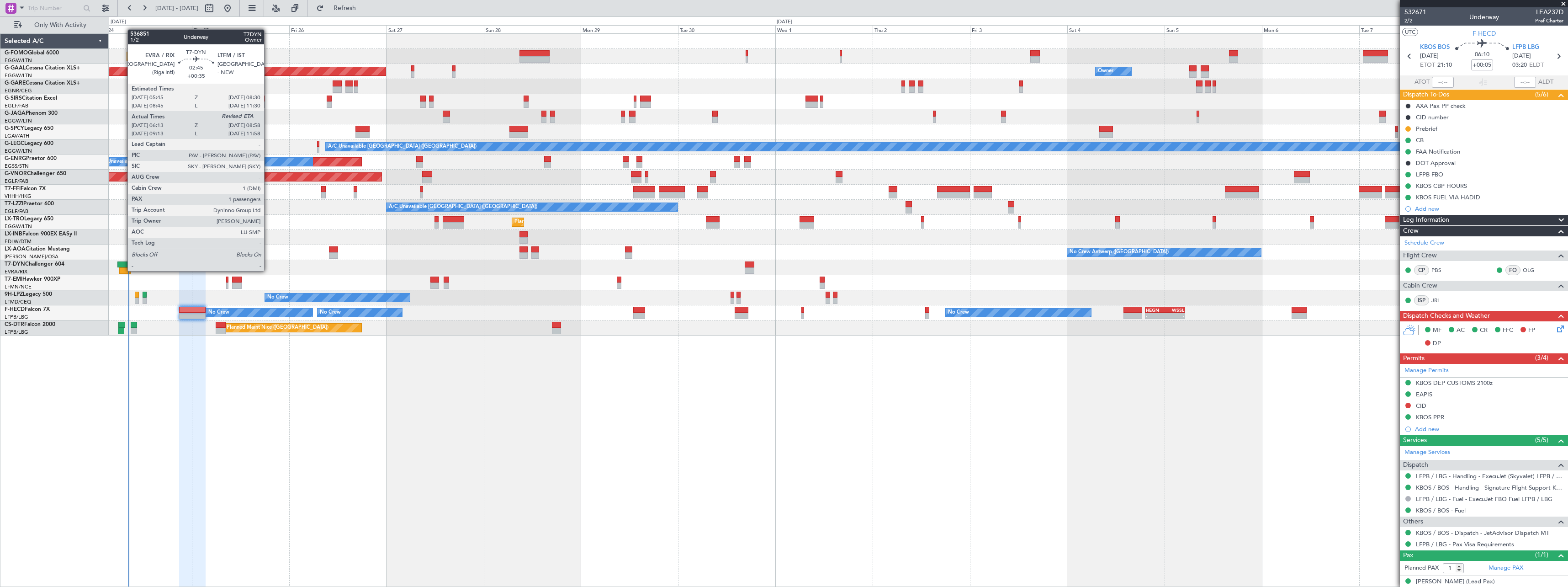
click at [123, 270] on div at bounding box center [125, 270] width 12 height 7
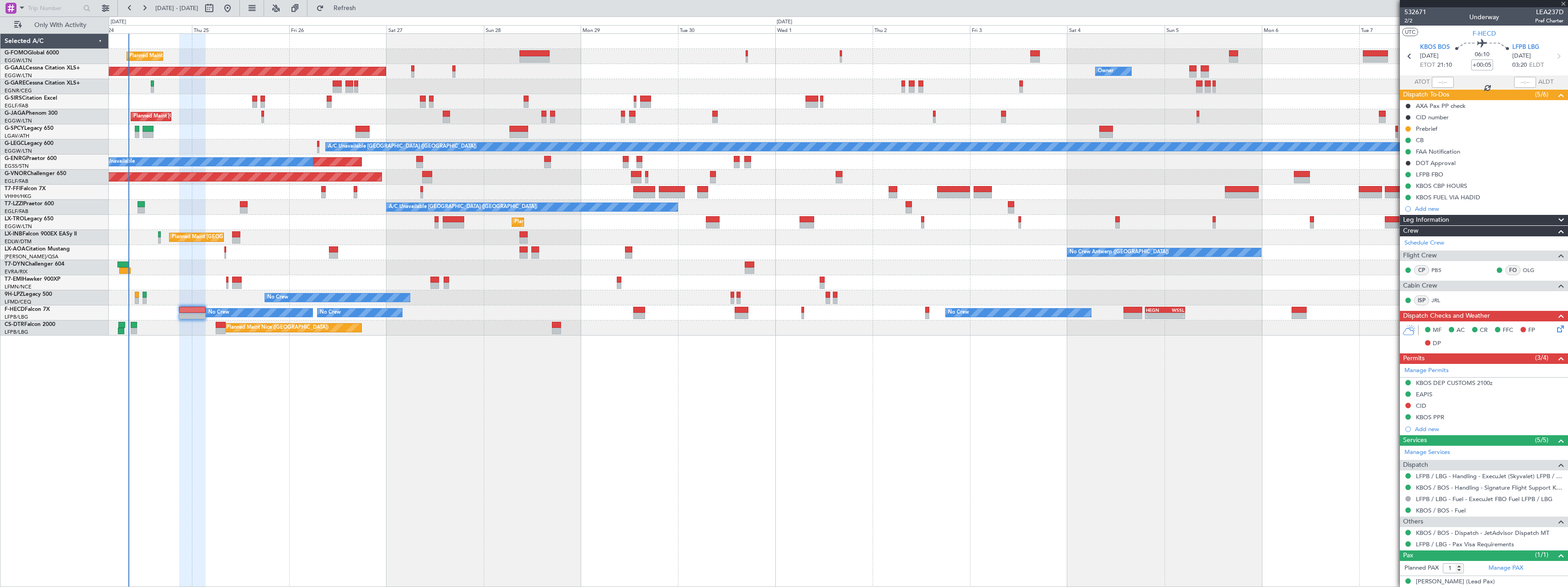
type input "+00:35"
type input "06:13"
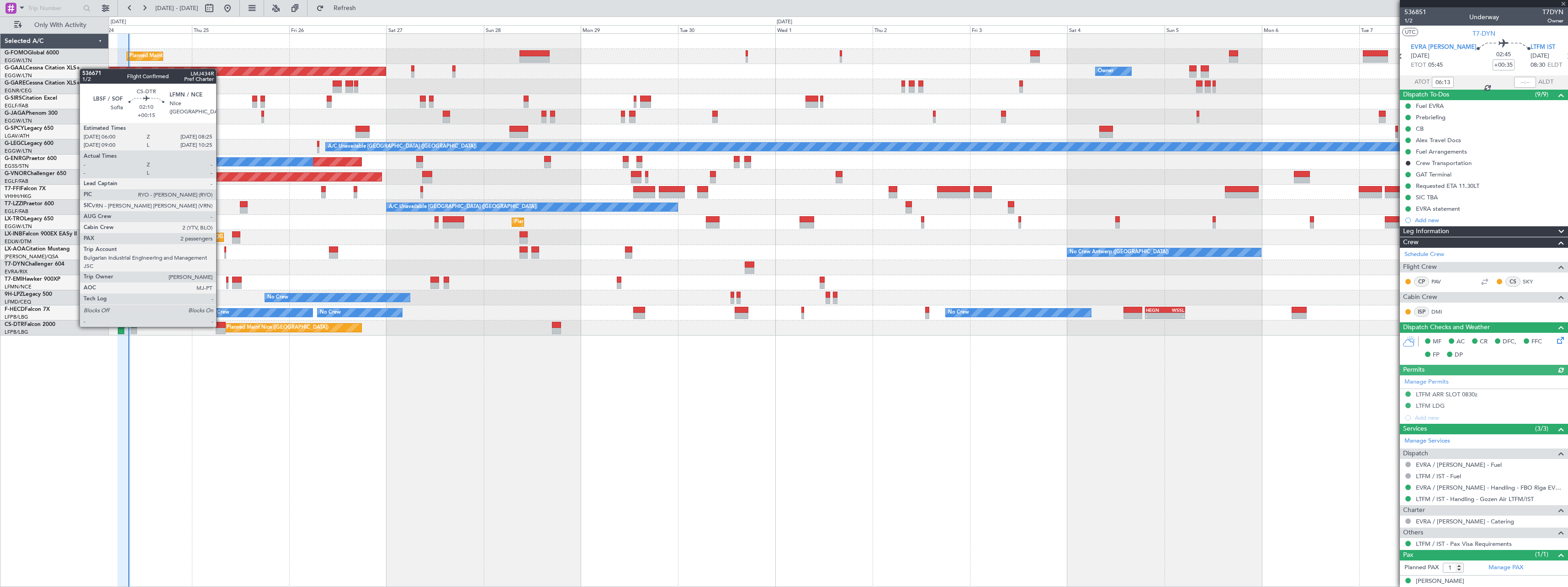
click at [220, 326] on div at bounding box center [220, 325] width 10 height 7
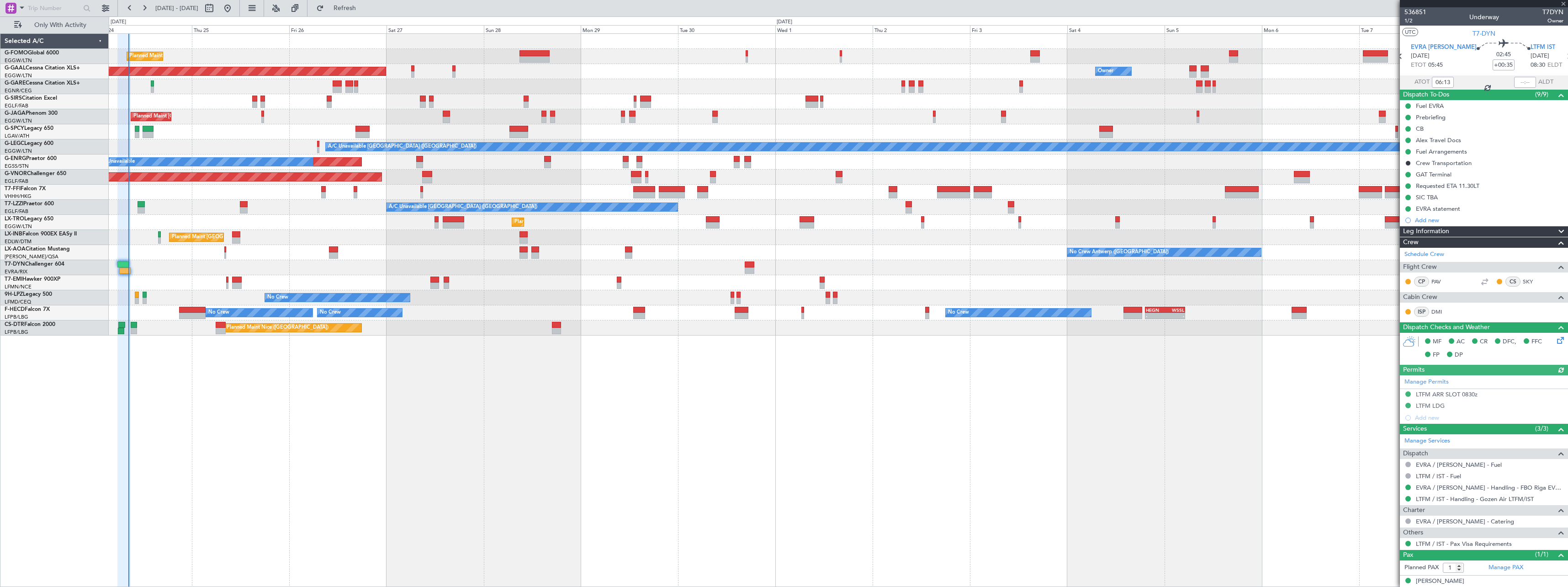
type input "+00:15"
type input "2"
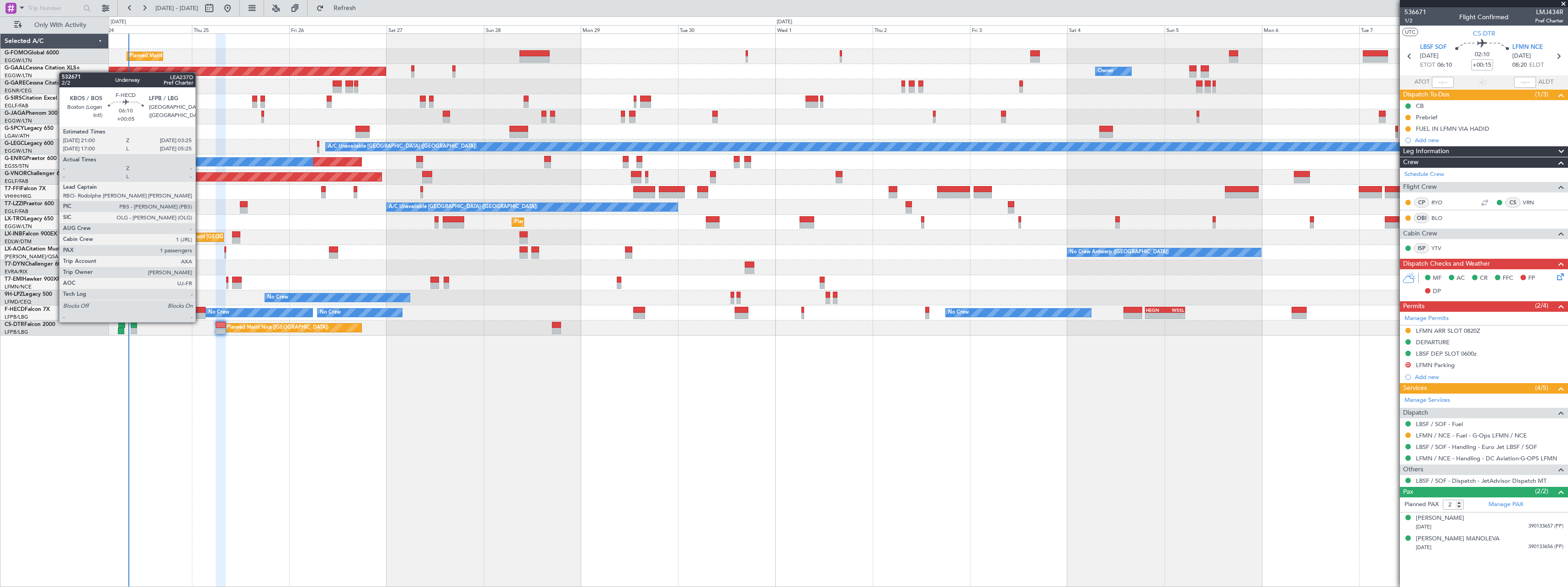
click at [200, 313] on div at bounding box center [192, 315] width 26 height 7
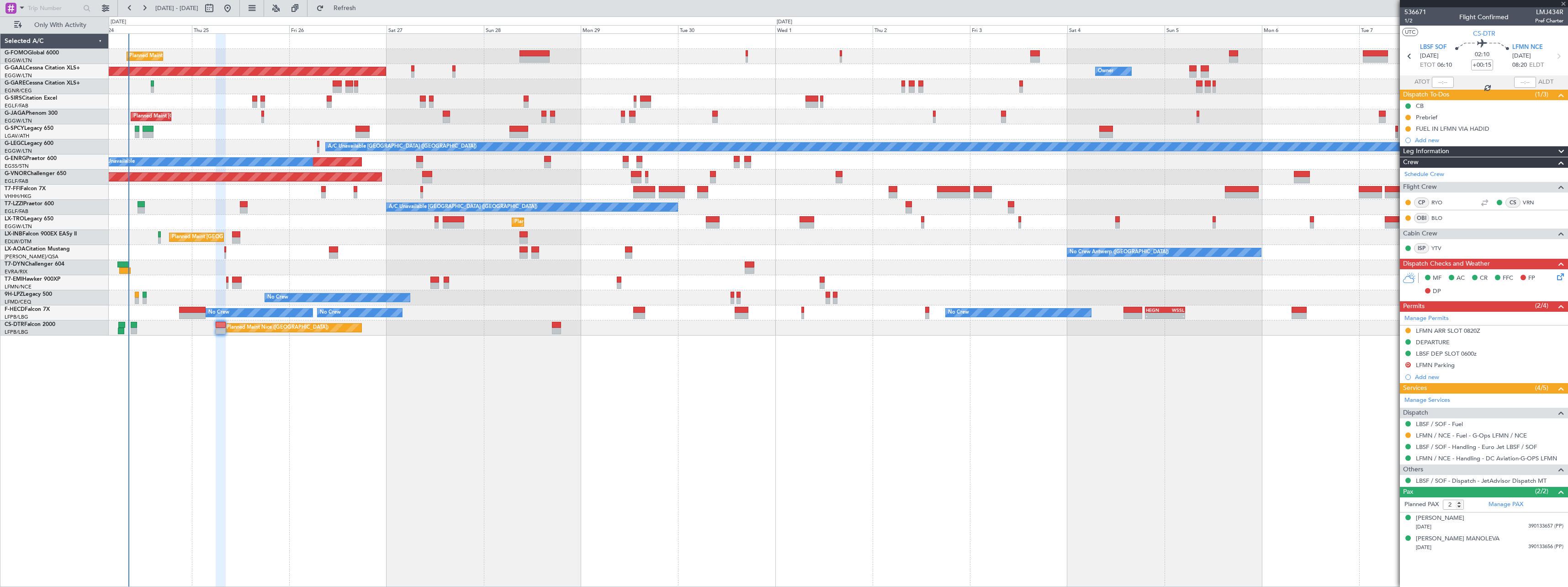
type input "+00:05"
type input "1"
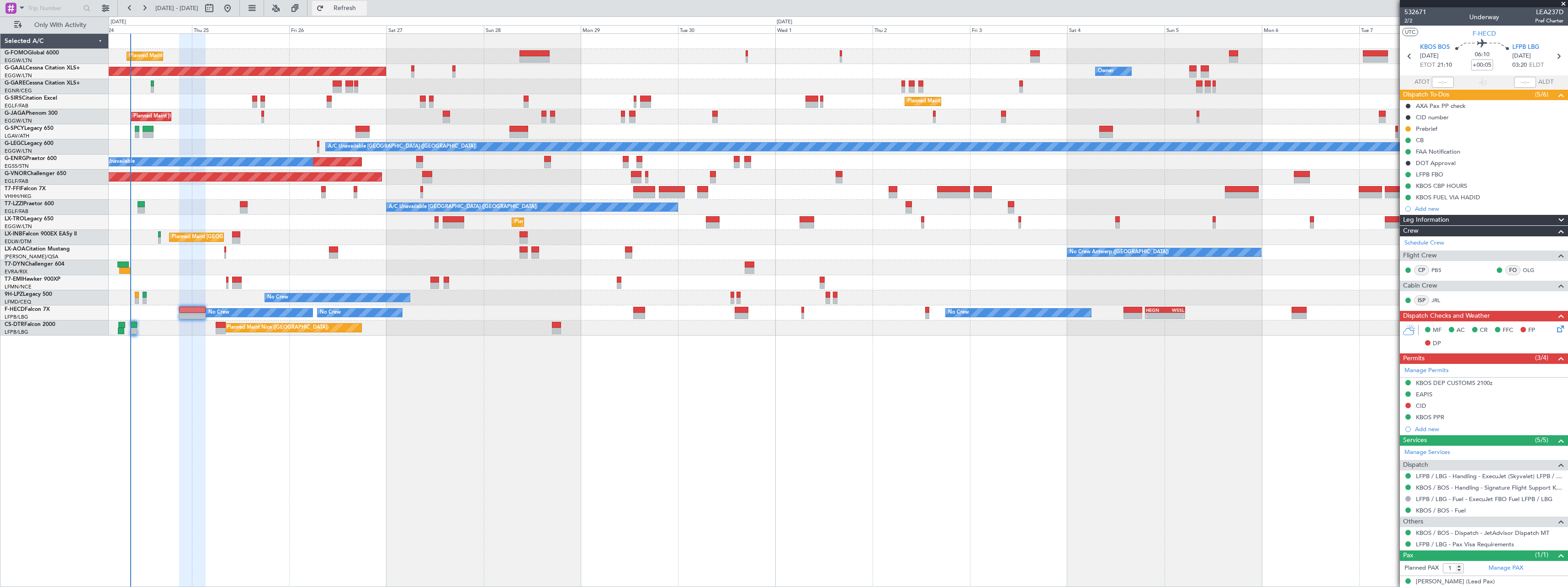
click at [364, 9] on span "Refresh" at bounding box center [345, 8] width 38 height 7
click at [364, 7] on span "Refresh" at bounding box center [345, 8] width 38 height 7
